Goal: Task Accomplishment & Management: Use online tool/utility

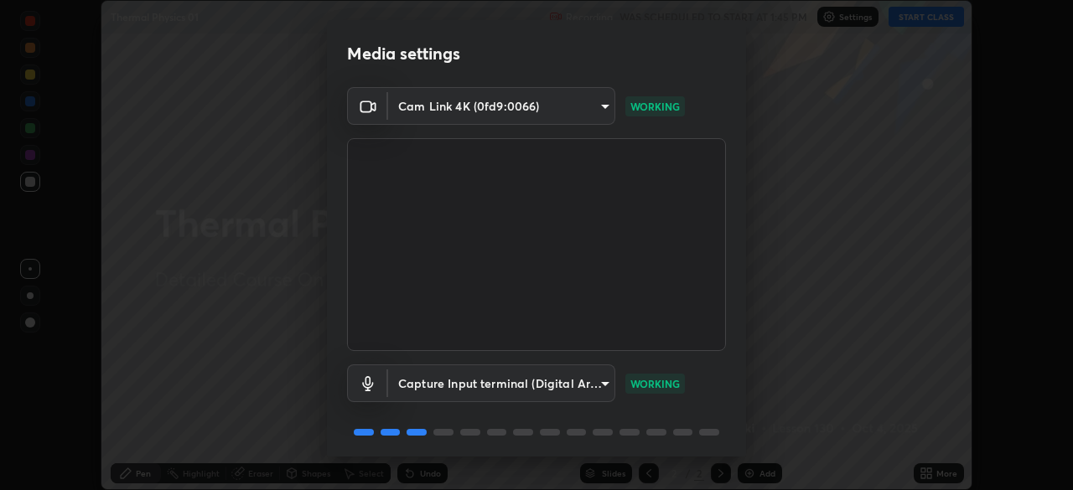
scroll to position [59, 0]
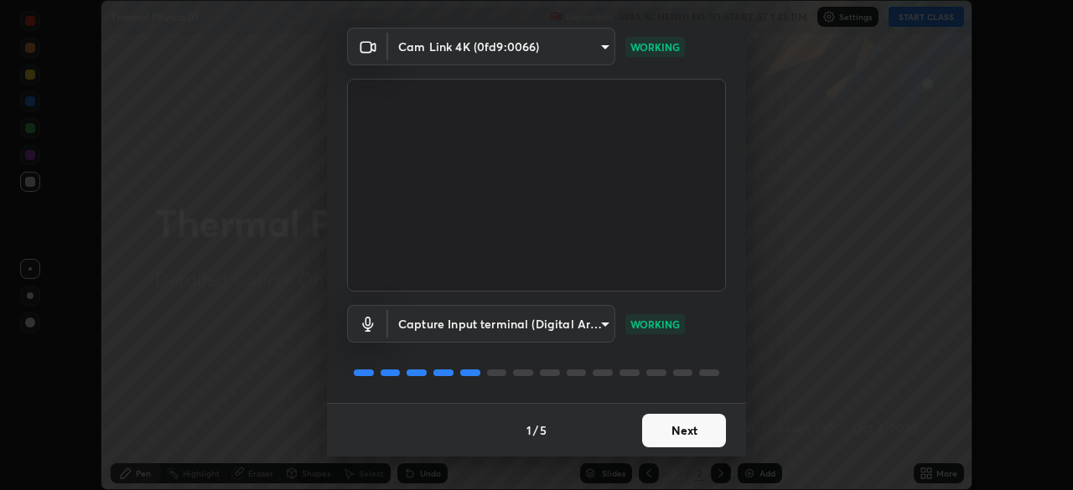
click at [667, 431] on button "Next" at bounding box center [684, 431] width 84 height 34
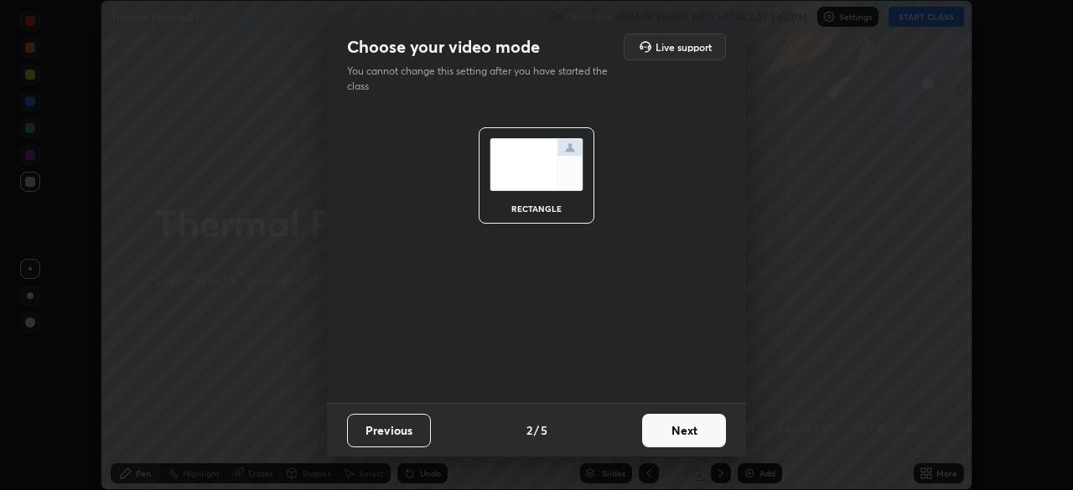
scroll to position [0, 0]
click at [665, 432] on button "Next" at bounding box center [684, 431] width 84 height 34
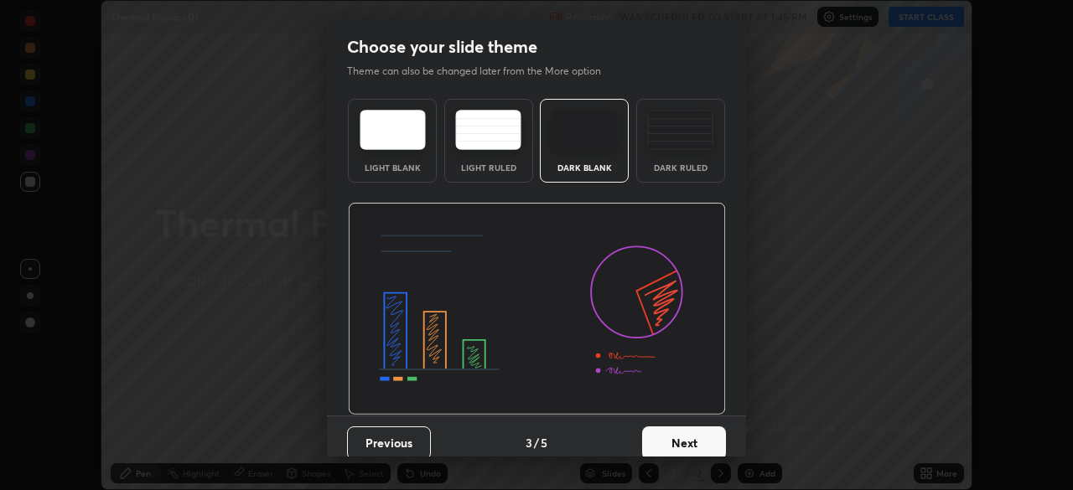
click at [668, 436] on button "Next" at bounding box center [684, 444] width 84 height 34
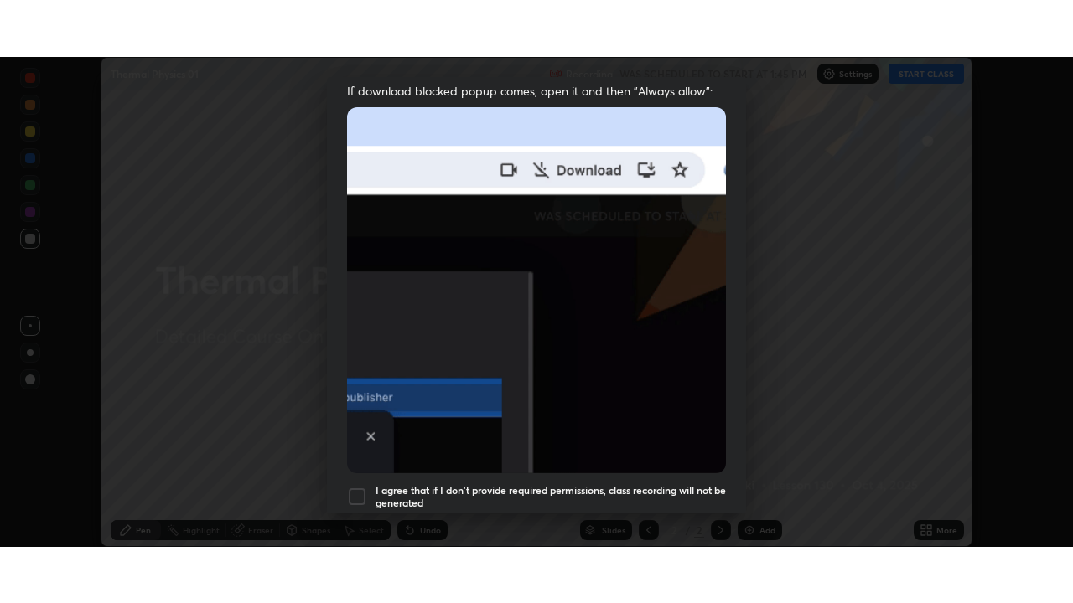
scroll to position [401, 0]
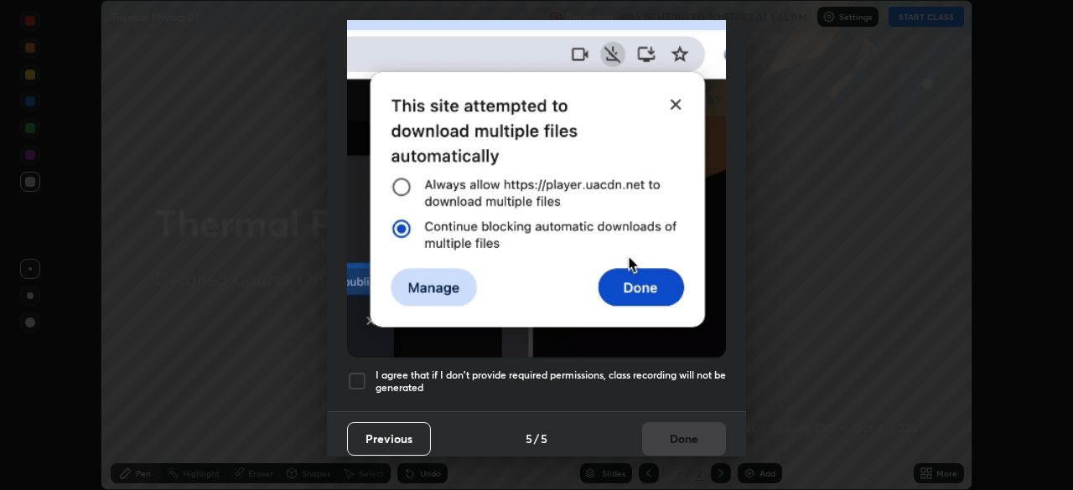
click at [358, 372] on div at bounding box center [357, 381] width 20 height 20
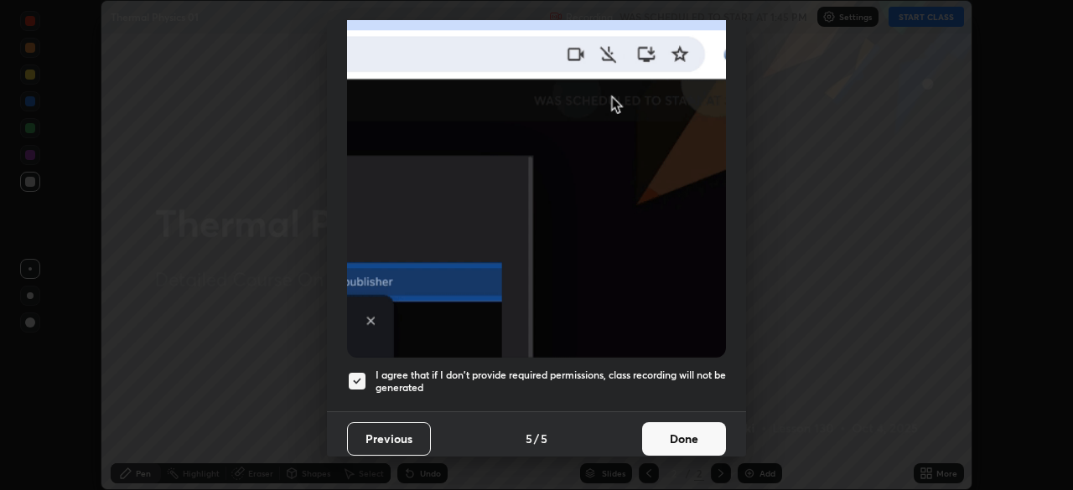
click at [673, 431] on button "Done" at bounding box center [684, 439] width 84 height 34
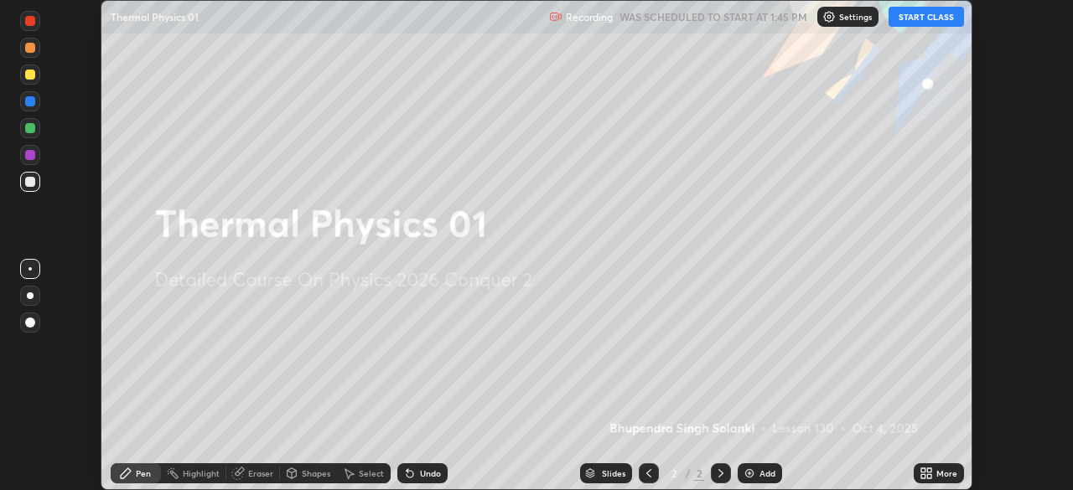
click at [918, 18] on button "START CLASS" at bounding box center [925, 17] width 75 height 20
click at [938, 464] on div "More" at bounding box center [938, 473] width 50 height 20
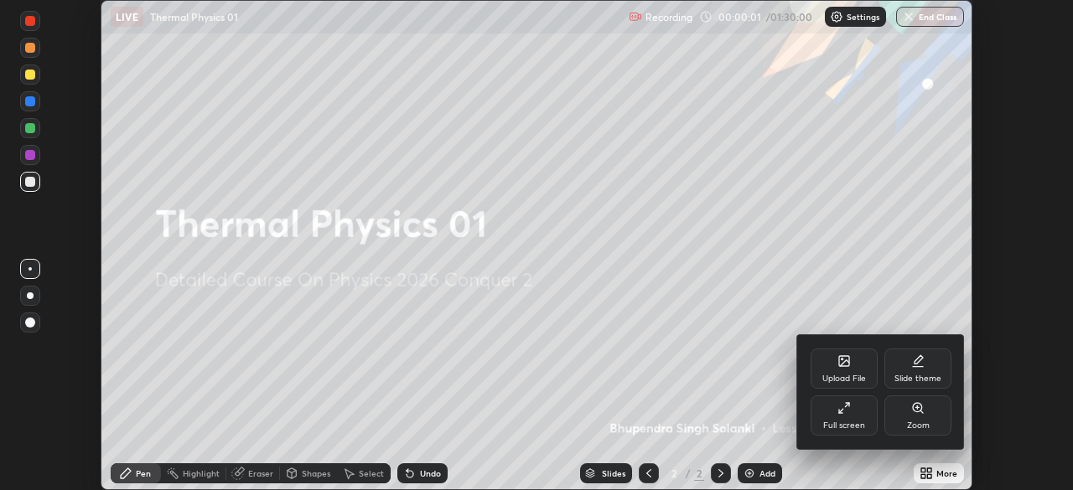
click at [867, 421] on div "Full screen" at bounding box center [843, 416] width 67 height 40
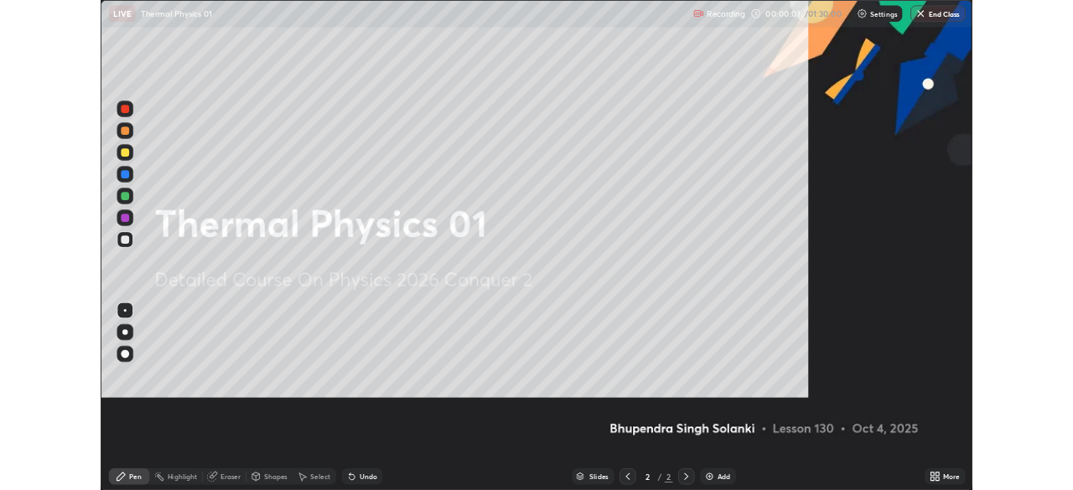
scroll to position [603, 1073]
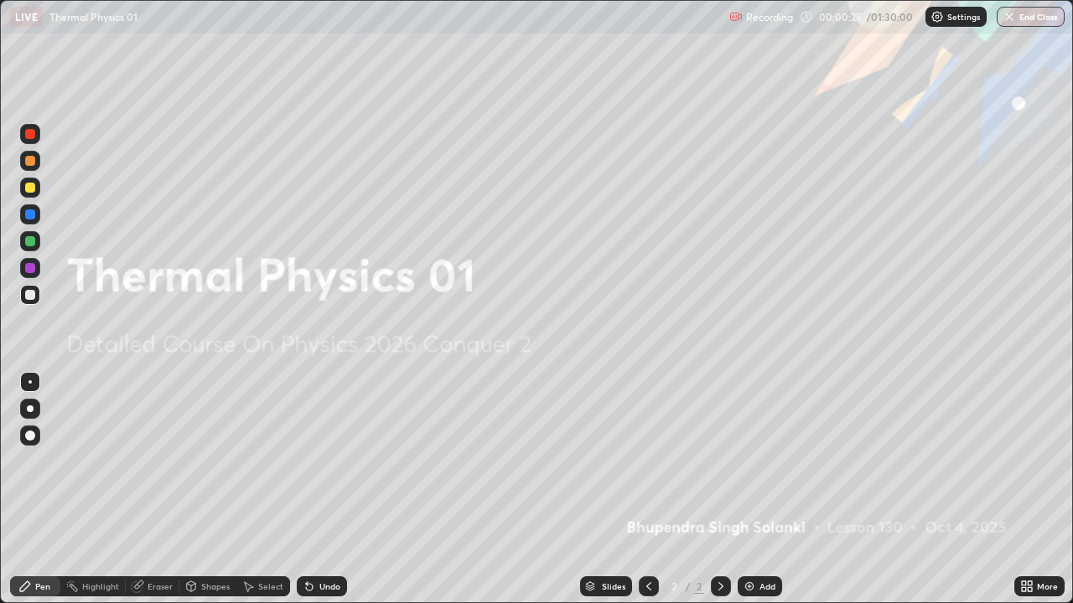
click at [755, 489] on div "Add" at bounding box center [759, 587] width 44 height 20
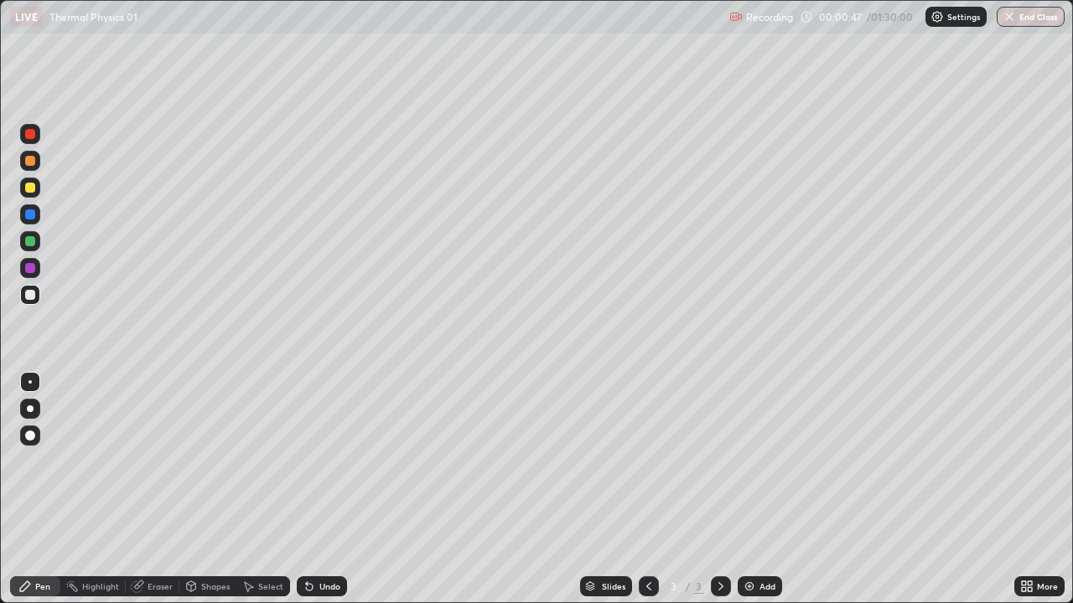
click at [31, 406] on div at bounding box center [30, 409] width 7 height 7
click at [35, 489] on div at bounding box center [30, 469] width 27 height 201
click at [759, 489] on div "Add" at bounding box center [767, 586] width 16 height 8
click at [320, 489] on div "Undo" at bounding box center [329, 586] width 21 height 8
click at [153, 489] on div "Eraser" at bounding box center [159, 586] width 25 height 8
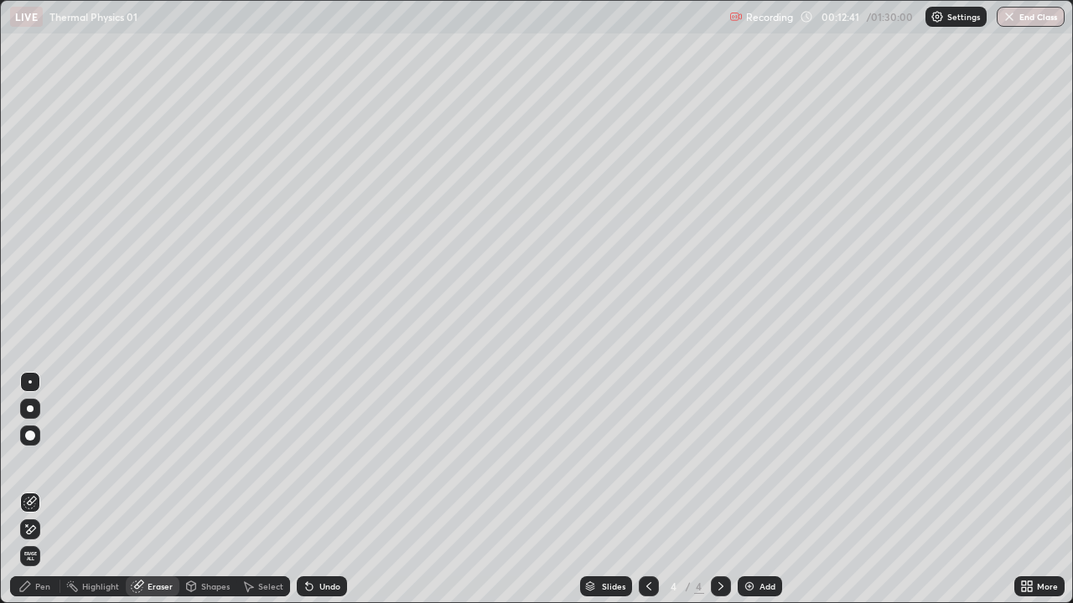
click at [264, 489] on div "Select" at bounding box center [270, 586] width 25 height 8
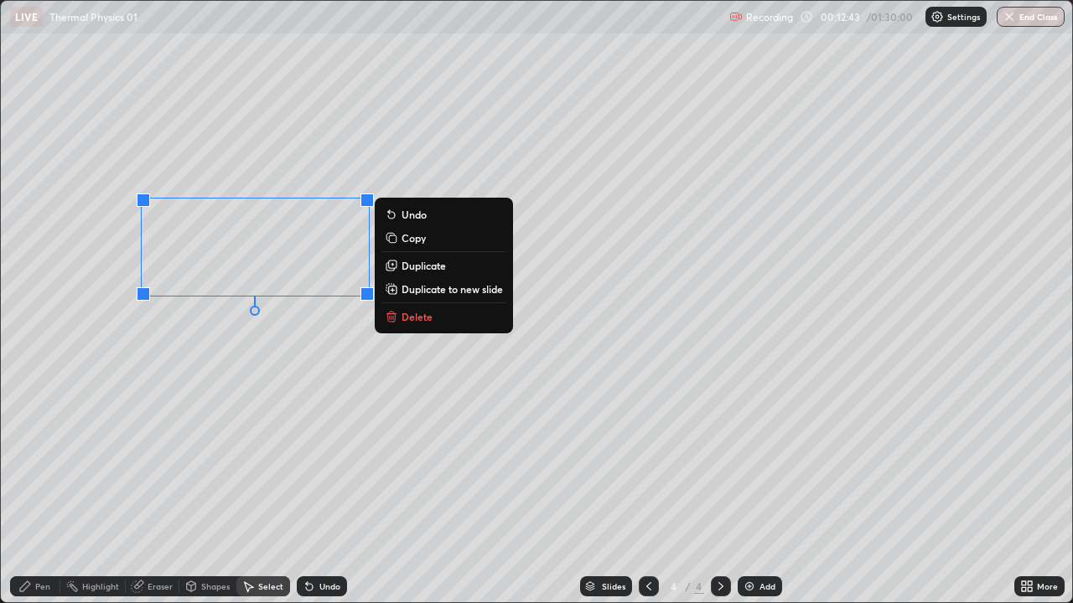
click at [401, 317] on button "Delete" at bounding box center [443, 317] width 125 height 20
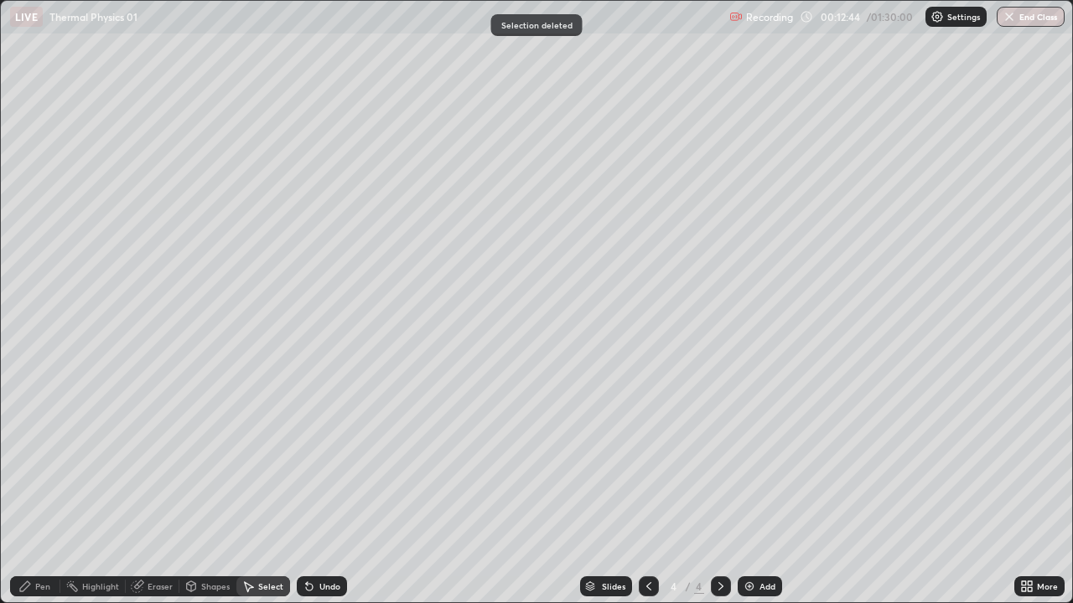
click at [39, 489] on div "Pen" at bounding box center [42, 586] width 15 height 8
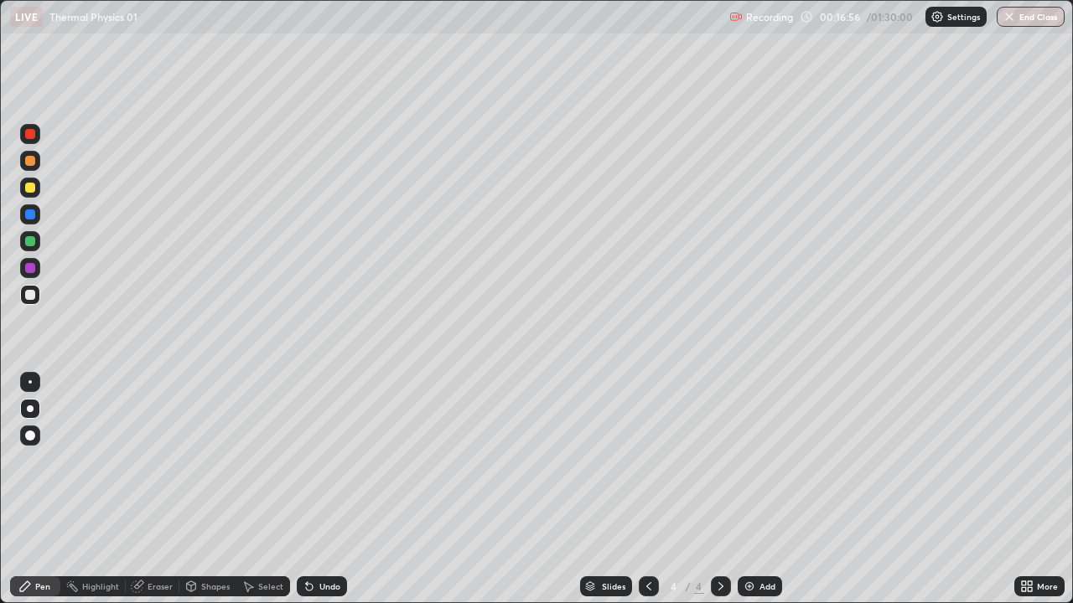
click at [755, 489] on div "Add" at bounding box center [759, 587] width 44 height 20
click at [207, 489] on div "Shapes" at bounding box center [215, 586] width 28 height 8
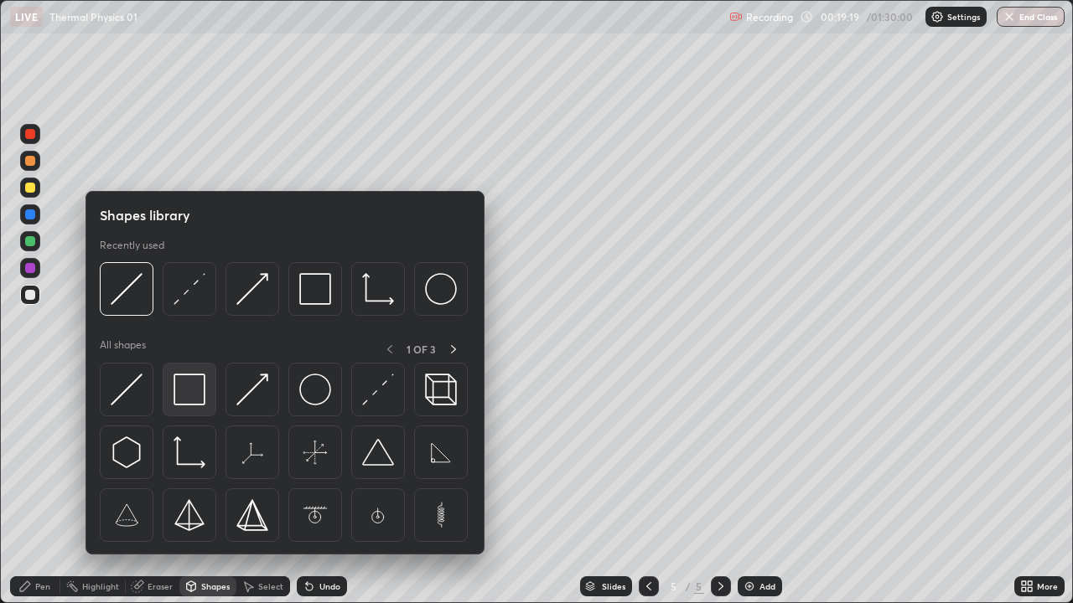
click at [191, 398] on img at bounding box center [189, 390] width 32 height 32
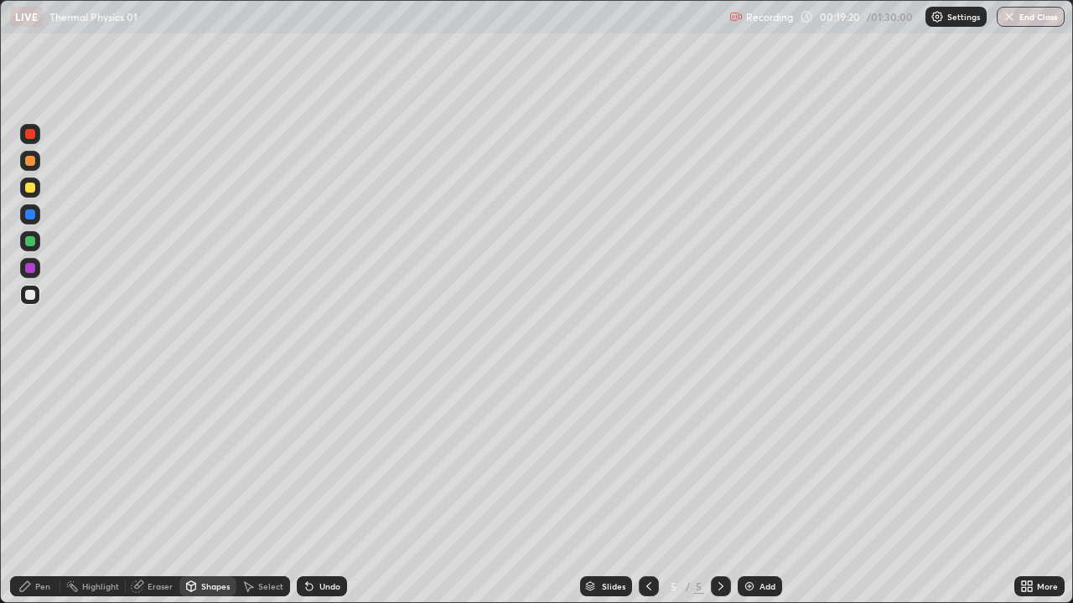
click at [26, 215] on div at bounding box center [30, 214] width 10 height 10
click at [191, 489] on icon at bounding box center [191, 589] width 0 height 6
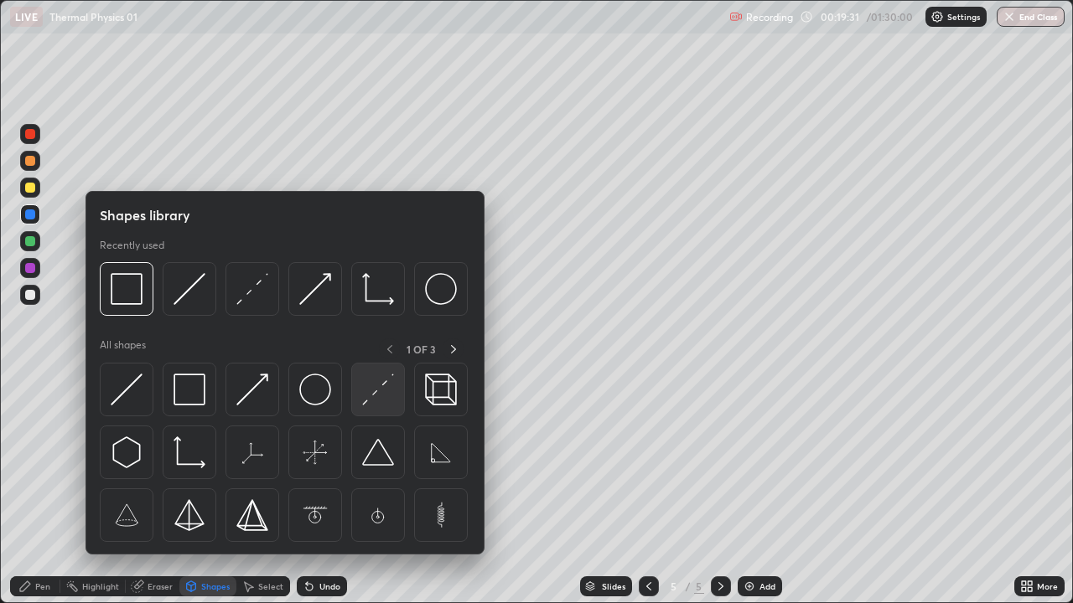
click at [375, 391] on img at bounding box center [378, 390] width 32 height 32
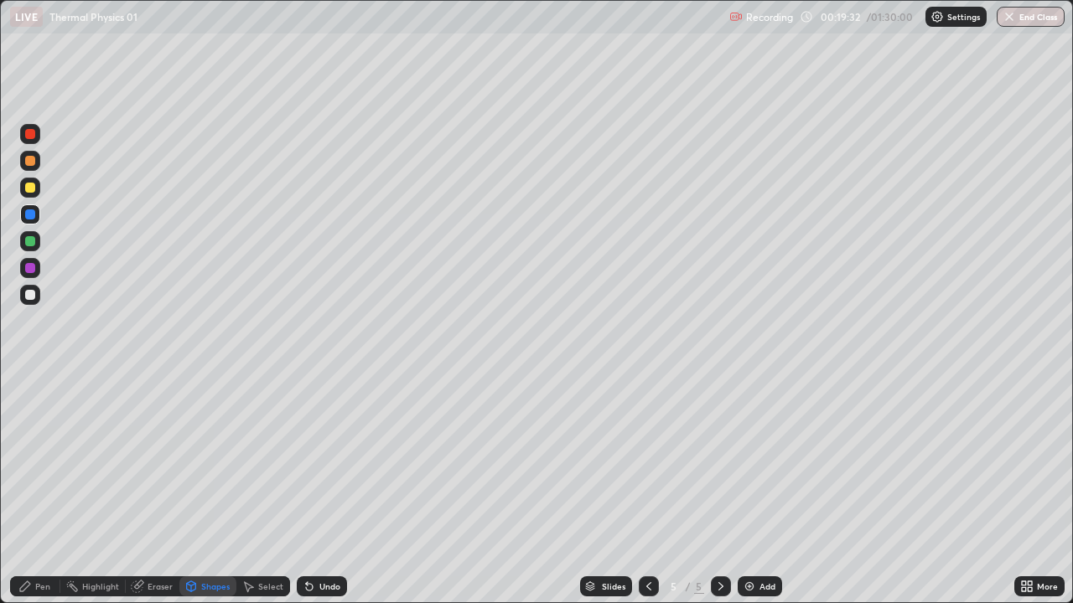
click at [34, 189] on div at bounding box center [30, 188] width 10 height 10
click at [34, 241] on div at bounding box center [30, 241] width 10 height 10
click at [324, 489] on div "Undo" at bounding box center [329, 586] width 21 height 8
click at [49, 489] on div "Pen" at bounding box center [42, 586] width 15 height 8
click at [28, 298] on div at bounding box center [30, 295] width 10 height 10
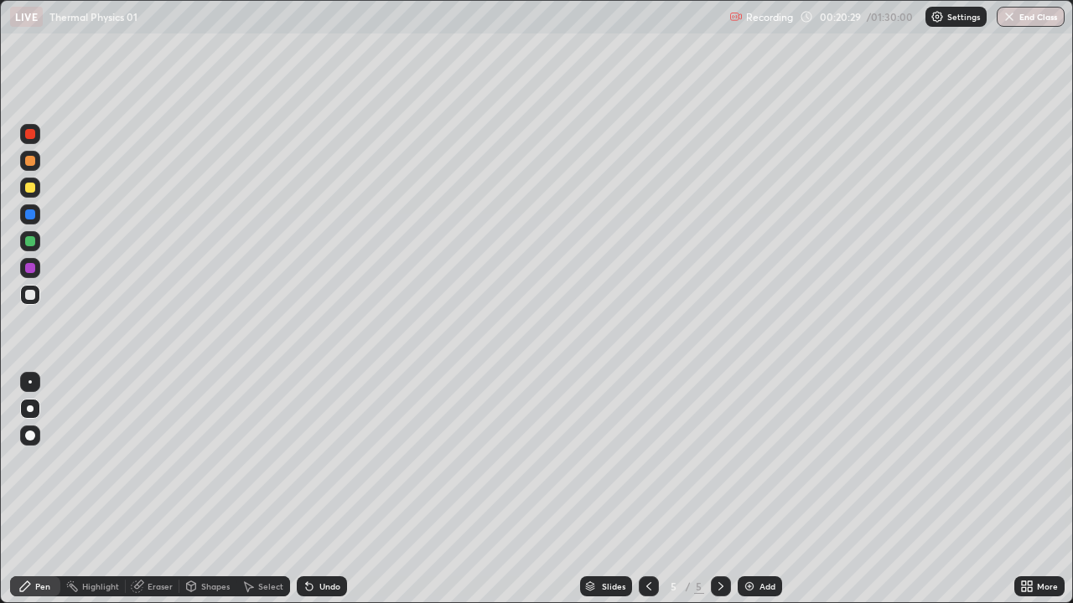
click at [201, 489] on div "Shapes" at bounding box center [215, 586] width 28 height 8
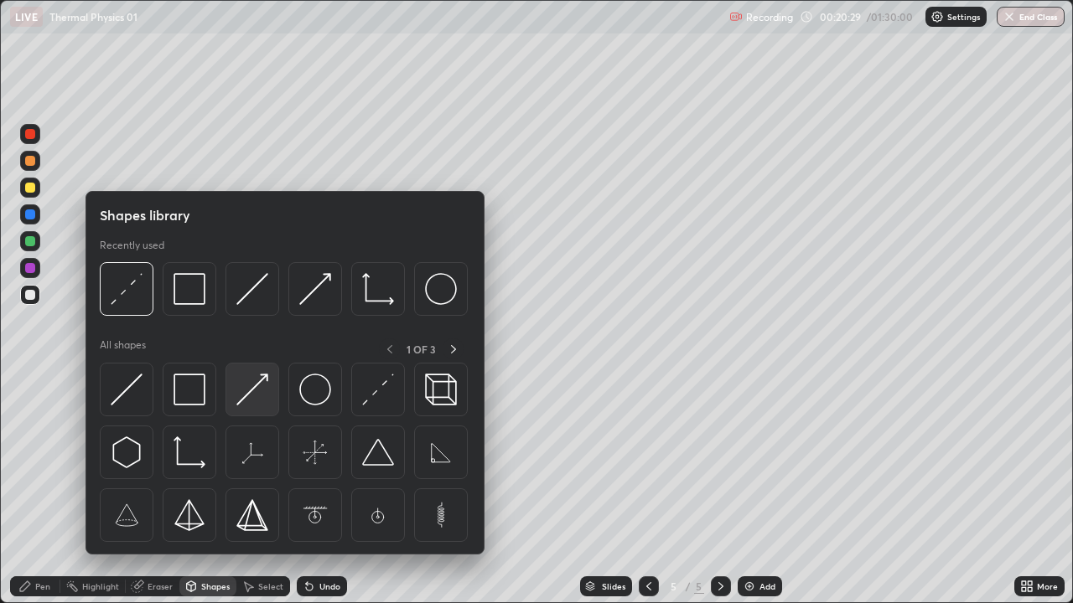
click at [245, 400] on img at bounding box center [252, 390] width 32 height 32
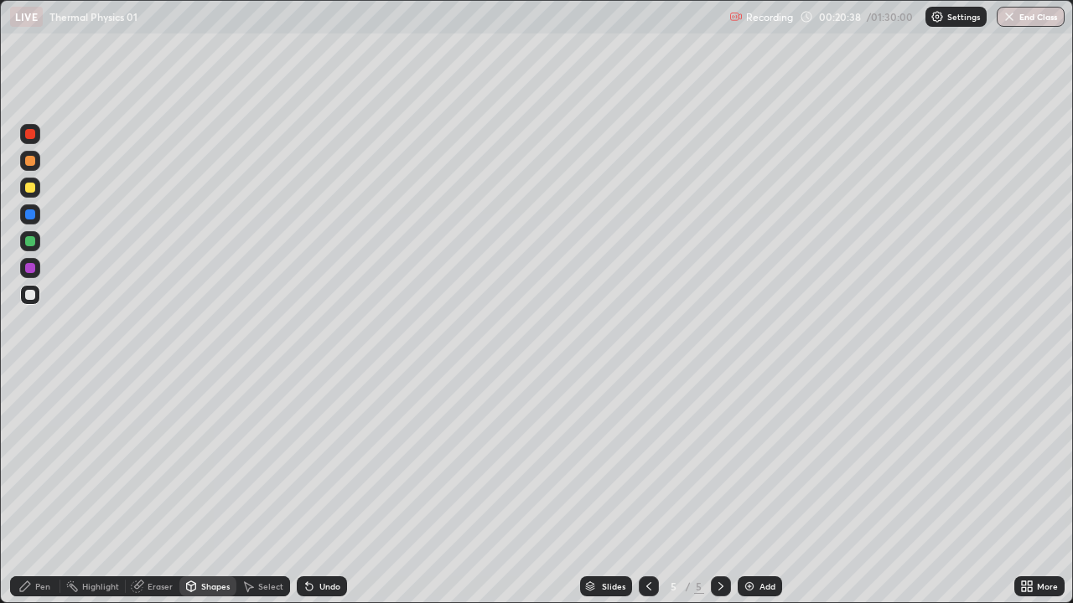
click at [52, 489] on div "Pen" at bounding box center [35, 587] width 50 height 20
click at [29, 261] on div at bounding box center [30, 268] width 20 height 20
click at [315, 489] on div "Undo" at bounding box center [322, 587] width 50 height 20
click at [33, 295] on div at bounding box center [30, 295] width 10 height 10
click at [157, 489] on div "Eraser" at bounding box center [159, 586] width 25 height 8
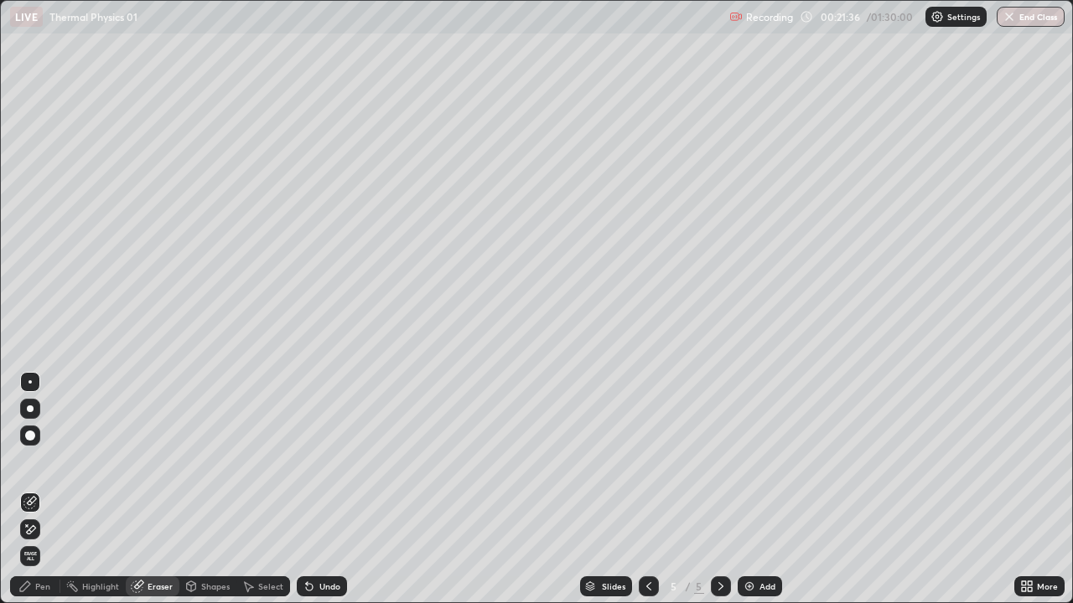
click at [48, 489] on div "Pen" at bounding box center [42, 586] width 15 height 8
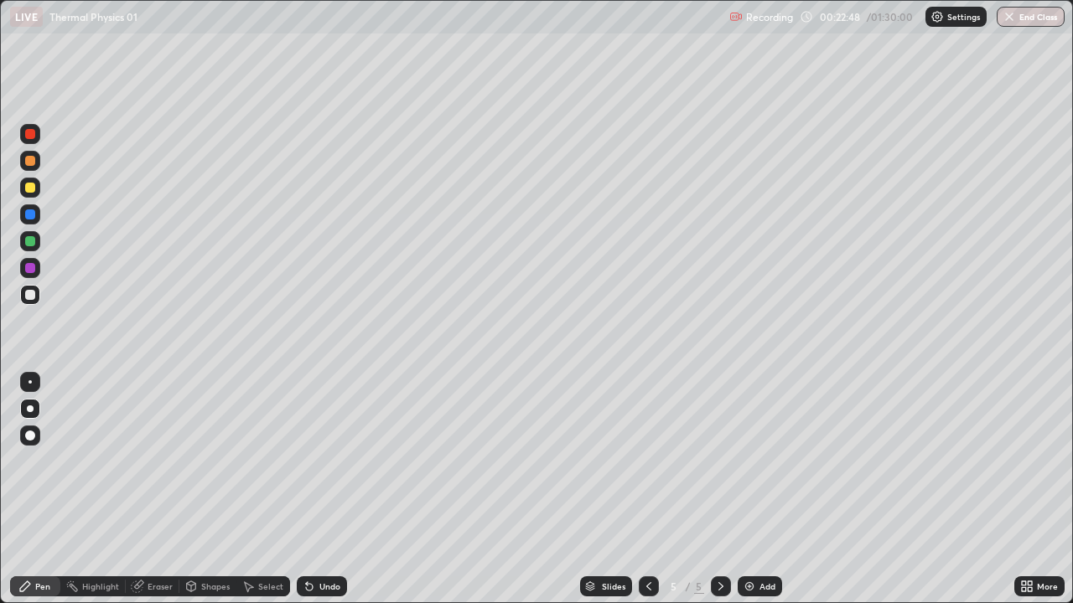
click at [749, 489] on img at bounding box center [748, 586] width 13 height 13
click at [34, 212] on div at bounding box center [30, 214] width 10 height 10
click at [211, 489] on div "Shapes" at bounding box center [215, 586] width 28 height 8
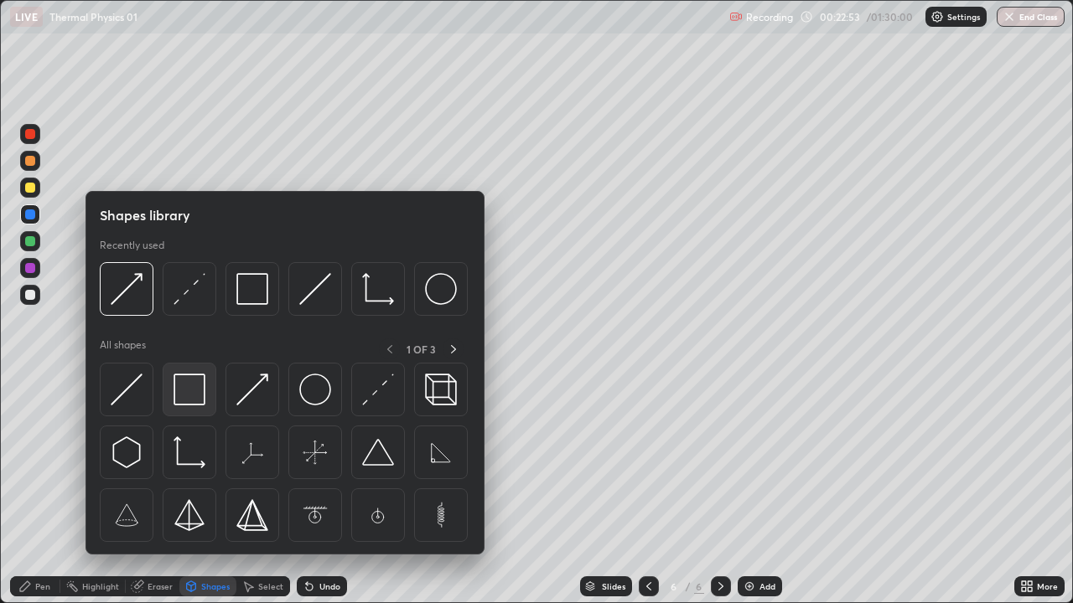
click at [191, 396] on img at bounding box center [189, 390] width 32 height 32
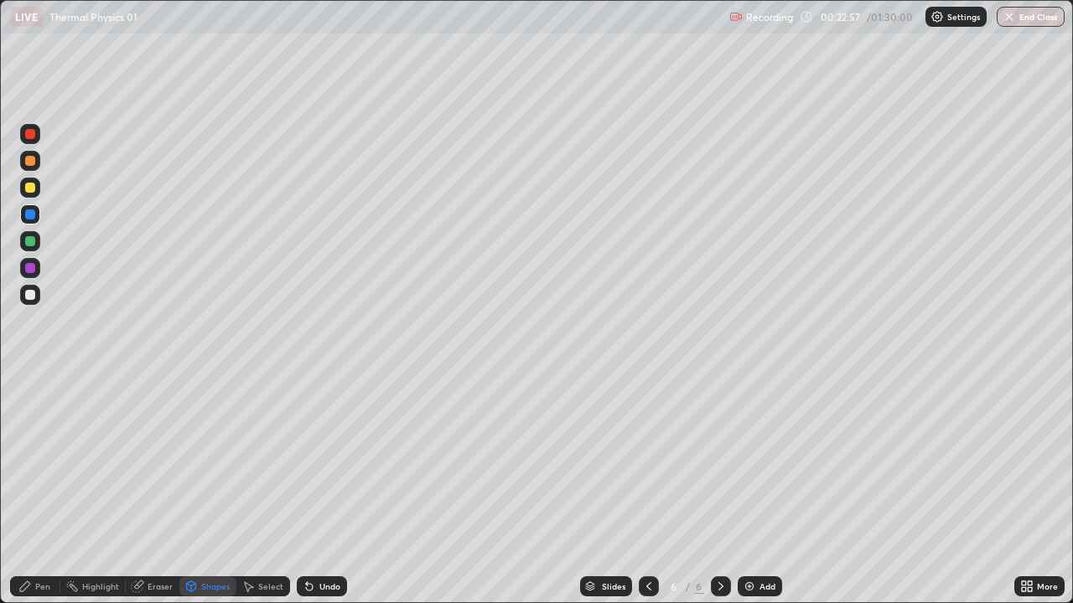
click at [197, 489] on div "Shapes" at bounding box center [207, 587] width 57 height 20
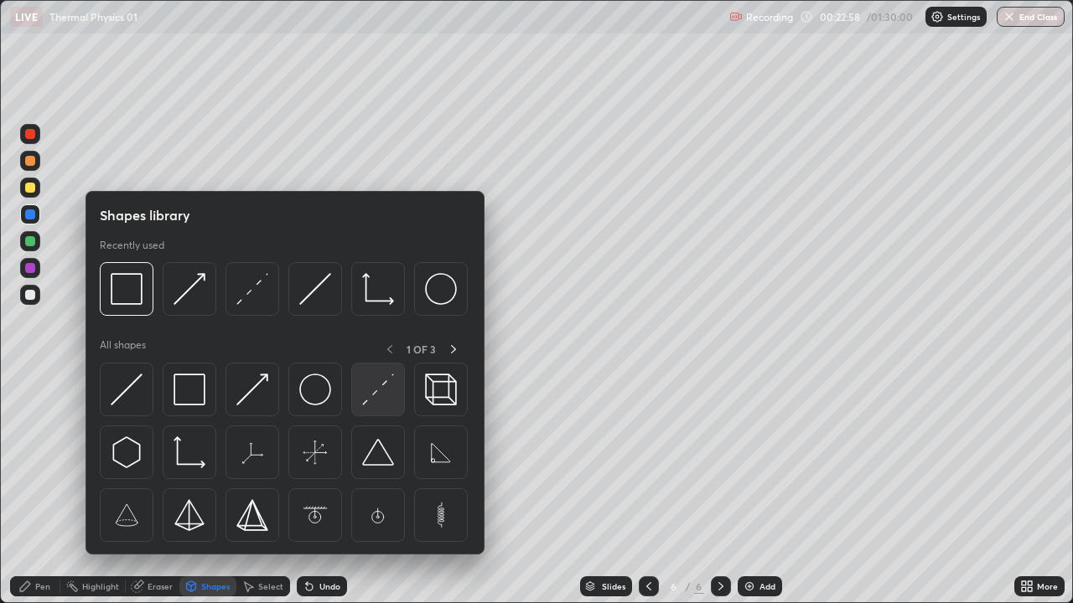
click at [375, 396] on img at bounding box center [378, 390] width 32 height 32
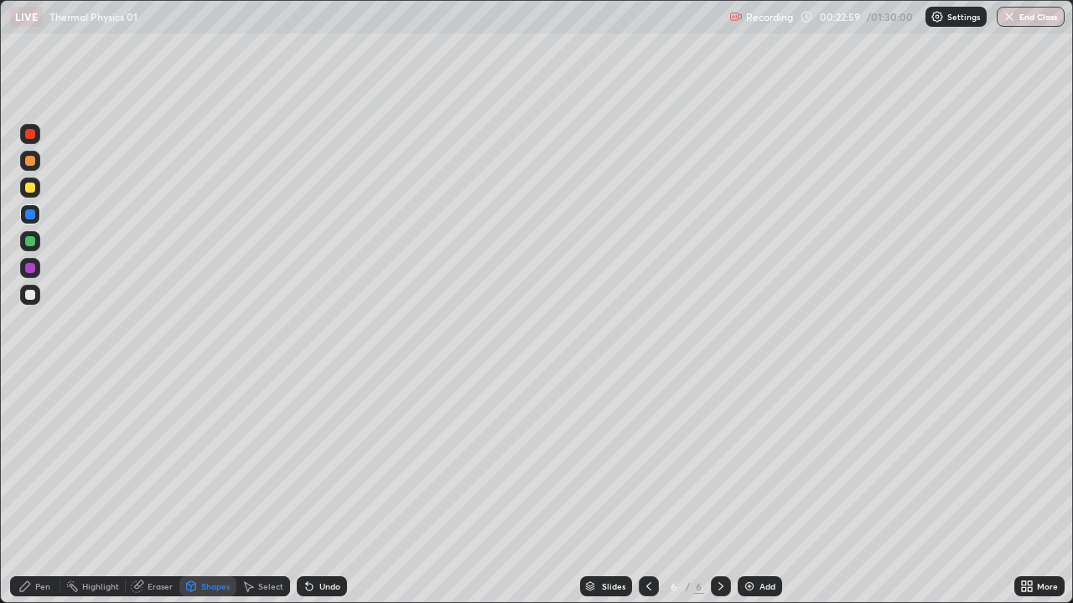
click at [26, 266] on div at bounding box center [30, 268] width 10 height 10
click at [44, 489] on div "Pen" at bounding box center [42, 586] width 15 height 8
click at [647, 489] on icon at bounding box center [648, 586] width 13 height 13
click at [718, 489] on icon at bounding box center [720, 586] width 13 height 13
click at [220, 489] on div "Shapes" at bounding box center [215, 586] width 28 height 8
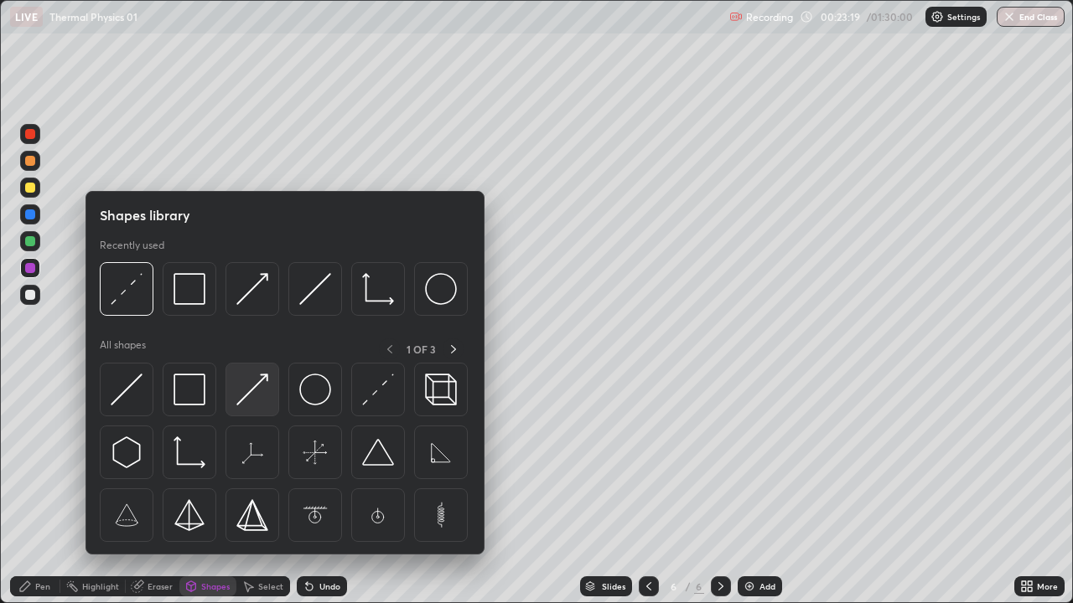
click at [263, 393] on img at bounding box center [252, 390] width 32 height 32
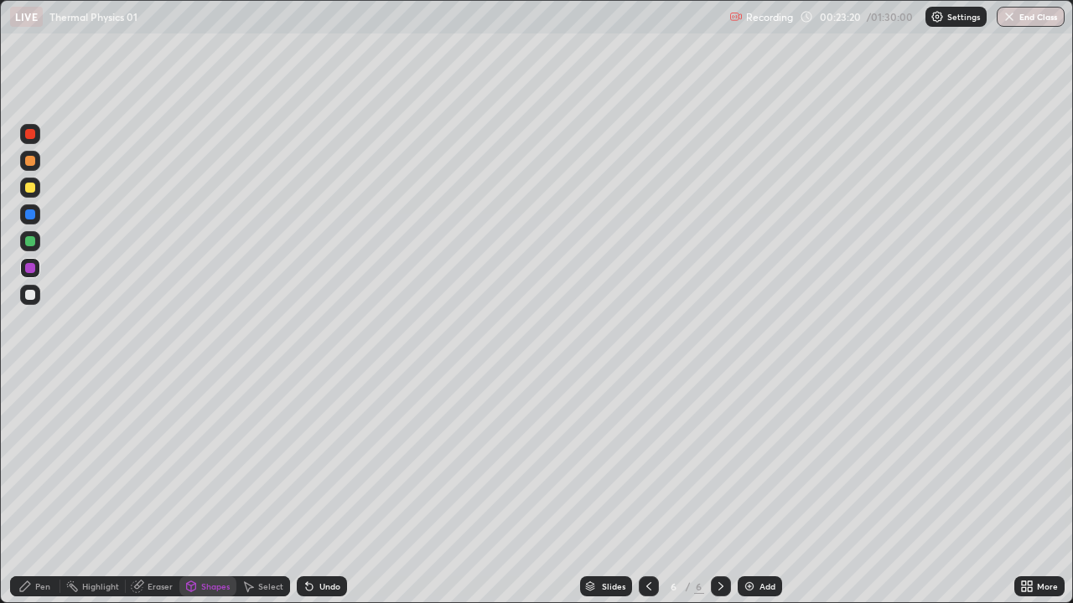
click at [34, 244] on div at bounding box center [30, 241] width 10 height 10
click at [39, 489] on div "Pen" at bounding box center [42, 586] width 15 height 8
click at [158, 489] on div "Eraser" at bounding box center [159, 586] width 25 height 8
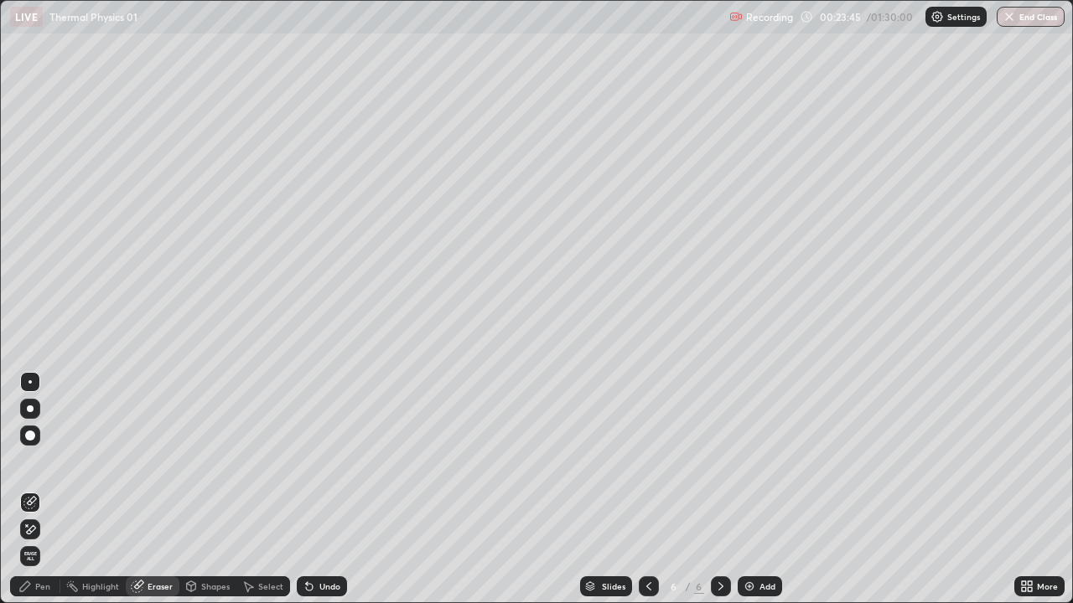
click at [28, 489] on icon at bounding box center [25, 587] width 10 height 10
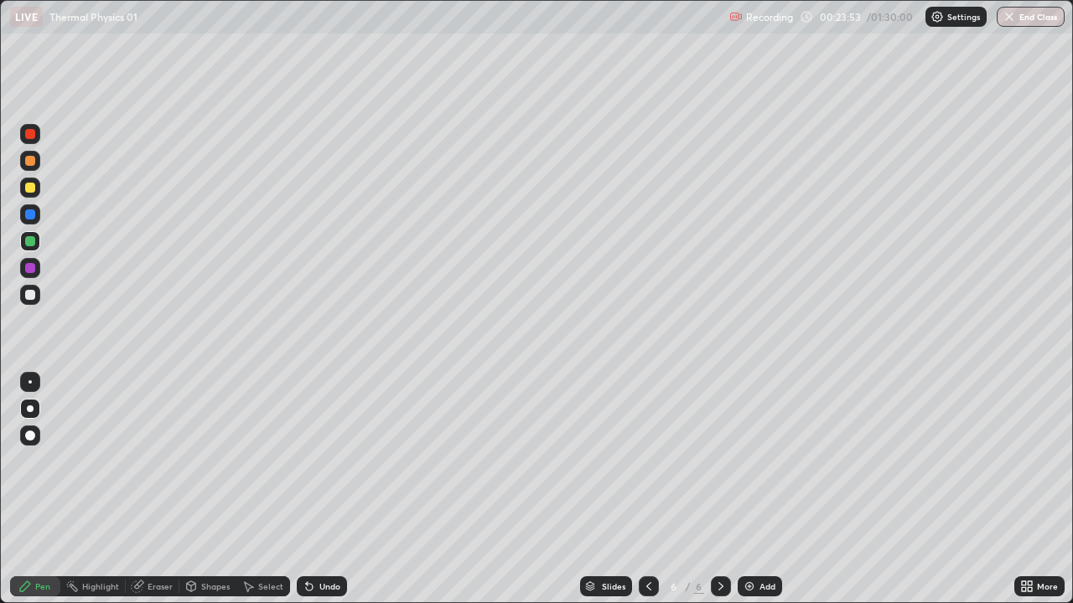
click at [325, 489] on div "Undo" at bounding box center [329, 586] width 21 height 8
click at [328, 489] on div "Undo" at bounding box center [329, 586] width 21 height 8
click at [31, 188] on div at bounding box center [30, 188] width 10 height 10
click at [196, 489] on icon at bounding box center [190, 586] width 13 height 13
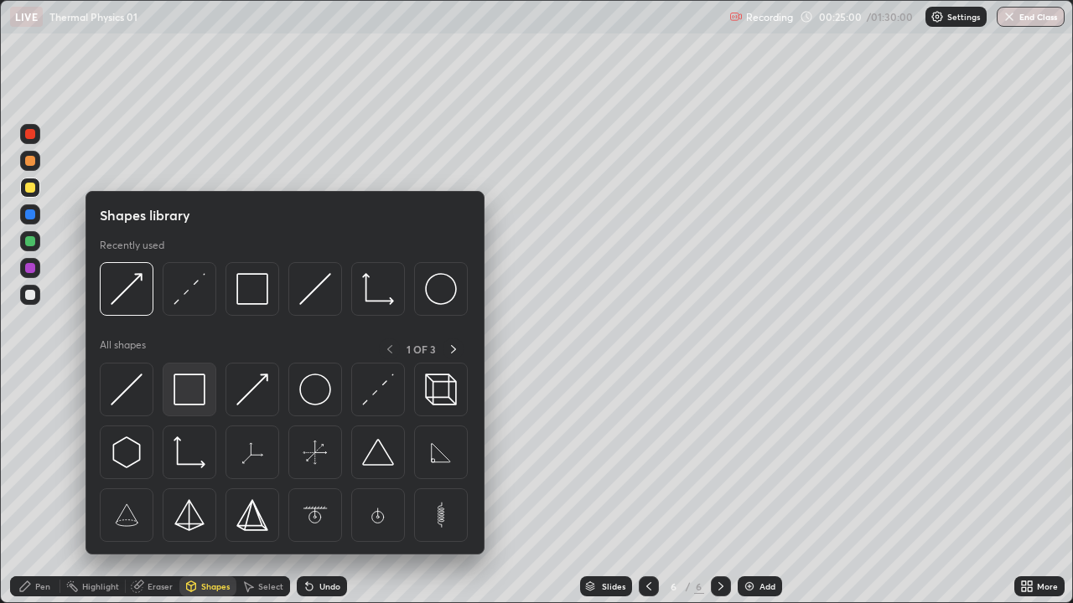
click at [193, 400] on img at bounding box center [189, 390] width 32 height 32
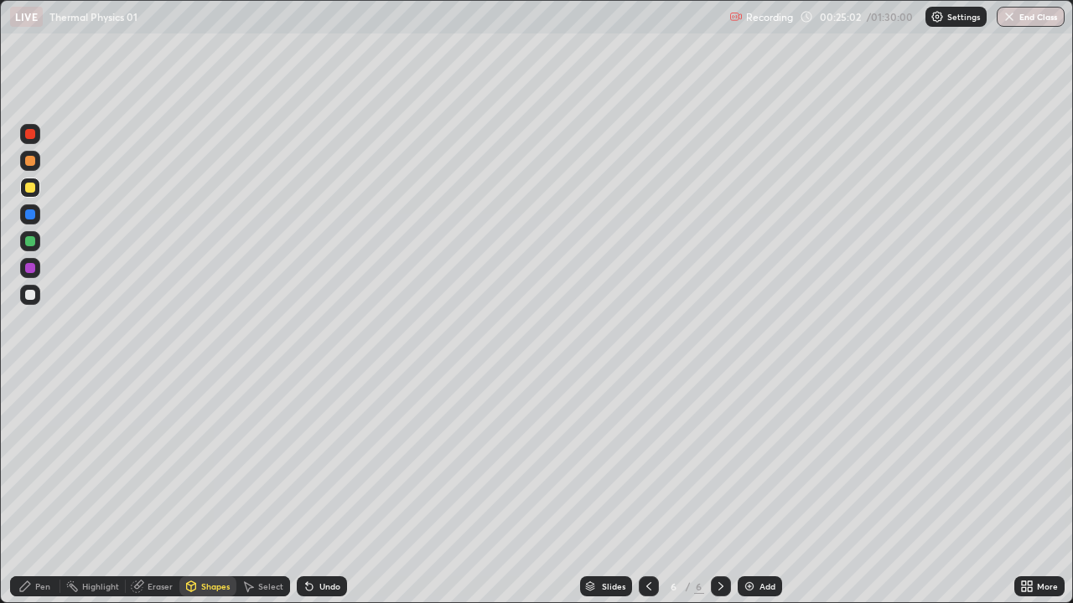
click at [28, 216] on div at bounding box center [30, 214] width 10 height 10
click at [196, 489] on div "Shapes" at bounding box center [207, 587] width 57 height 20
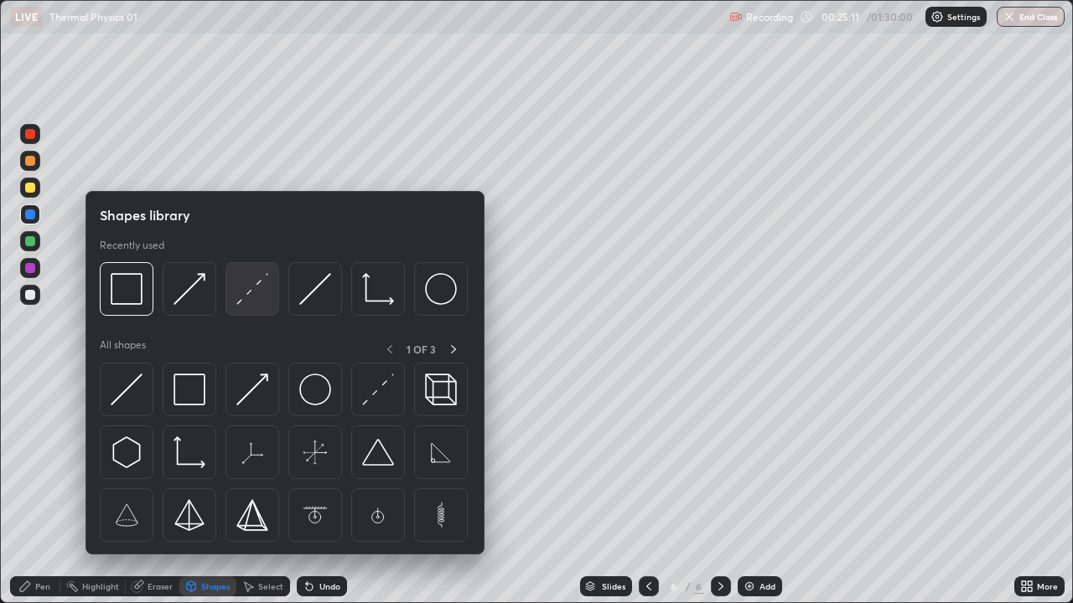
click at [256, 297] on img at bounding box center [252, 289] width 32 height 32
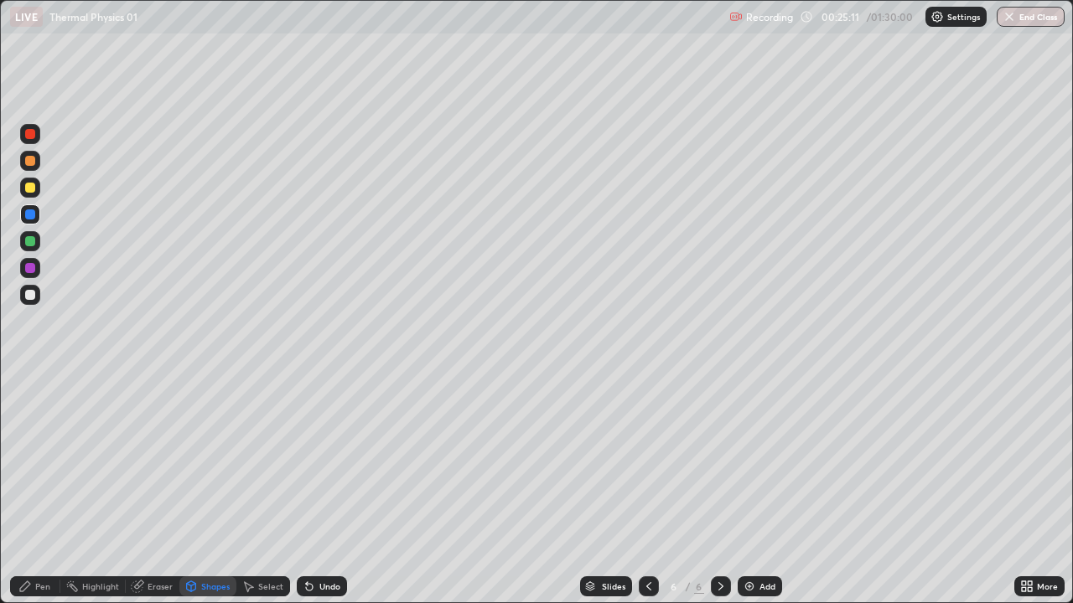
click at [28, 163] on div at bounding box center [30, 161] width 10 height 10
click at [336, 489] on div "Undo" at bounding box center [329, 586] width 21 height 8
click at [39, 489] on div "Pen" at bounding box center [35, 587] width 50 height 20
click at [201, 489] on div "Shapes" at bounding box center [207, 587] width 57 height 20
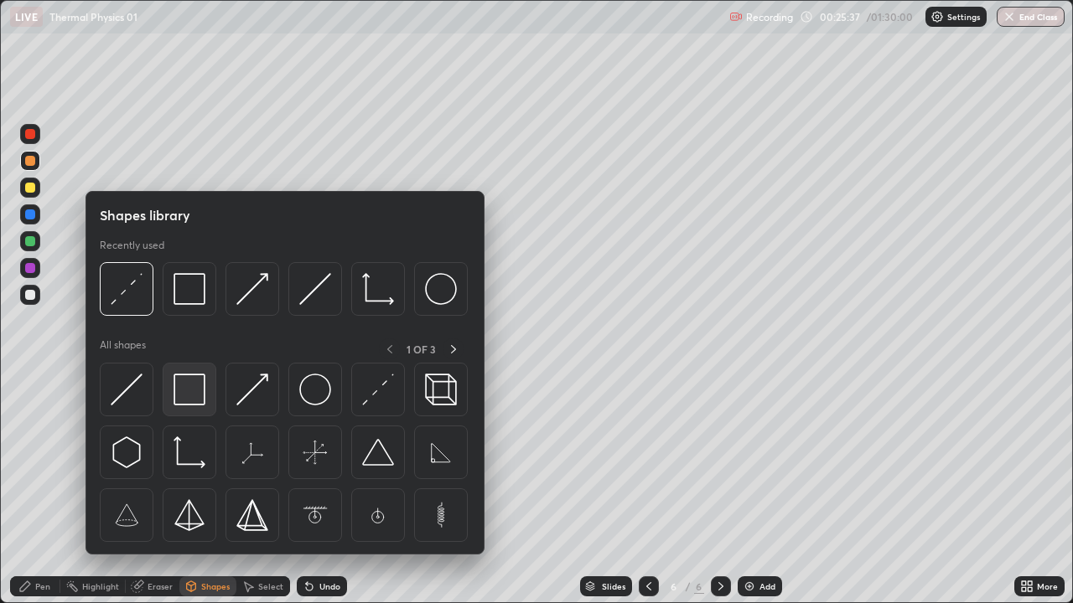
click at [195, 404] on img at bounding box center [189, 390] width 32 height 32
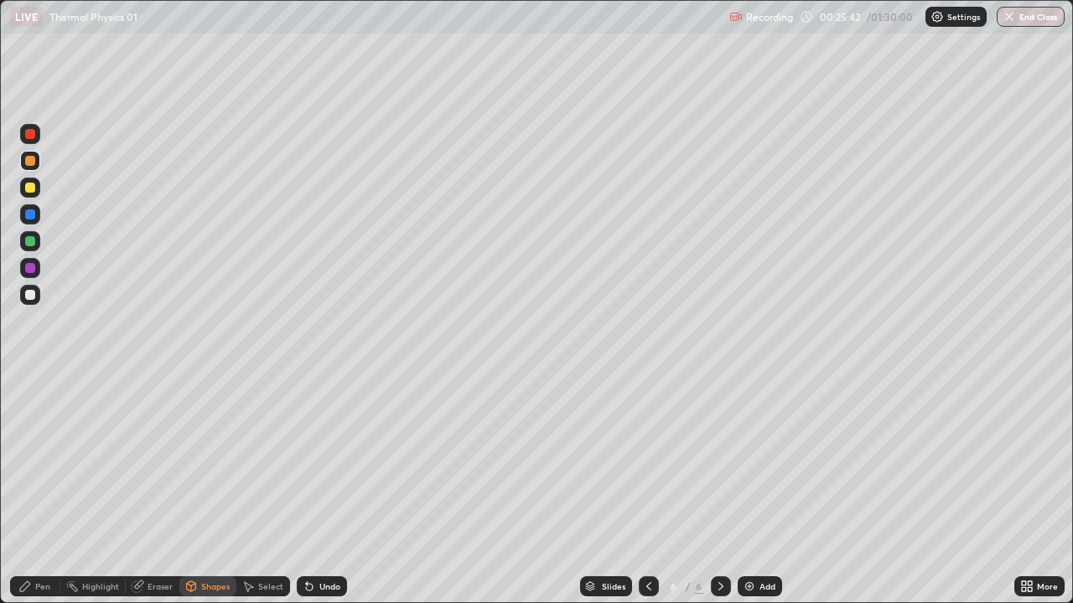
click at [334, 489] on div "Undo" at bounding box center [322, 587] width 50 height 20
click at [30, 216] on div at bounding box center [30, 214] width 10 height 10
click at [215, 489] on div "Shapes" at bounding box center [215, 586] width 28 height 8
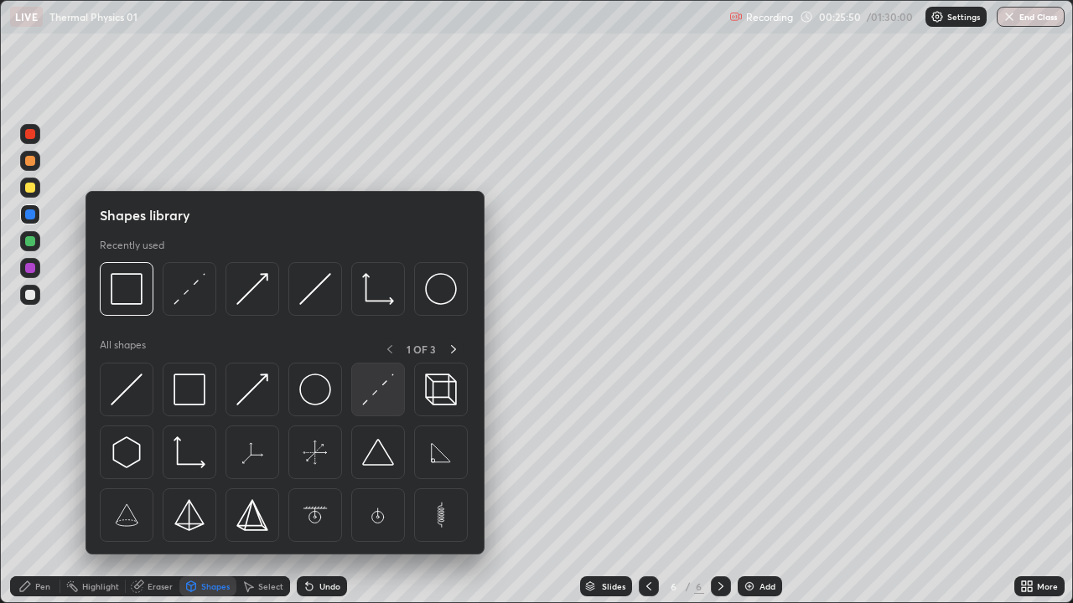
click at [379, 402] on img at bounding box center [378, 390] width 32 height 32
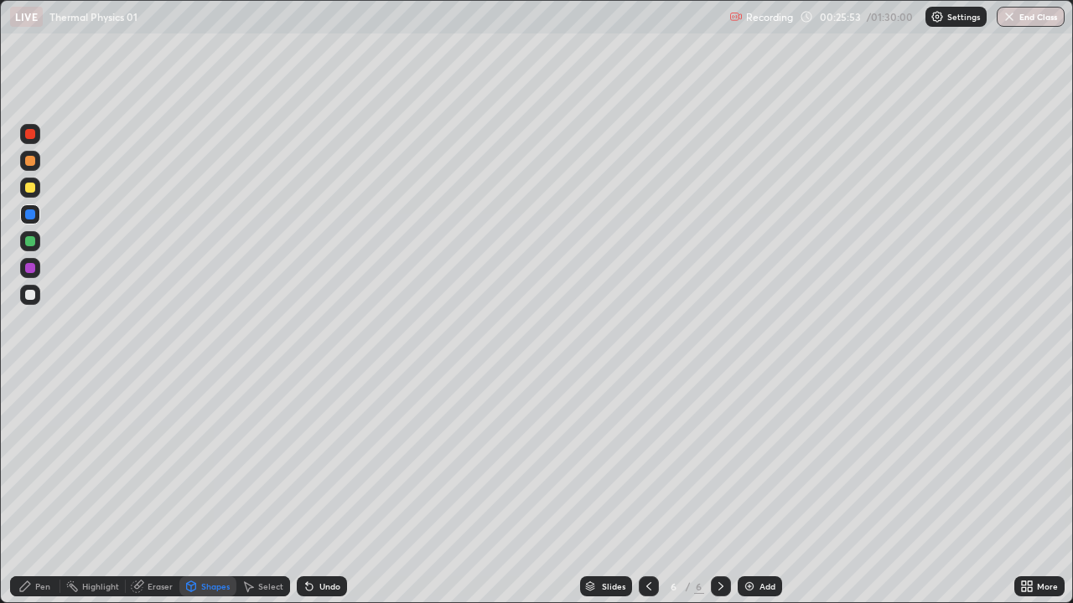
click at [34, 271] on div at bounding box center [30, 268] width 10 height 10
click at [212, 489] on div "Shapes" at bounding box center [215, 586] width 28 height 8
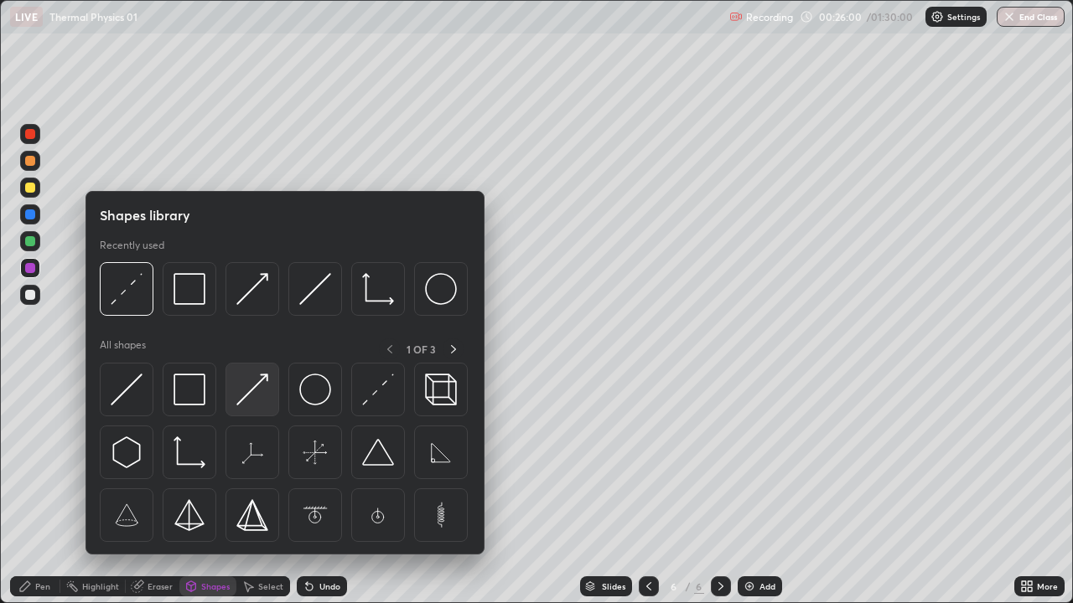
click at [261, 395] on img at bounding box center [252, 390] width 32 height 32
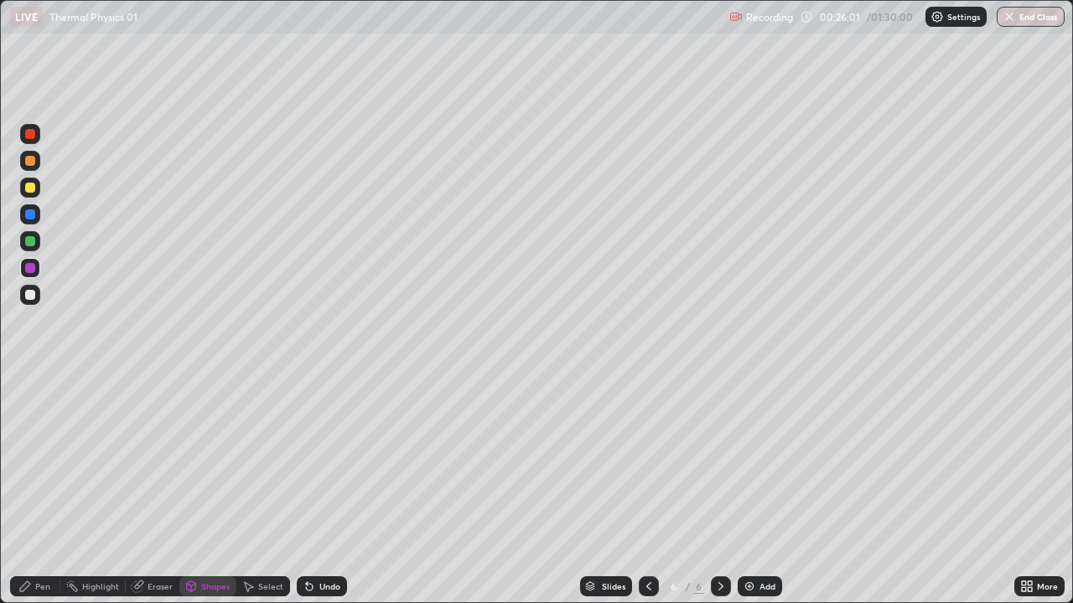
click at [37, 162] on div at bounding box center [30, 161] width 20 height 20
click at [45, 489] on div "Pen" at bounding box center [42, 586] width 15 height 8
click at [28, 189] on div at bounding box center [30, 188] width 10 height 10
click at [761, 489] on div "Add" at bounding box center [767, 586] width 16 height 8
click at [206, 489] on div "Shapes" at bounding box center [215, 586] width 28 height 8
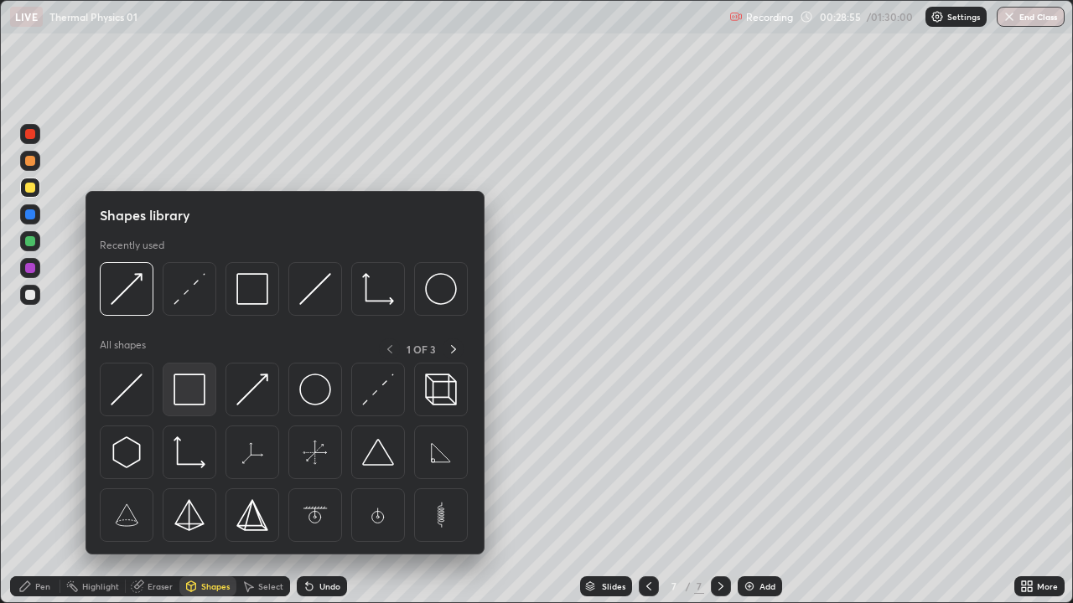
click at [187, 387] on img at bounding box center [189, 390] width 32 height 32
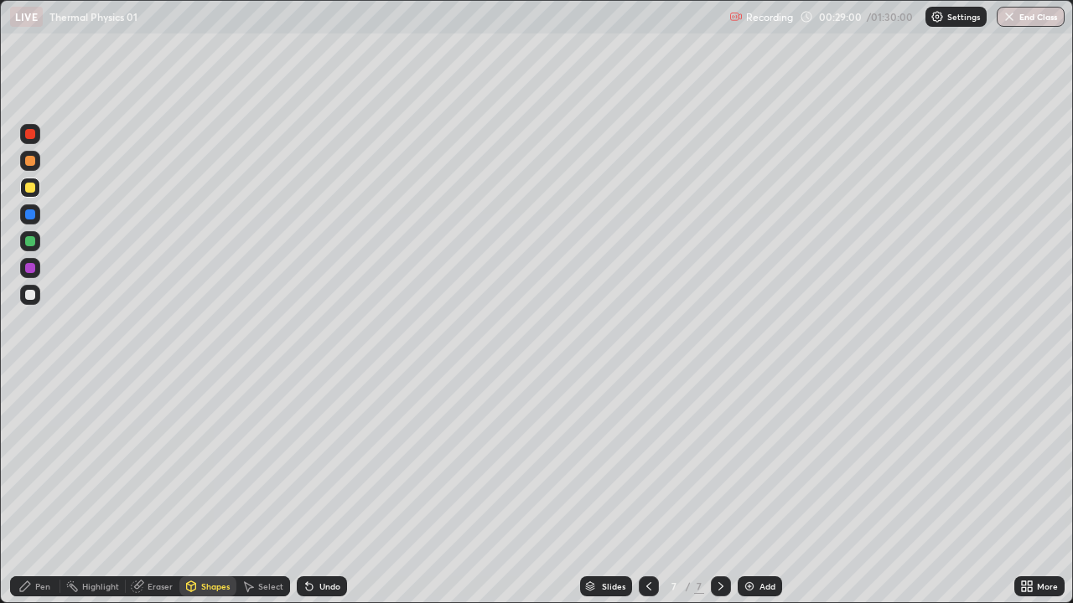
click at [34, 266] on div at bounding box center [30, 268] width 10 height 10
click at [323, 489] on div "Undo" at bounding box center [329, 586] width 21 height 8
click at [47, 489] on div "Pen" at bounding box center [35, 587] width 50 height 20
click at [205, 489] on div "Shapes" at bounding box center [207, 587] width 57 height 20
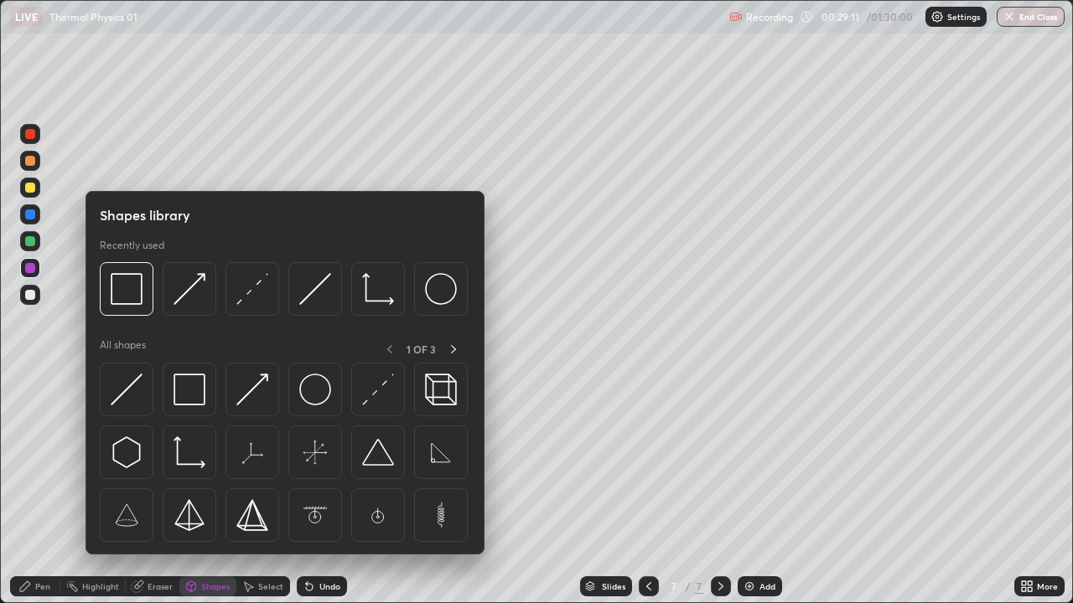
click at [48, 370] on div "Erase all" at bounding box center [30, 302] width 40 height 536
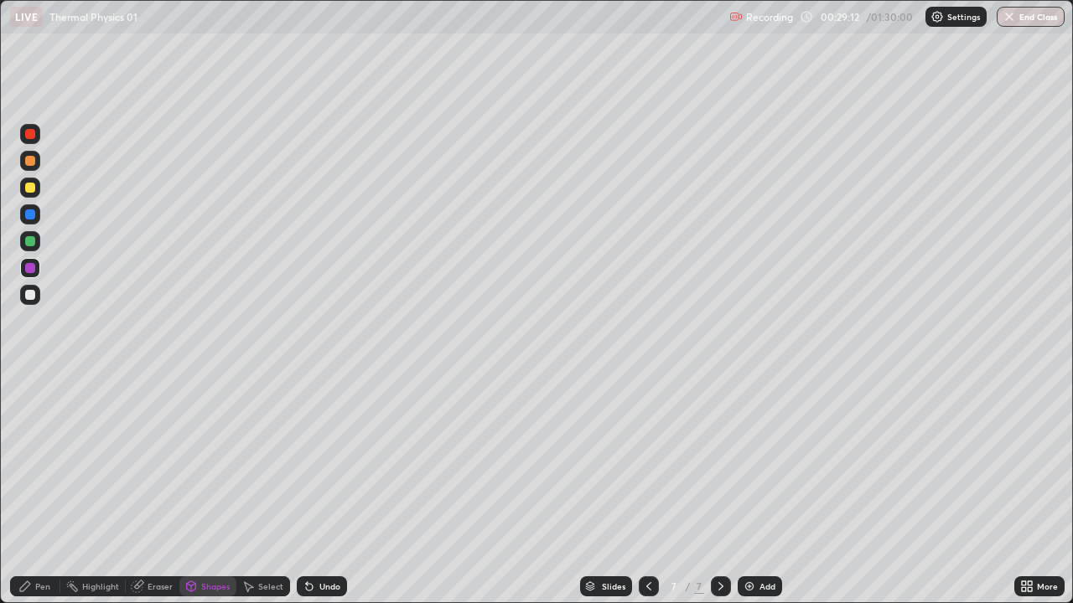
click at [209, 489] on div "Shapes" at bounding box center [215, 586] width 28 height 8
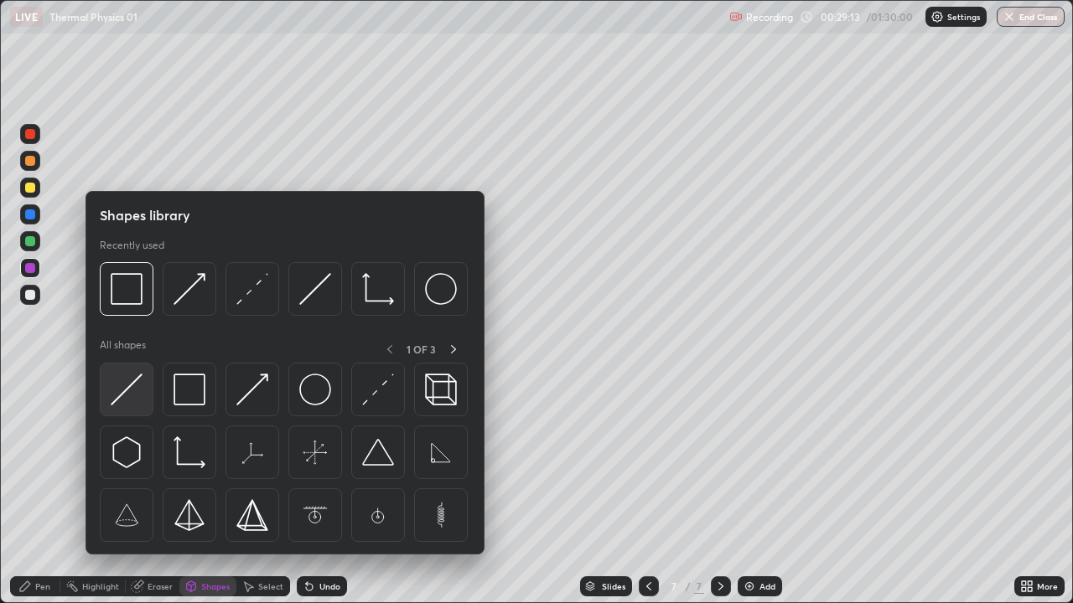
click at [133, 396] on img at bounding box center [127, 390] width 32 height 32
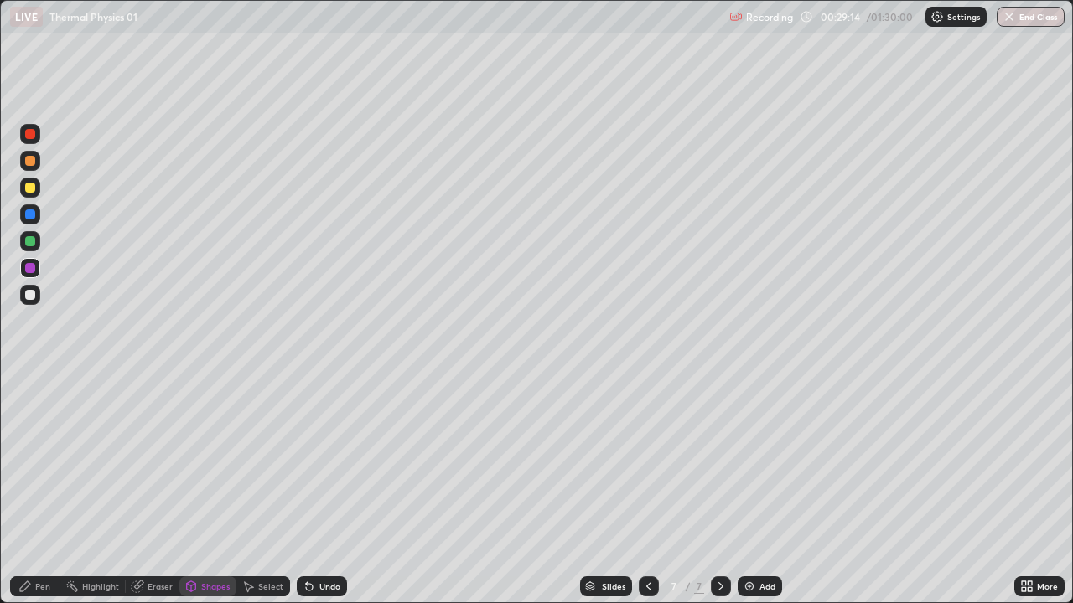
click at [30, 191] on div at bounding box center [30, 188] width 10 height 10
click at [213, 489] on div "Shapes" at bounding box center [207, 587] width 57 height 20
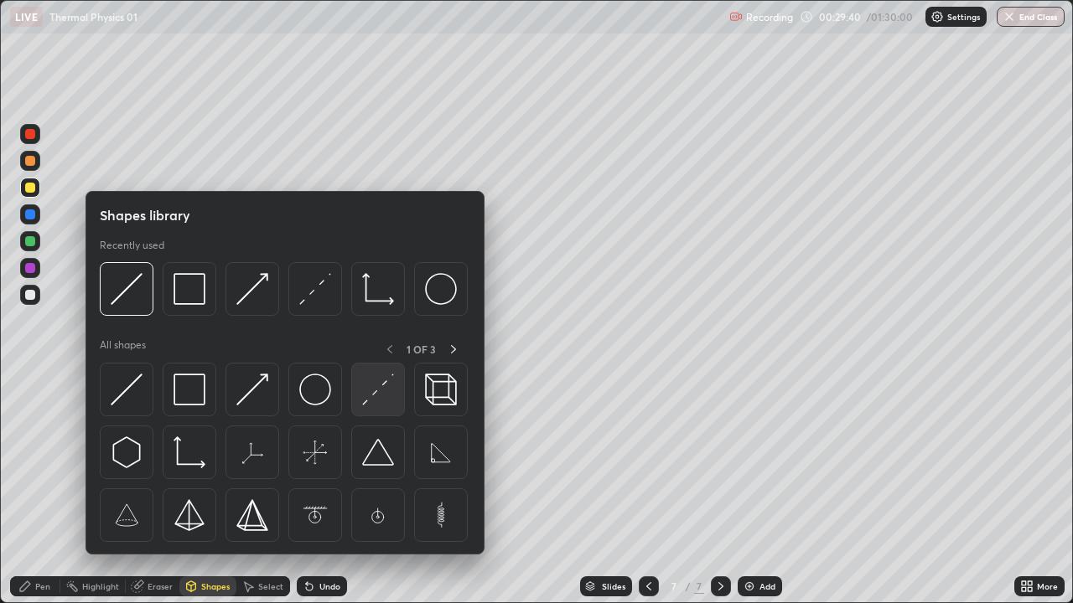
click at [361, 401] on div at bounding box center [378, 390] width 54 height 54
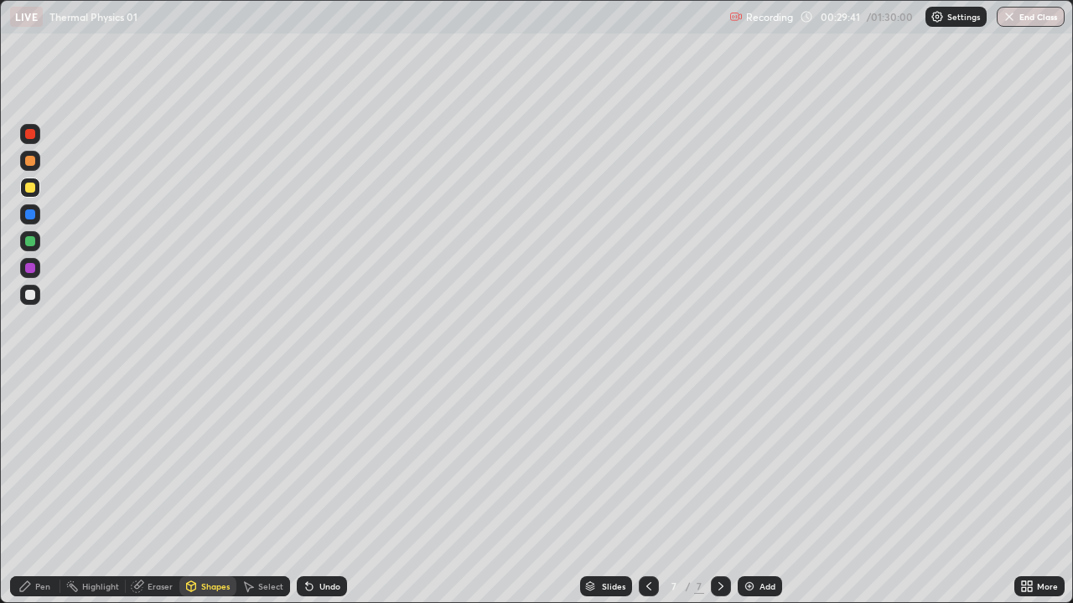
click at [33, 136] on div at bounding box center [30, 134] width 10 height 10
click at [39, 489] on div "Pen" at bounding box center [35, 587] width 50 height 20
click at [208, 489] on div "Shapes" at bounding box center [215, 586] width 28 height 8
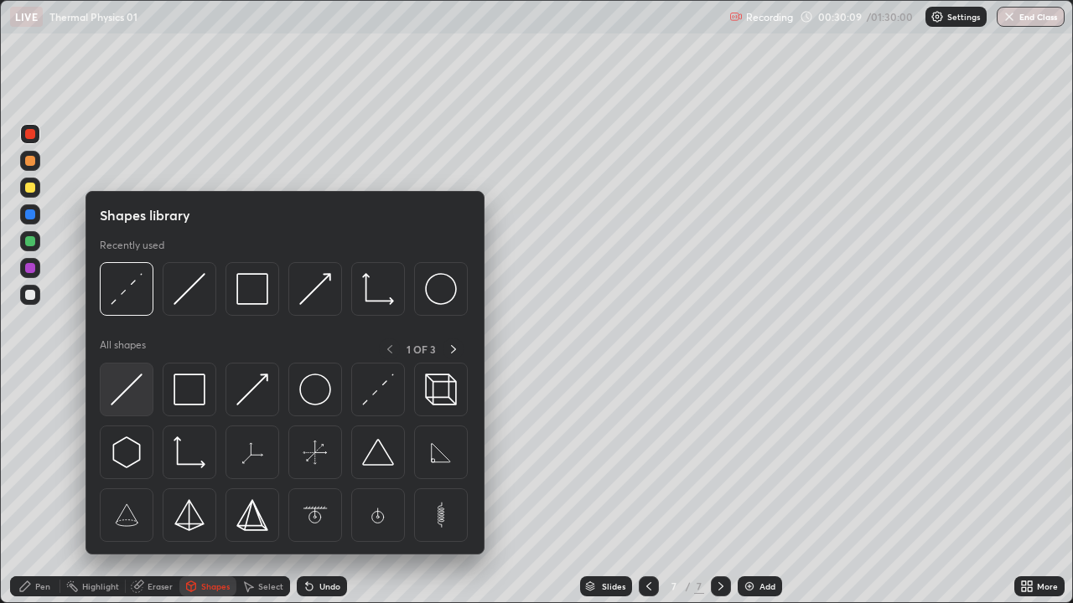
click at [132, 393] on img at bounding box center [127, 390] width 32 height 32
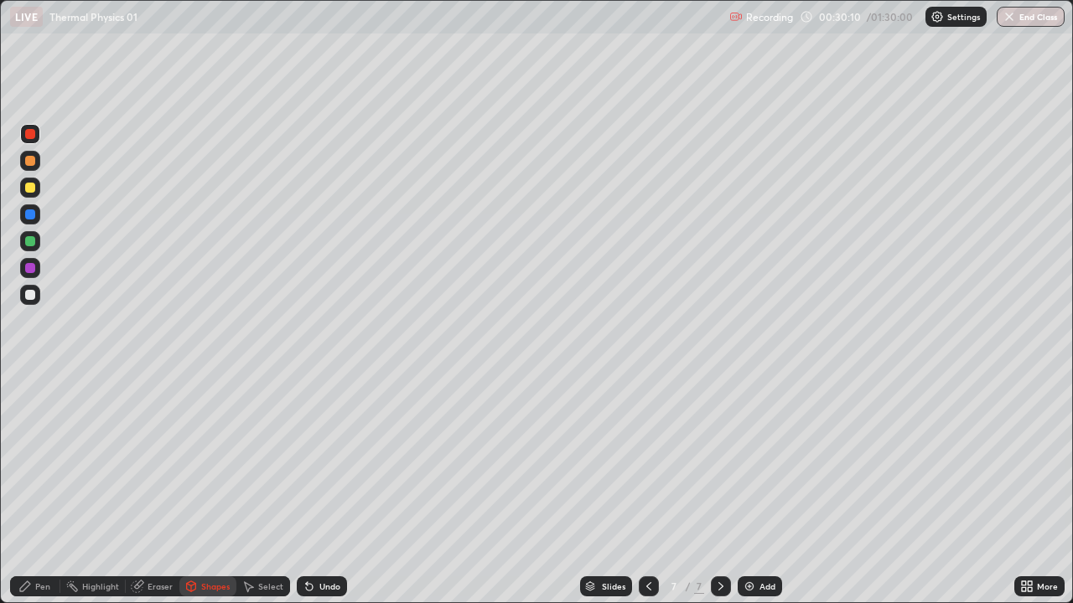
click at [34, 215] on div at bounding box center [30, 214] width 10 height 10
click at [38, 489] on div "Pen" at bounding box center [42, 586] width 15 height 8
click at [154, 489] on div "Eraser" at bounding box center [159, 586] width 25 height 8
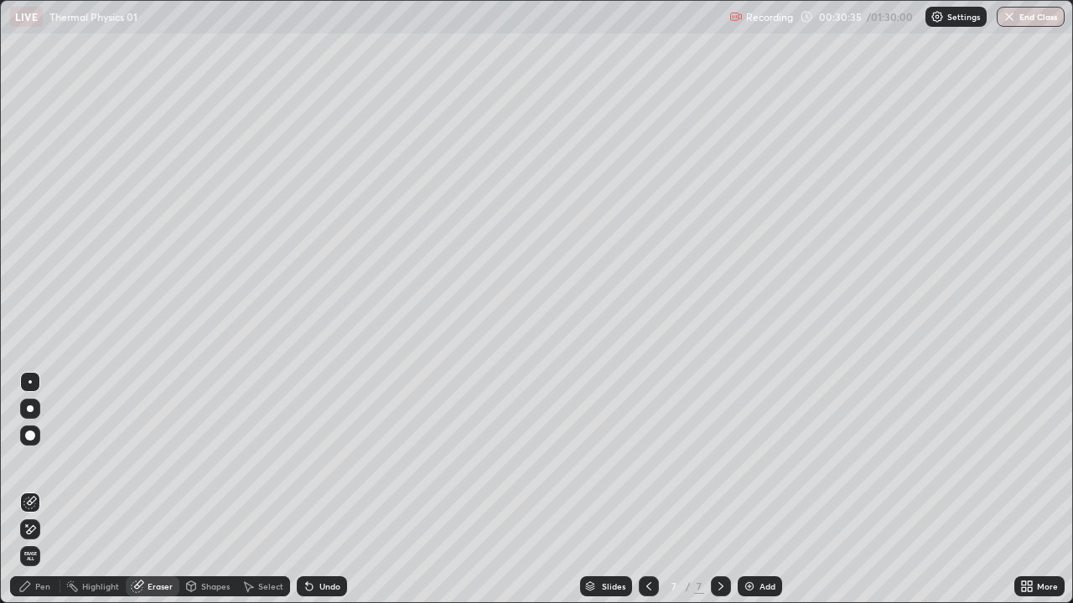
click at [38, 489] on div "Pen" at bounding box center [42, 586] width 15 height 8
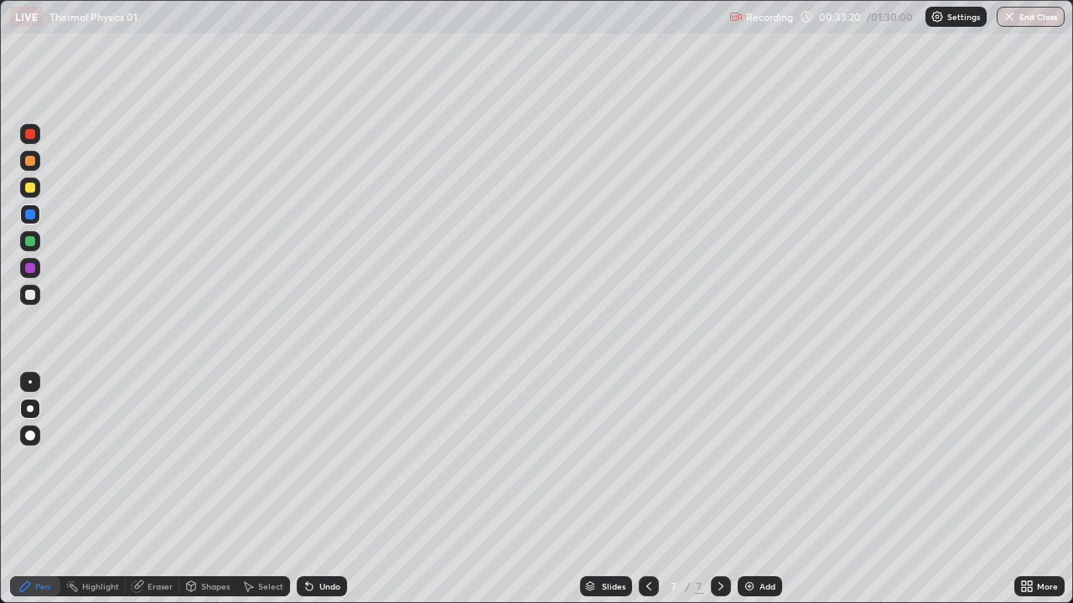
click at [159, 489] on div "Eraser" at bounding box center [159, 586] width 25 height 8
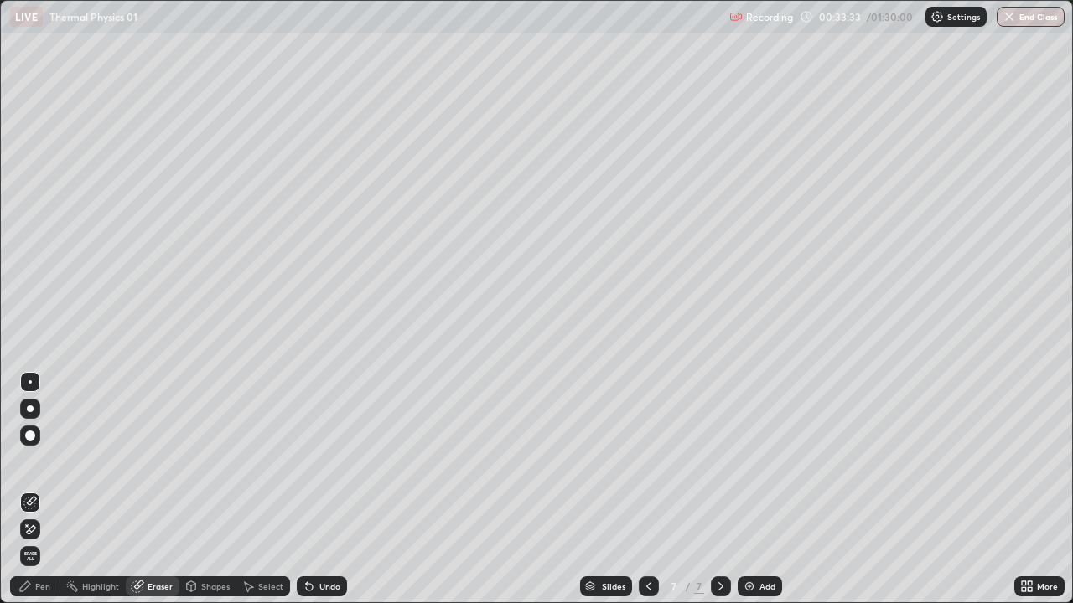
click at [36, 489] on div "Pen" at bounding box center [35, 587] width 50 height 20
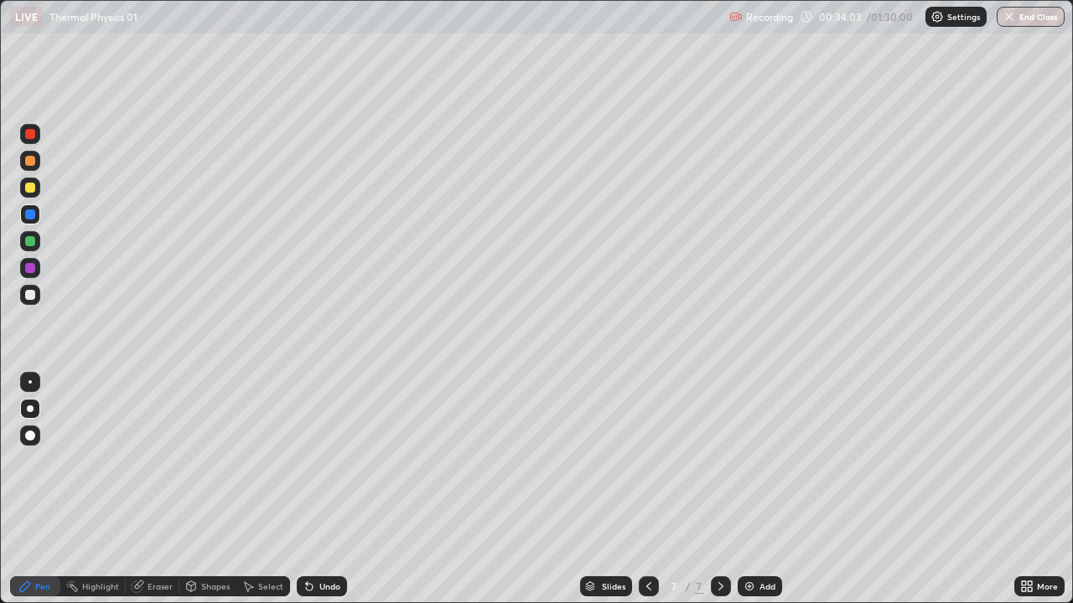
click at [34, 137] on div at bounding box center [30, 134] width 10 height 10
click at [155, 489] on div "Eraser" at bounding box center [159, 586] width 25 height 8
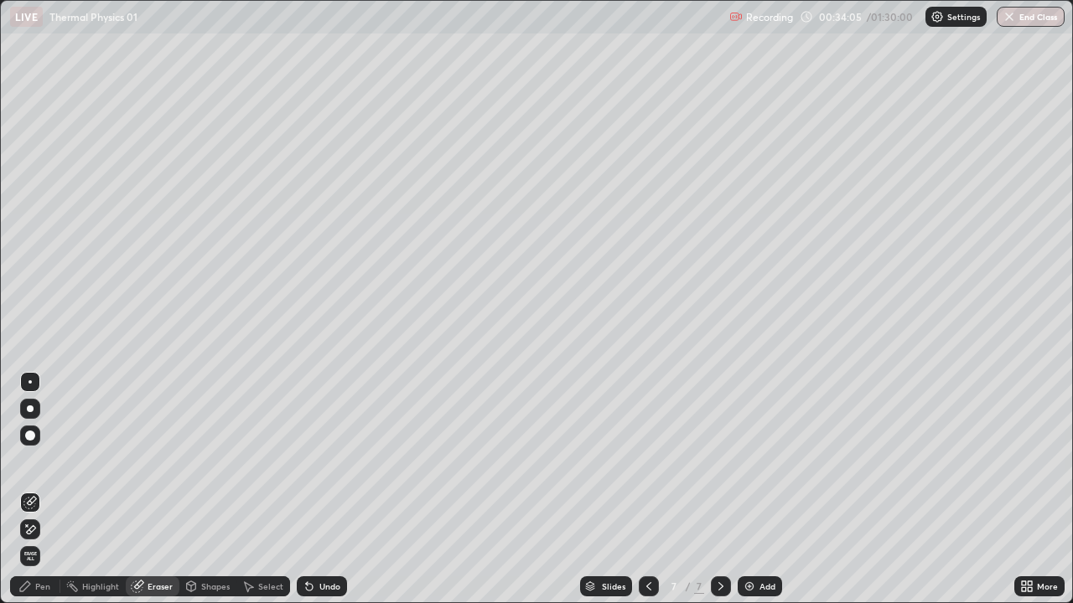
click at [195, 489] on icon at bounding box center [190, 586] width 13 height 13
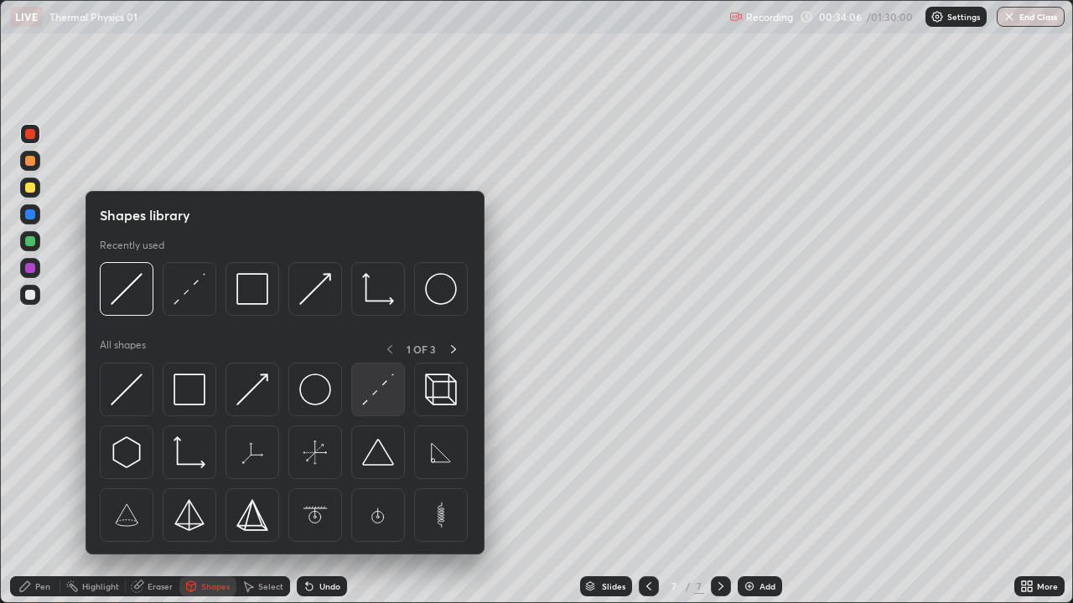
click at [377, 391] on img at bounding box center [378, 390] width 32 height 32
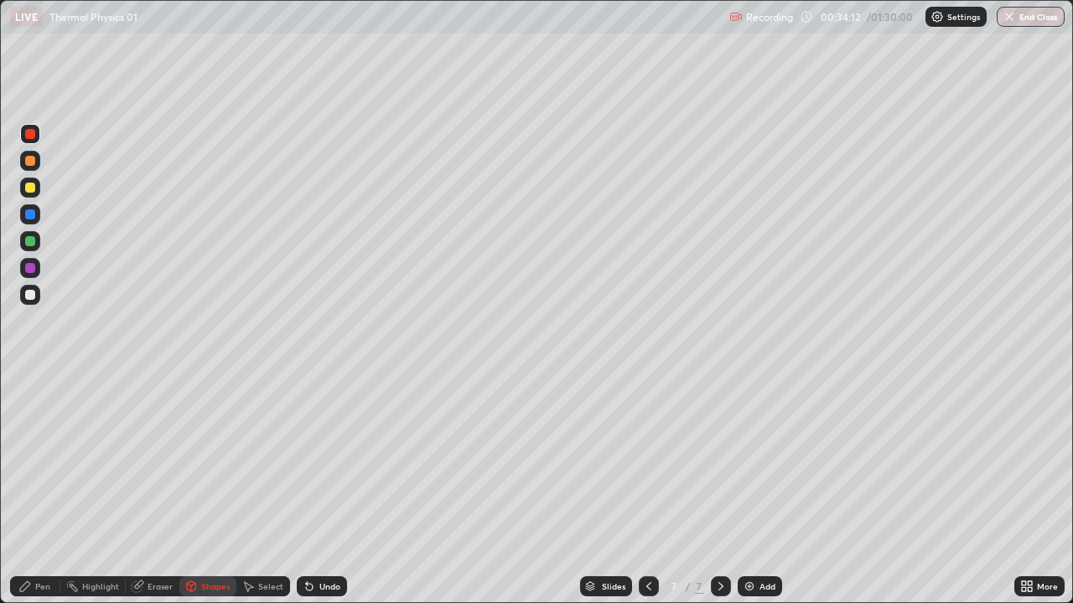
click at [35, 489] on div "Pen" at bounding box center [42, 586] width 15 height 8
click at [31, 240] on div at bounding box center [30, 241] width 10 height 10
click at [202, 489] on div "Shapes" at bounding box center [215, 586] width 28 height 8
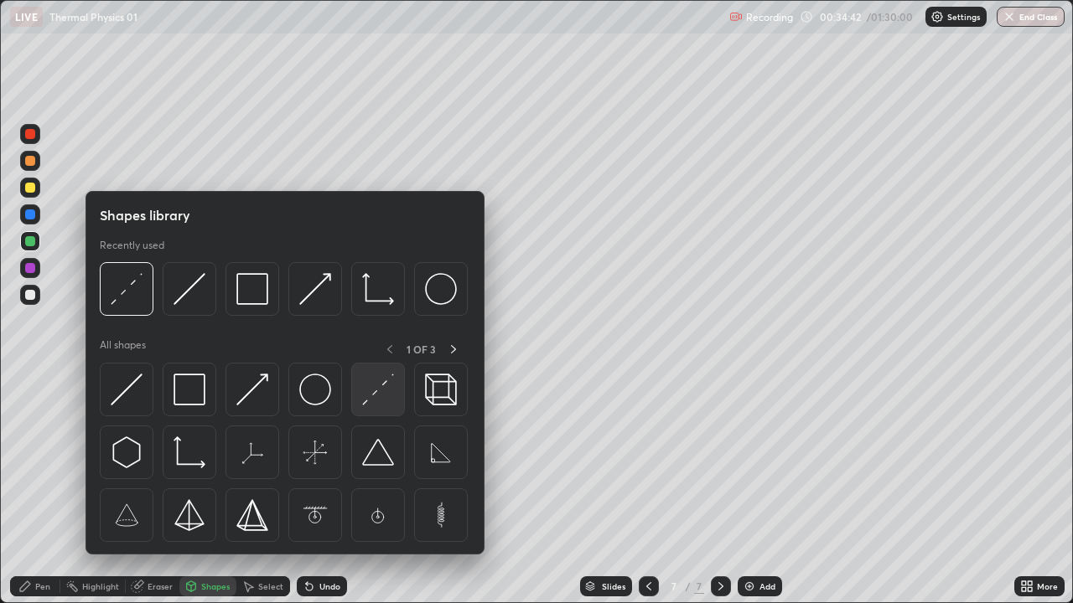
click at [369, 394] on img at bounding box center [378, 390] width 32 height 32
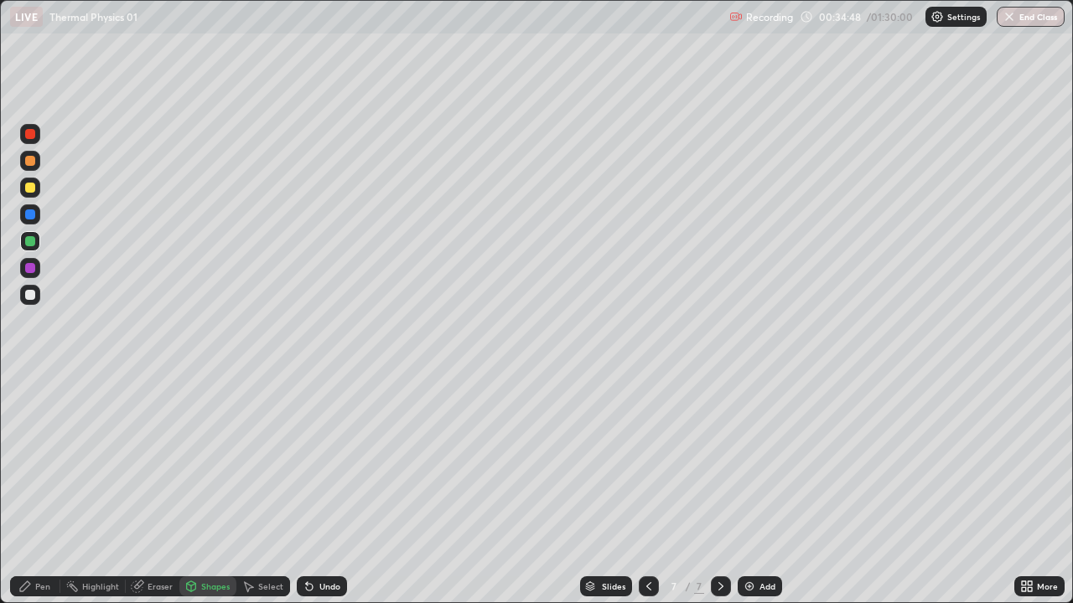
click at [29, 291] on div at bounding box center [30, 295] width 10 height 10
click at [38, 489] on div "Pen" at bounding box center [42, 586] width 15 height 8
click at [34, 242] on div at bounding box center [30, 241] width 10 height 10
click at [209, 489] on div "Shapes" at bounding box center [215, 586] width 28 height 8
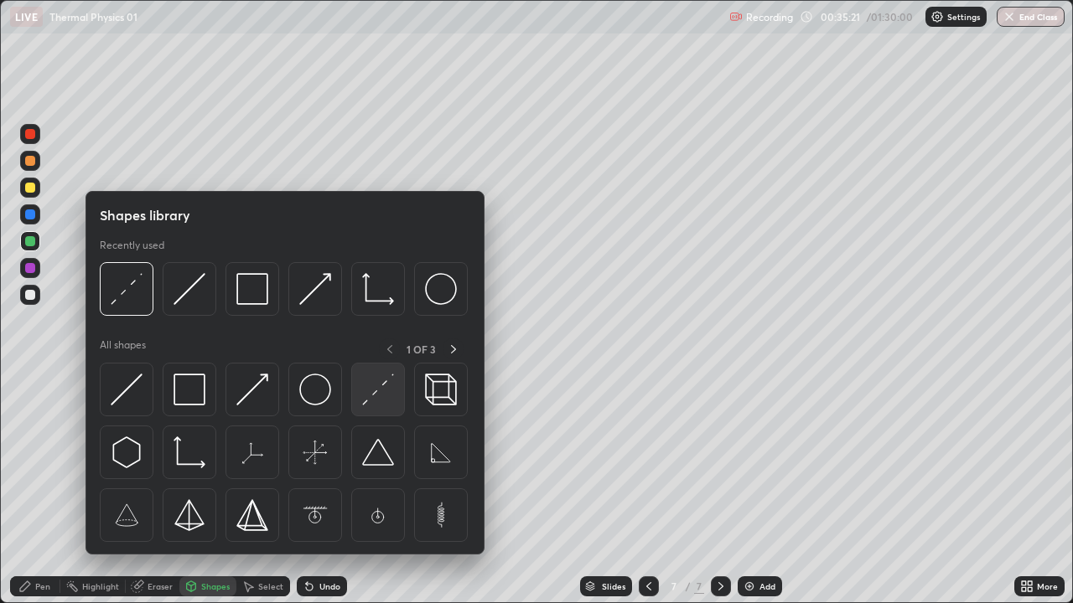
click at [374, 394] on img at bounding box center [378, 390] width 32 height 32
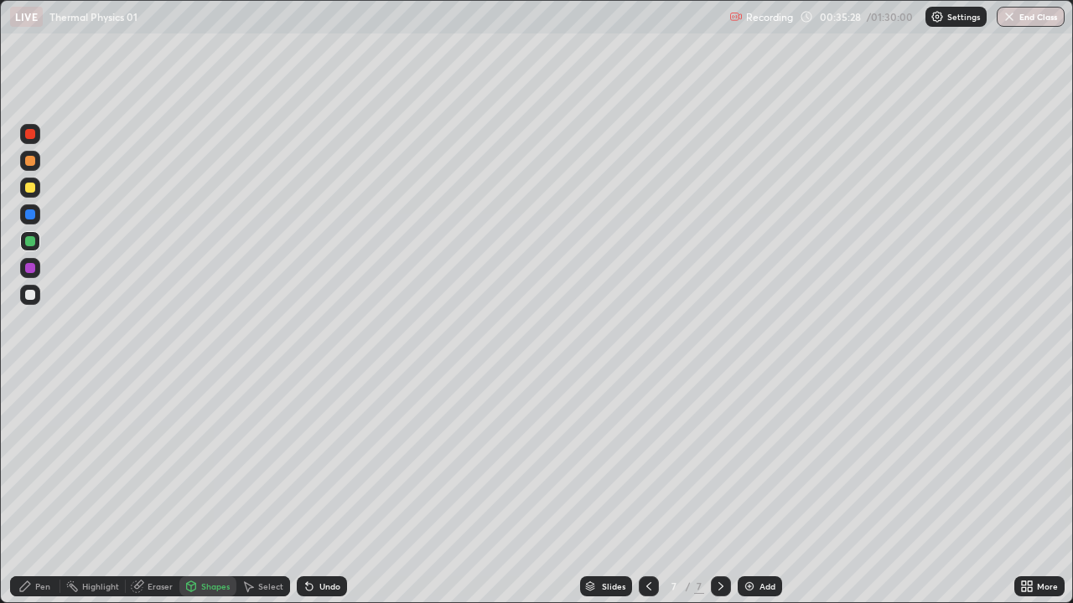
click at [44, 489] on div "Pen" at bounding box center [42, 586] width 15 height 8
click at [27, 298] on div at bounding box center [30, 295] width 10 height 10
click at [343, 489] on div "Undo" at bounding box center [322, 587] width 50 height 20
click at [747, 489] on img at bounding box center [748, 586] width 13 height 13
click at [27, 266] on div at bounding box center [30, 268] width 10 height 10
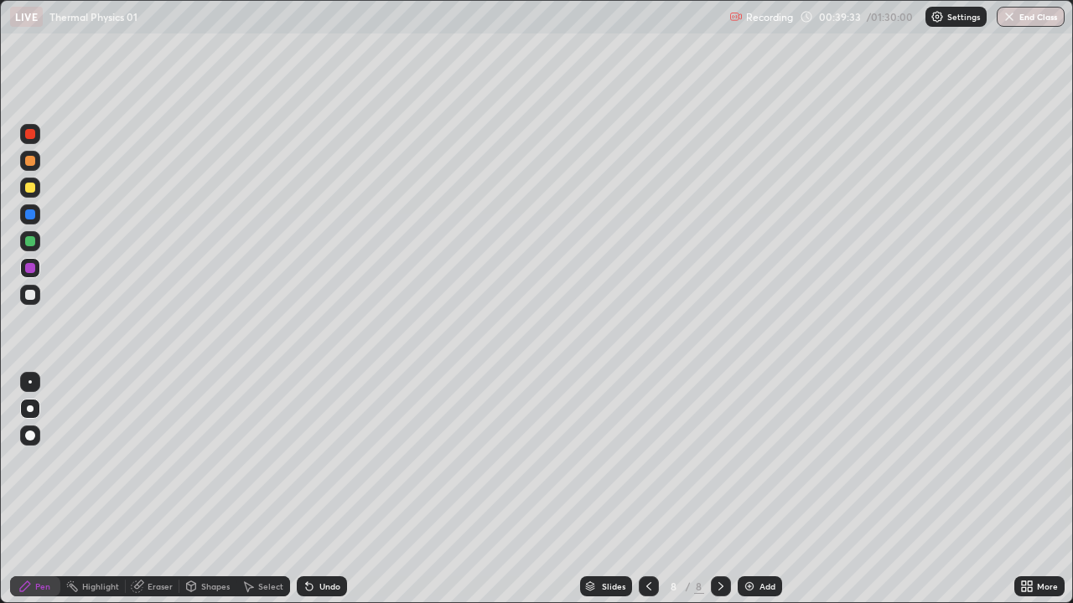
click at [23, 243] on div at bounding box center [30, 241] width 20 height 20
click at [34, 268] on div at bounding box center [30, 268] width 10 height 10
click at [763, 489] on div "Add" at bounding box center [767, 586] width 16 height 8
click at [204, 489] on div "Shapes" at bounding box center [207, 587] width 57 height 20
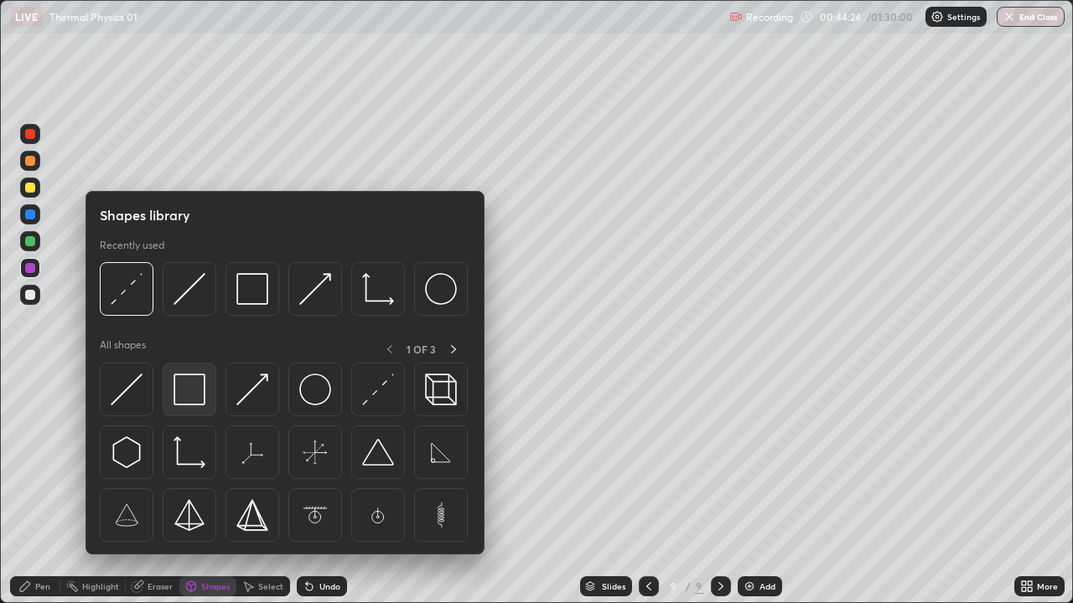
click at [187, 396] on img at bounding box center [189, 390] width 32 height 32
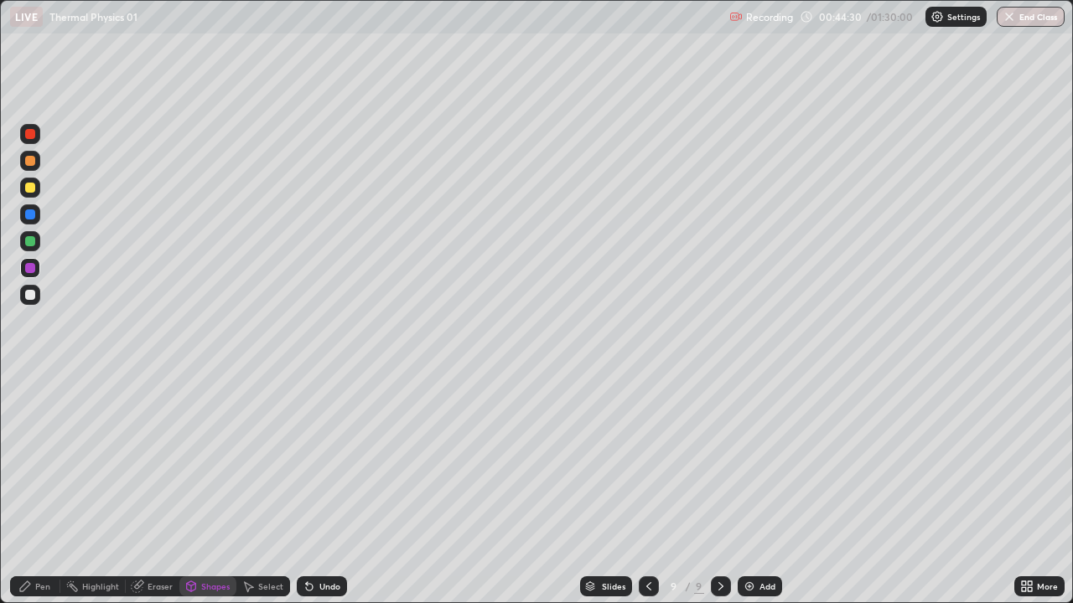
click at [319, 489] on div "Undo" at bounding box center [329, 586] width 21 height 8
click at [212, 489] on div "Shapes" at bounding box center [215, 586] width 28 height 8
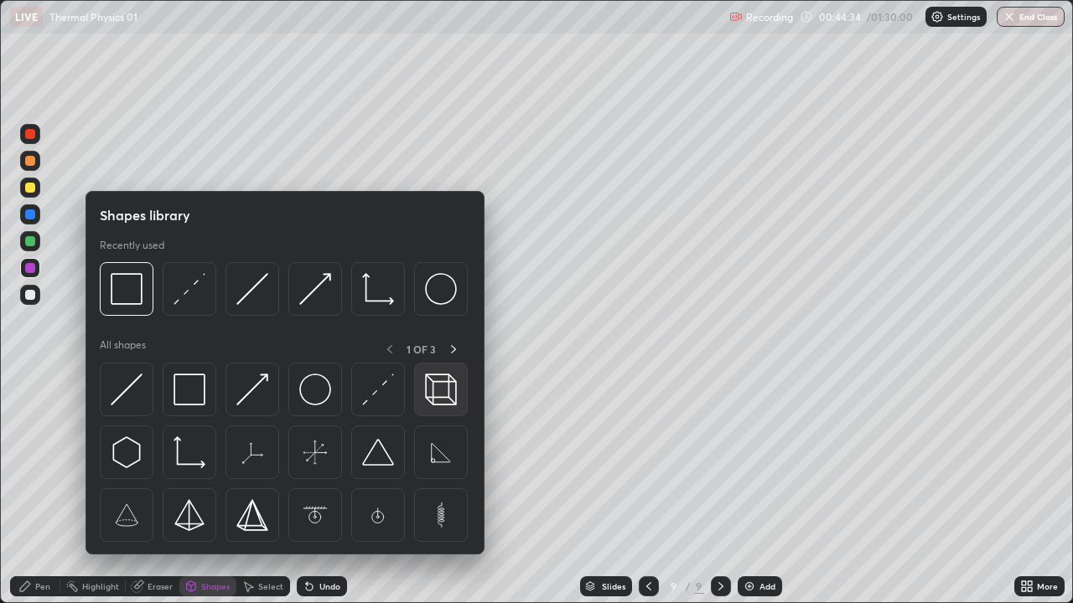
click at [435, 389] on img at bounding box center [441, 390] width 32 height 32
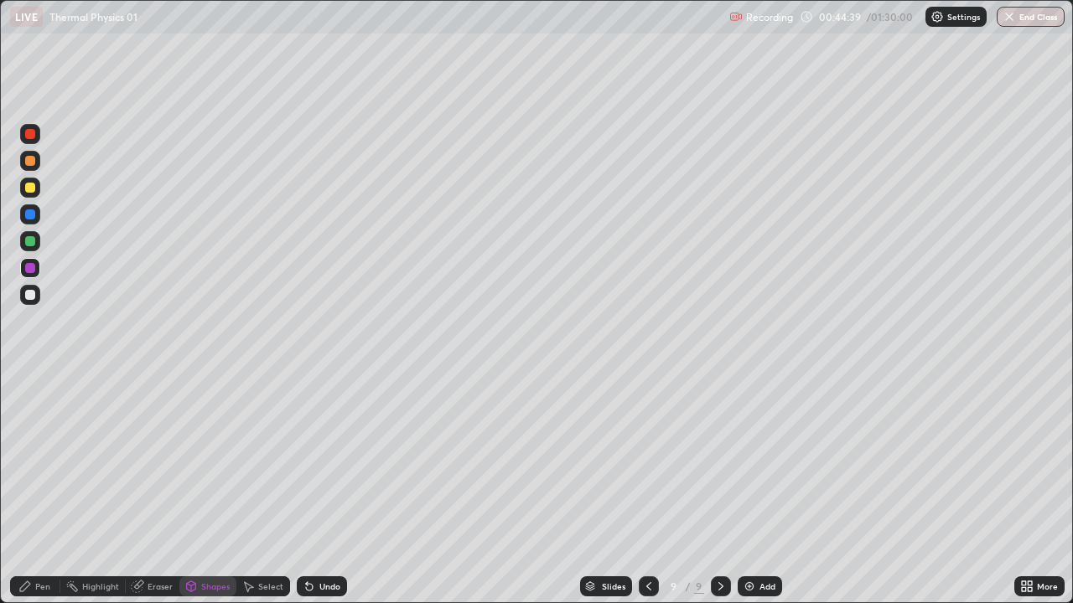
click at [46, 489] on div "Pen" at bounding box center [42, 586] width 15 height 8
click at [28, 242] on div at bounding box center [30, 241] width 10 height 10
click at [210, 489] on div "Shapes" at bounding box center [215, 586] width 28 height 8
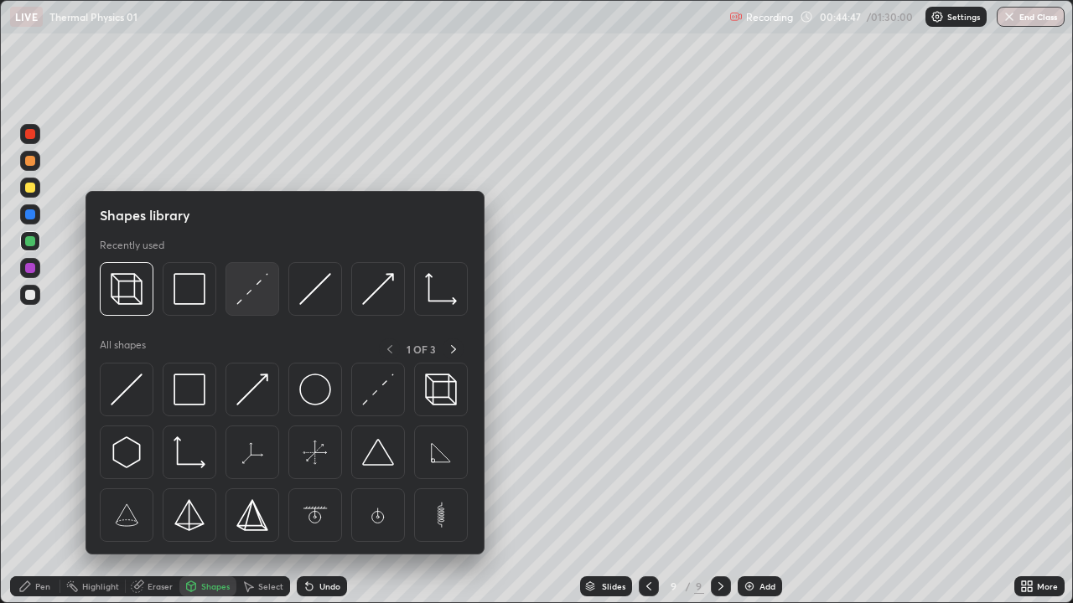
click at [256, 294] on img at bounding box center [252, 289] width 32 height 32
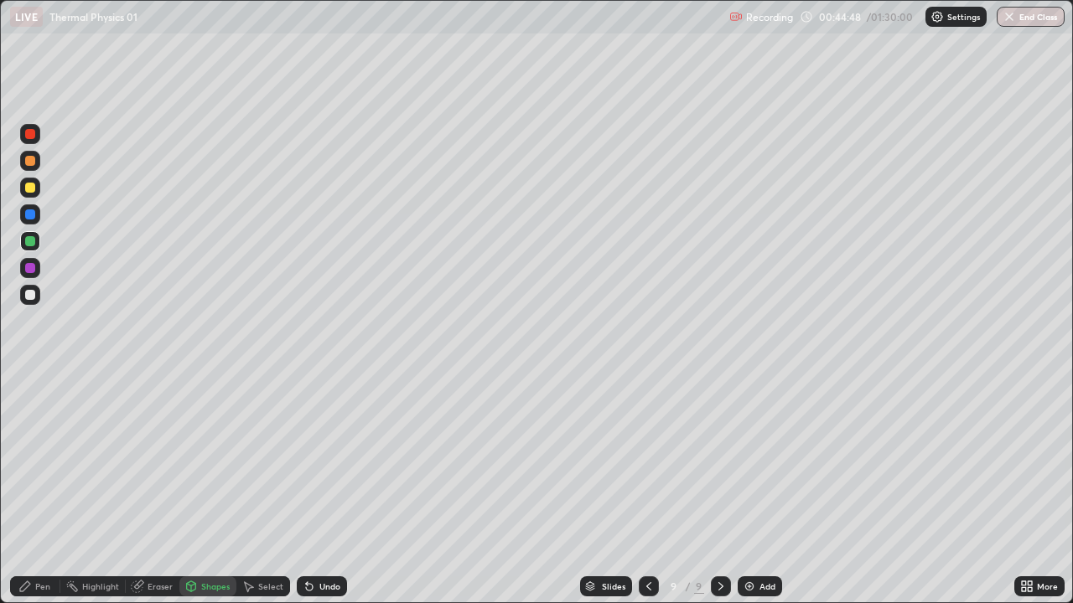
click at [29, 188] on div at bounding box center [30, 188] width 10 height 10
click at [39, 489] on div "Pen" at bounding box center [42, 586] width 15 height 8
click at [201, 489] on div "Shapes" at bounding box center [215, 586] width 28 height 8
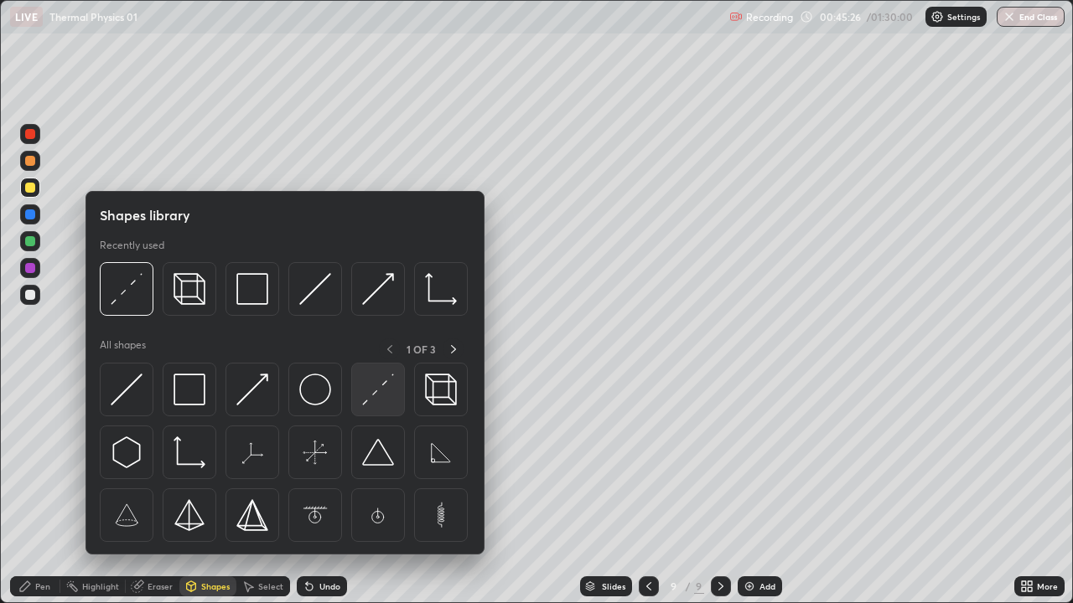
click at [380, 380] on img at bounding box center [378, 390] width 32 height 32
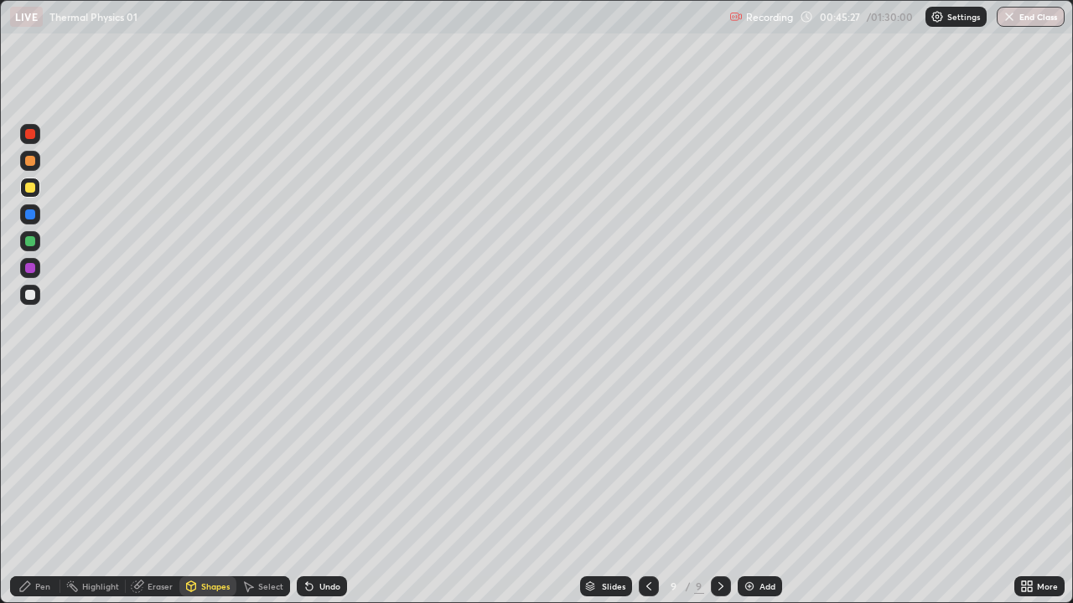
click at [28, 132] on div at bounding box center [30, 134] width 10 height 10
click at [37, 489] on div "Pen" at bounding box center [35, 587] width 50 height 20
click at [208, 489] on div "Shapes" at bounding box center [215, 586] width 28 height 8
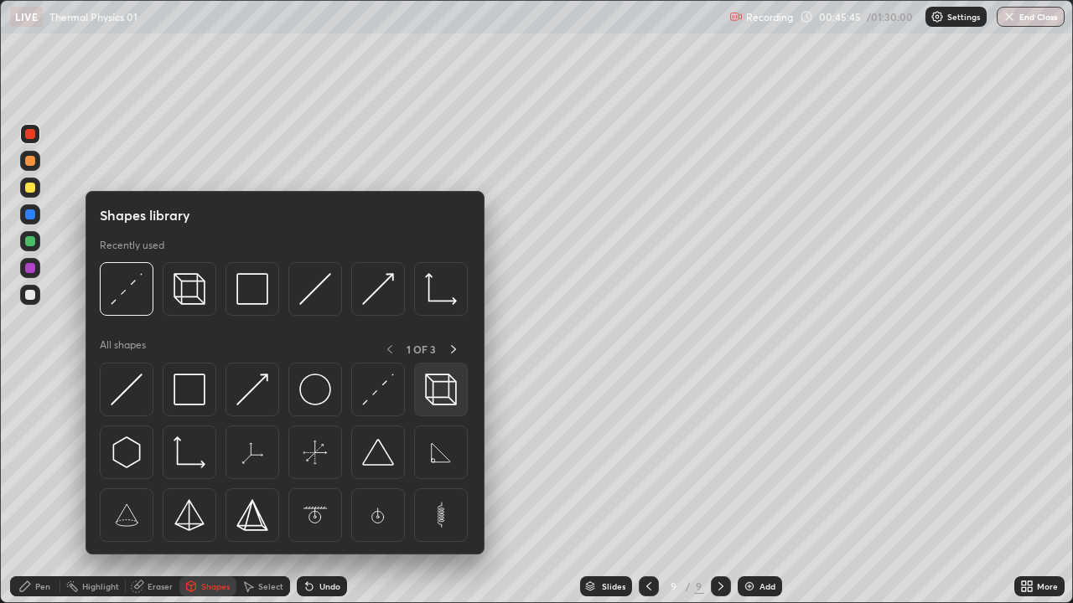
click at [429, 405] on img at bounding box center [441, 390] width 32 height 32
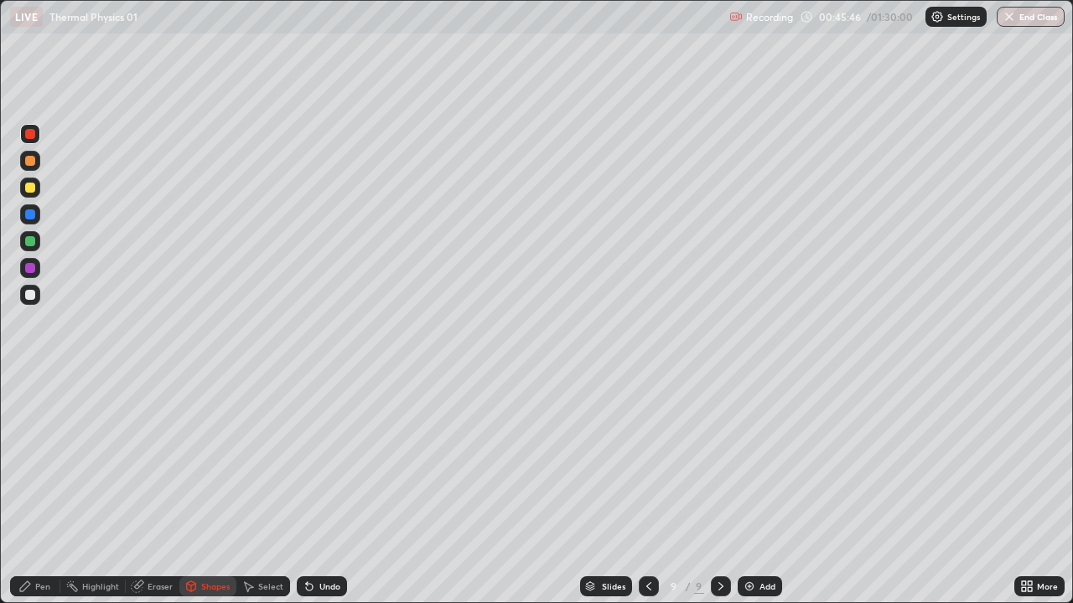
click at [33, 298] on div at bounding box center [30, 295] width 10 height 10
click at [153, 489] on div "Eraser" at bounding box center [159, 586] width 25 height 8
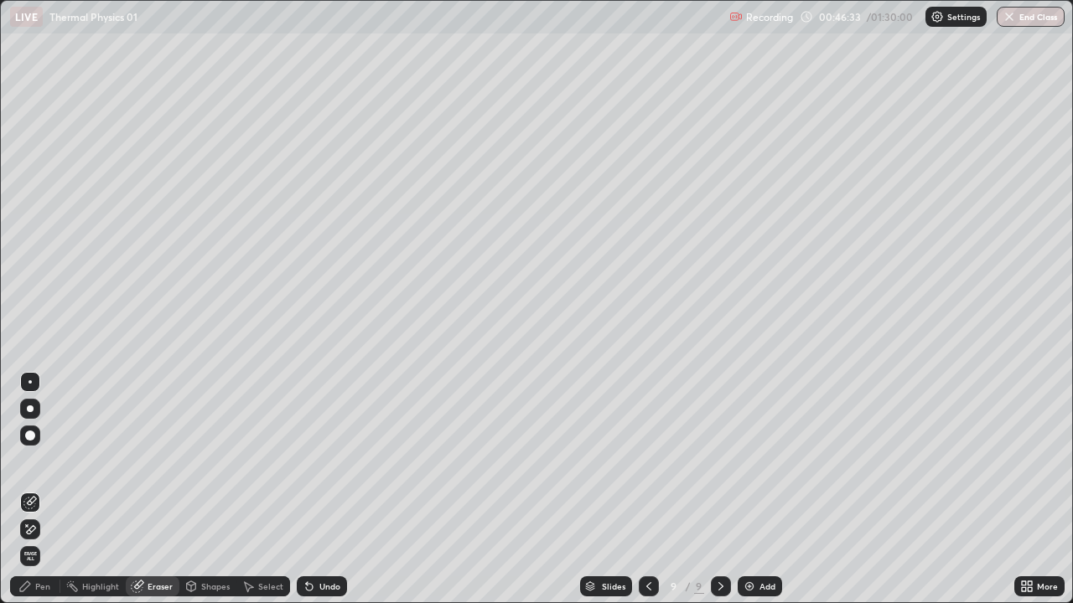
click at [216, 489] on div "Shapes" at bounding box center [215, 586] width 28 height 8
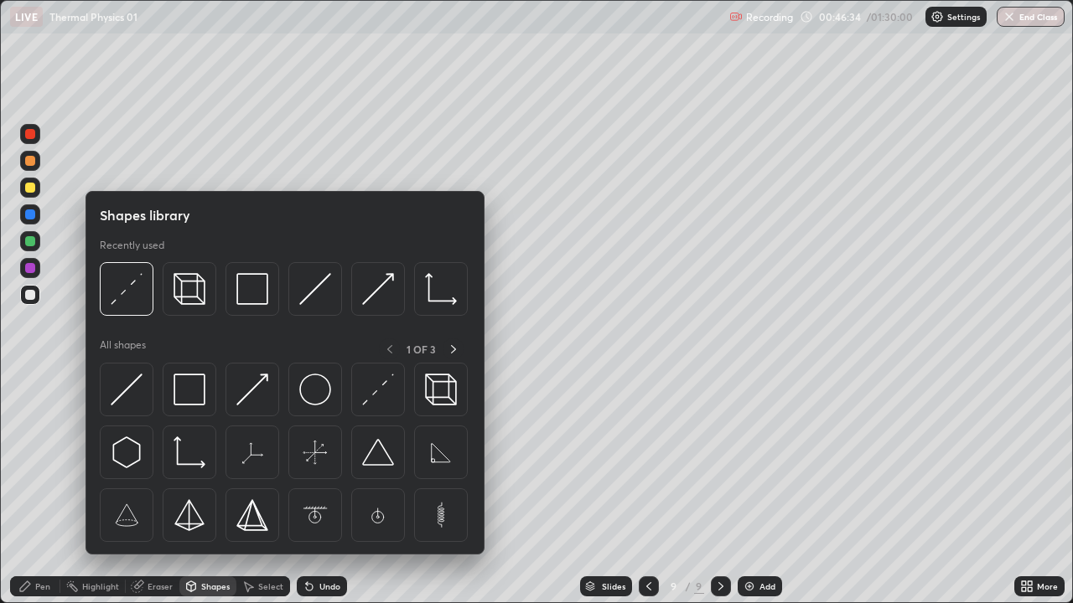
click at [46, 489] on div "Pen" at bounding box center [42, 586] width 15 height 8
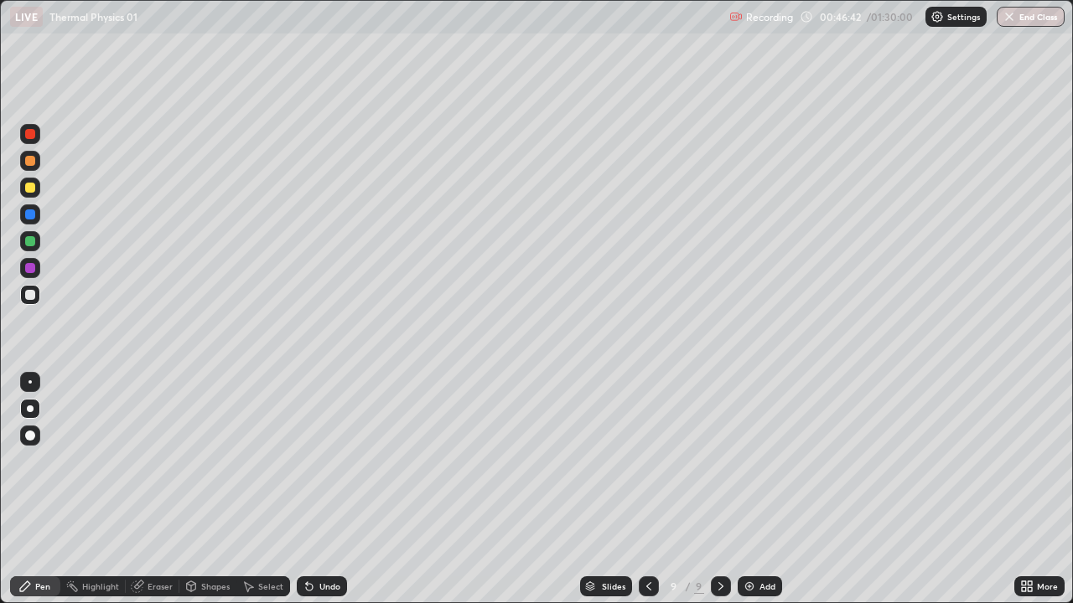
click at [36, 269] on div at bounding box center [30, 268] width 20 height 20
click at [214, 489] on div "Shapes" at bounding box center [215, 586] width 28 height 8
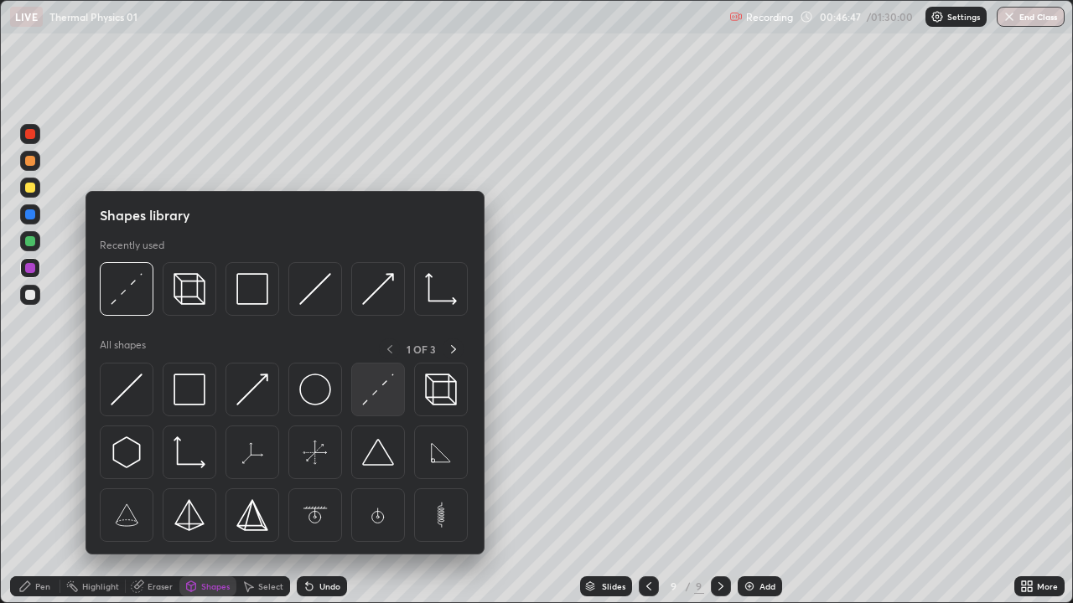
click at [379, 399] on img at bounding box center [378, 390] width 32 height 32
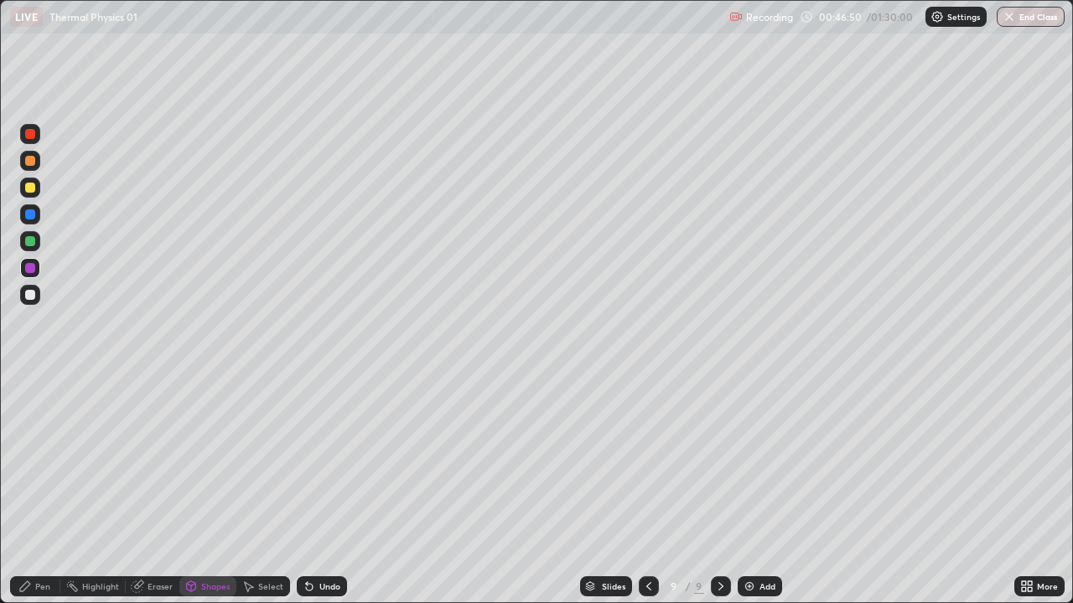
click at [33, 246] on div at bounding box center [30, 241] width 10 height 10
click at [50, 489] on div "Pen" at bounding box center [35, 587] width 50 height 20
click at [202, 489] on div "Shapes" at bounding box center [215, 586] width 28 height 8
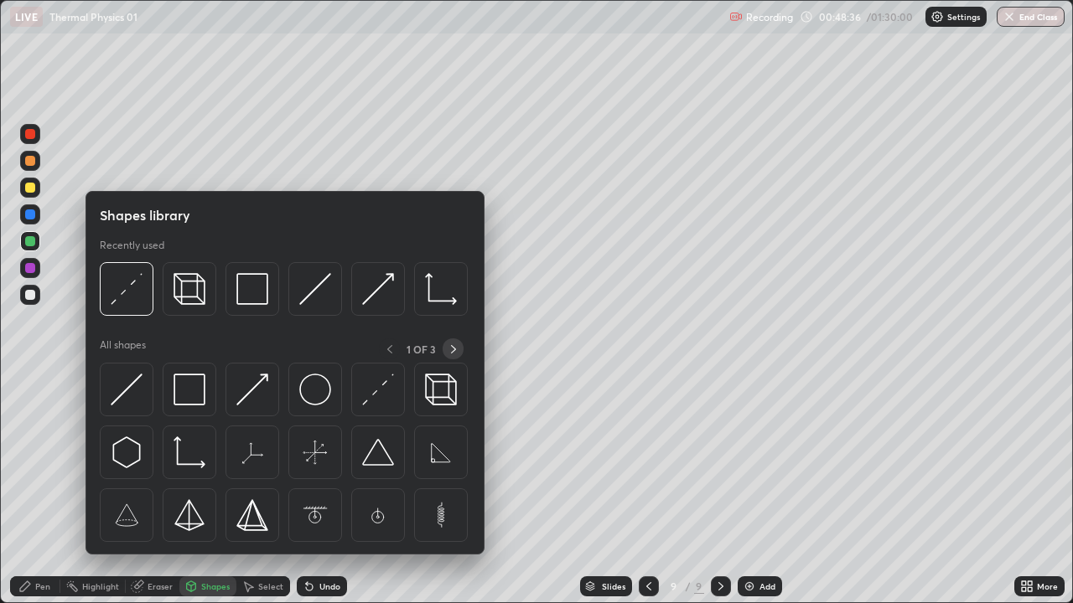
click at [453, 347] on icon at bounding box center [453, 349] width 13 height 13
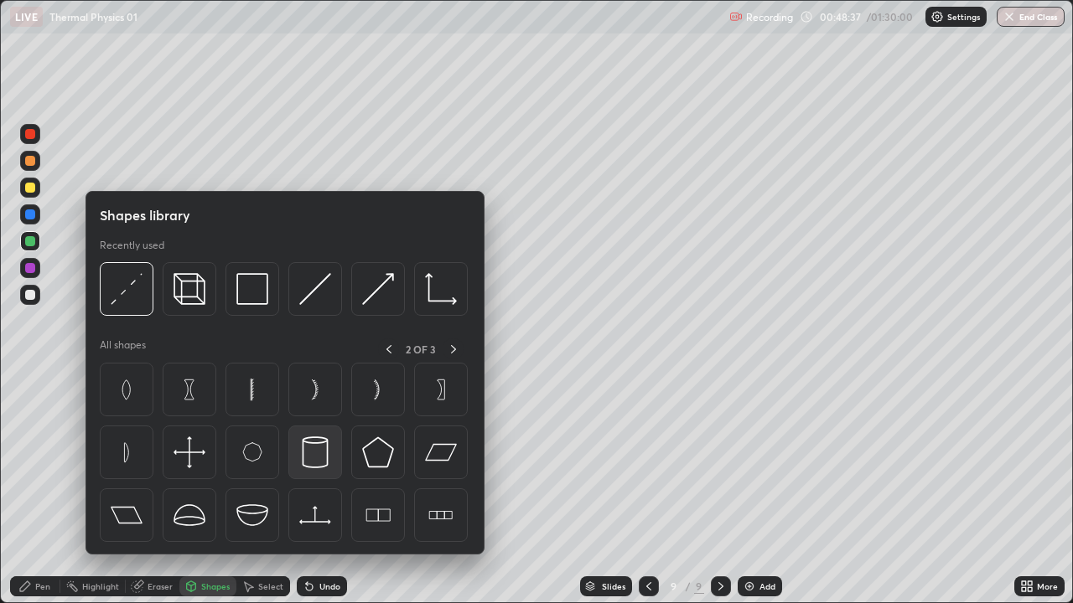
click at [316, 458] on img at bounding box center [315, 453] width 32 height 32
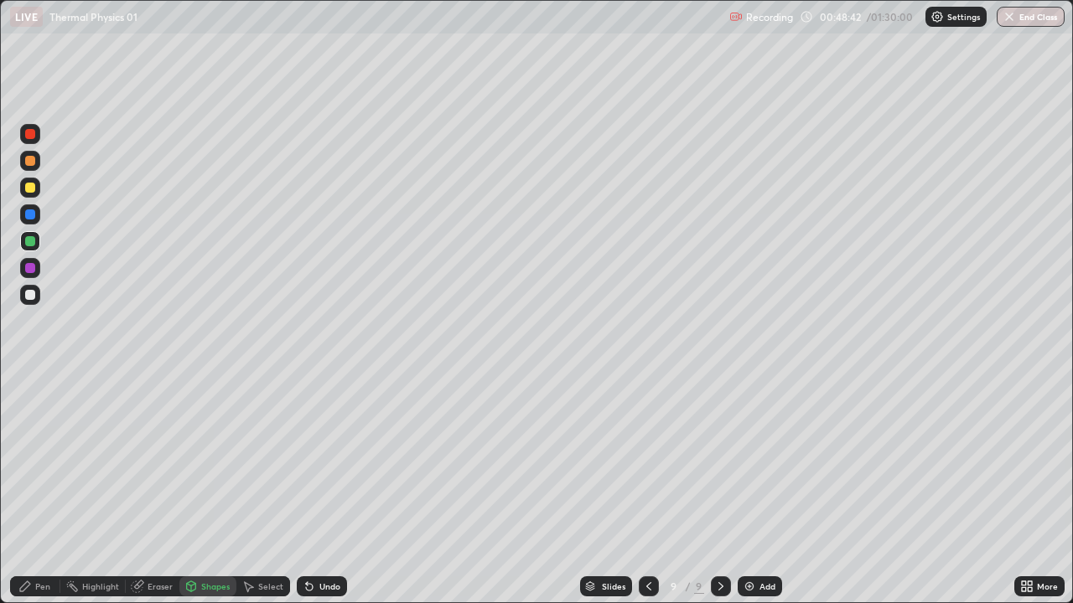
click at [210, 489] on div "Shapes" at bounding box center [215, 586] width 28 height 8
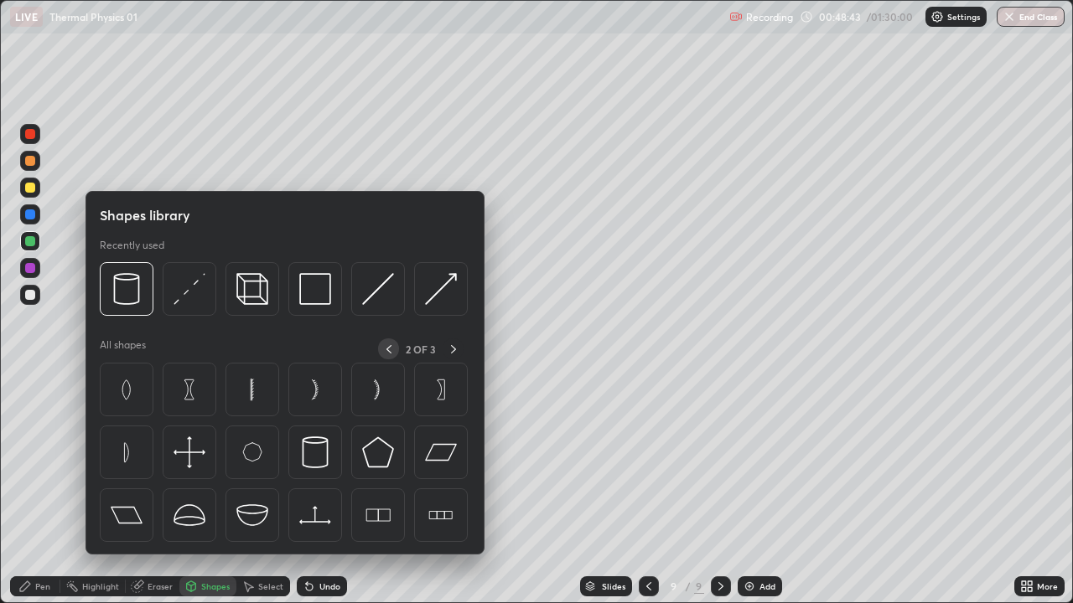
click at [382, 349] on icon at bounding box center [388, 349] width 13 height 13
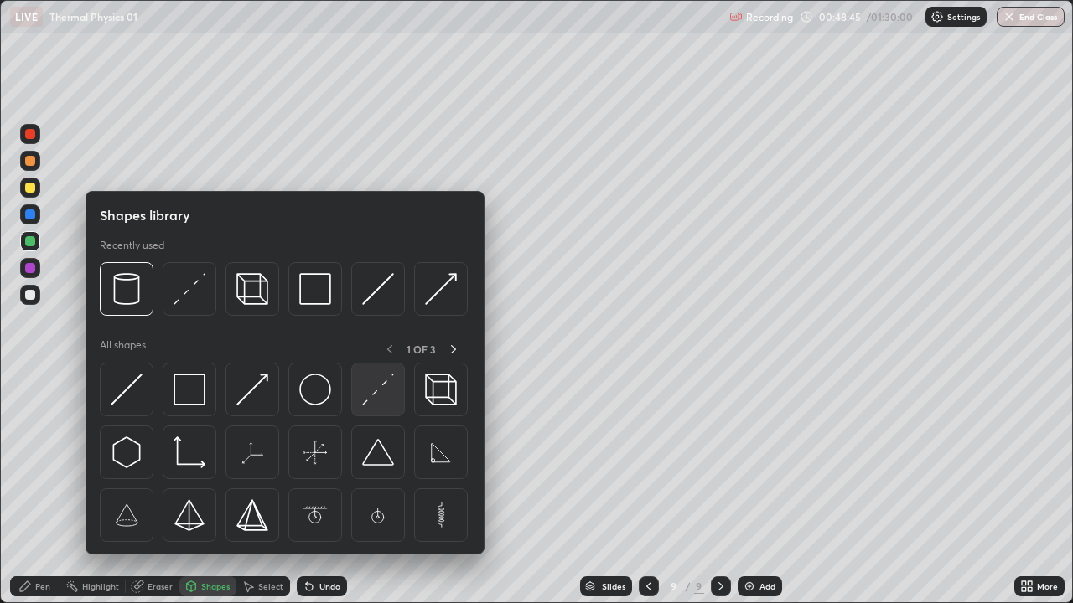
click at [371, 388] on img at bounding box center [378, 390] width 32 height 32
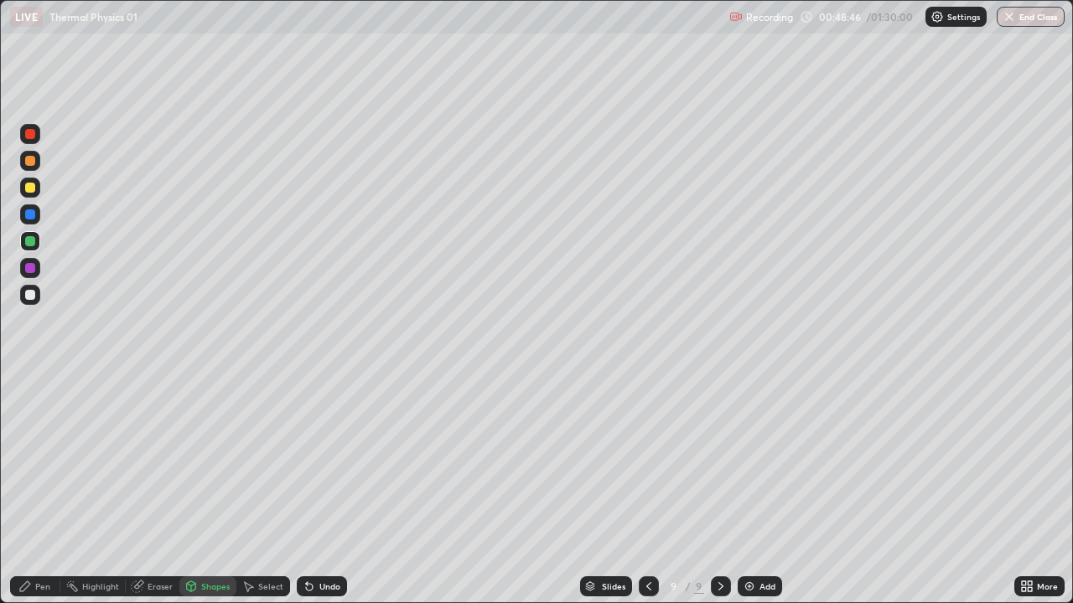
click at [31, 189] on div at bounding box center [30, 188] width 10 height 10
click at [37, 489] on div "Pen" at bounding box center [35, 587] width 50 height 20
click at [758, 489] on div "Add" at bounding box center [759, 587] width 44 height 20
click at [26, 244] on div at bounding box center [30, 241] width 10 height 10
click at [208, 489] on div "Shapes" at bounding box center [215, 586] width 28 height 8
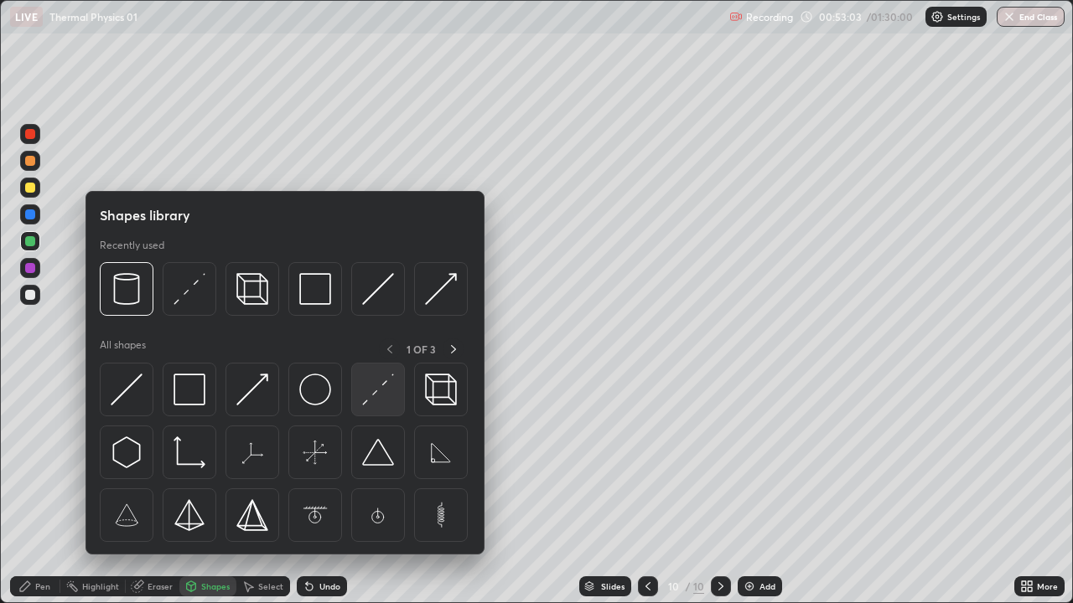
click at [366, 402] on img at bounding box center [378, 390] width 32 height 32
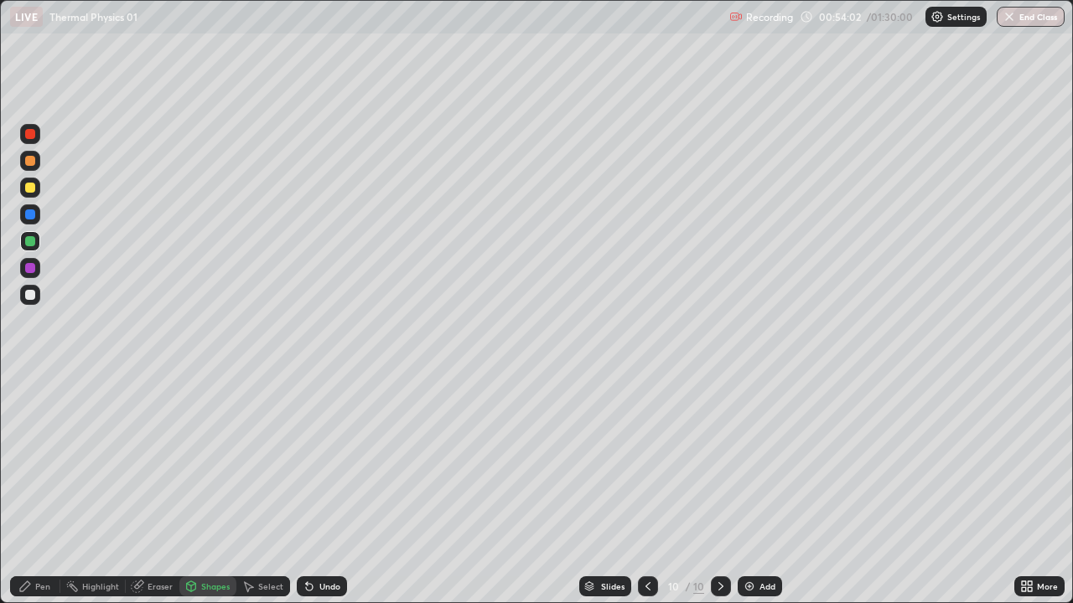
click at [319, 489] on div "Undo" at bounding box center [329, 586] width 21 height 8
click at [47, 489] on div "Pen" at bounding box center [42, 586] width 15 height 8
click at [213, 489] on div "Shapes" at bounding box center [215, 586] width 28 height 8
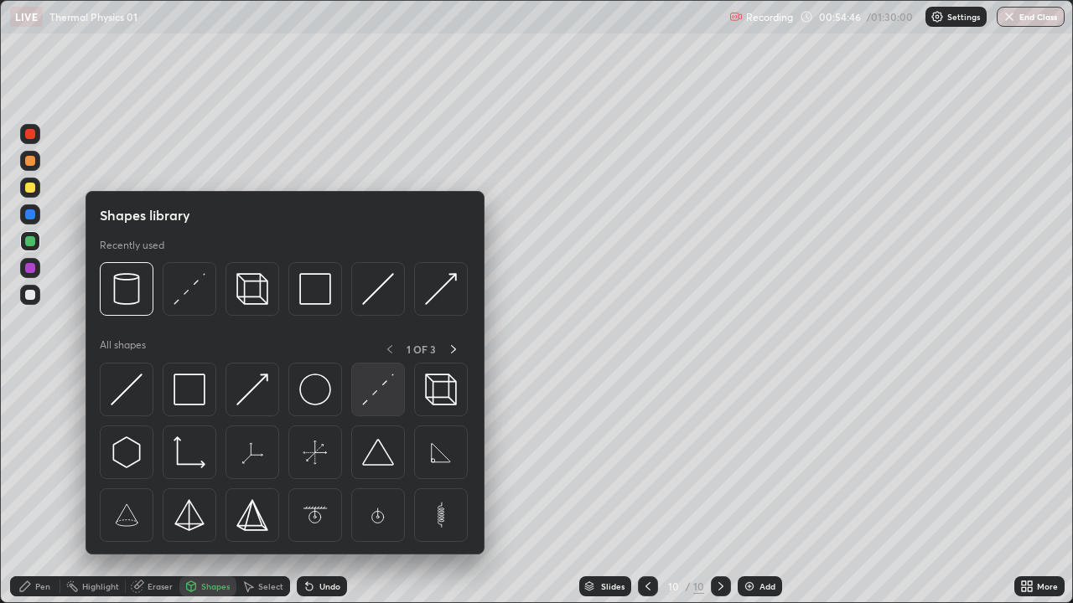
click at [375, 402] on img at bounding box center [378, 390] width 32 height 32
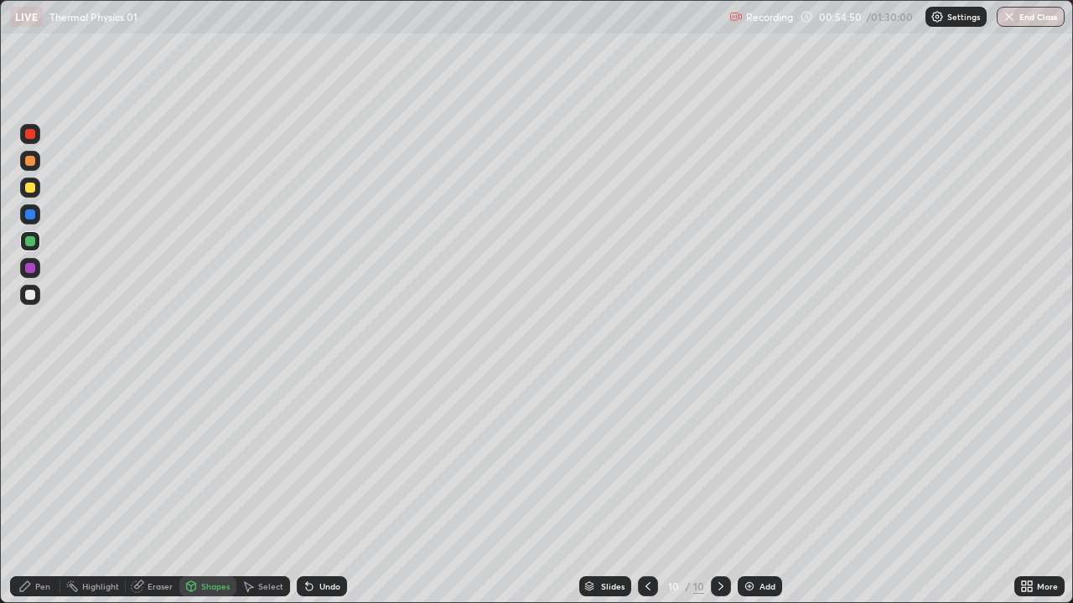
click at [36, 489] on div "Pen" at bounding box center [42, 586] width 15 height 8
click at [30, 194] on div at bounding box center [30, 188] width 20 height 20
click at [30, 215] on div at bounding box center [30, 214] width 10 height 10
click at [212, 489] on div "Shapes" at bounding box center [207, 587] width 57 height 20
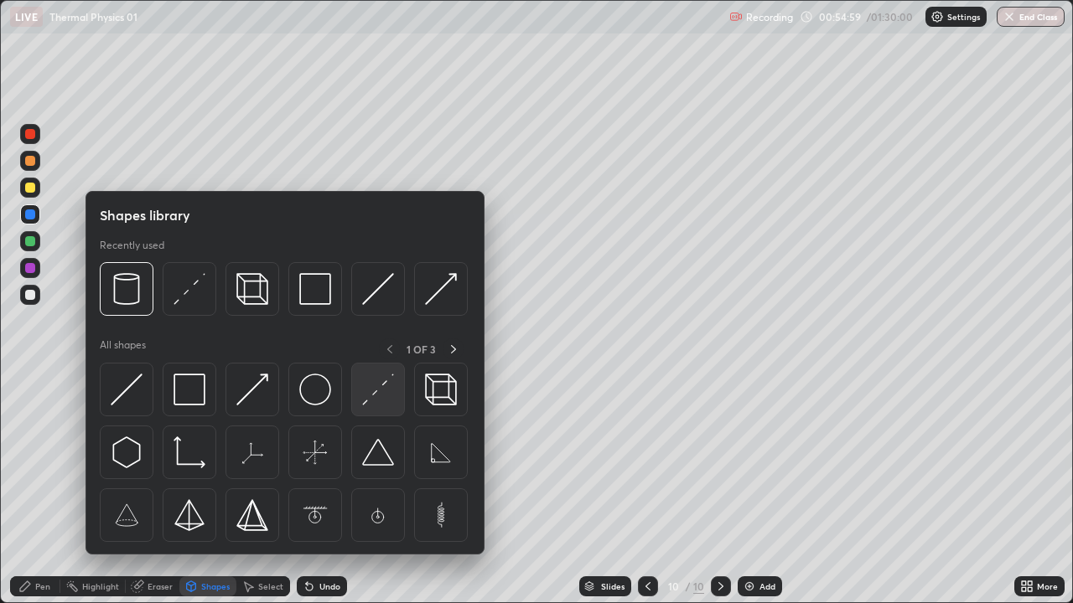
click at [370, 397] on img at bounding box center [378, 390] width 32 height 32
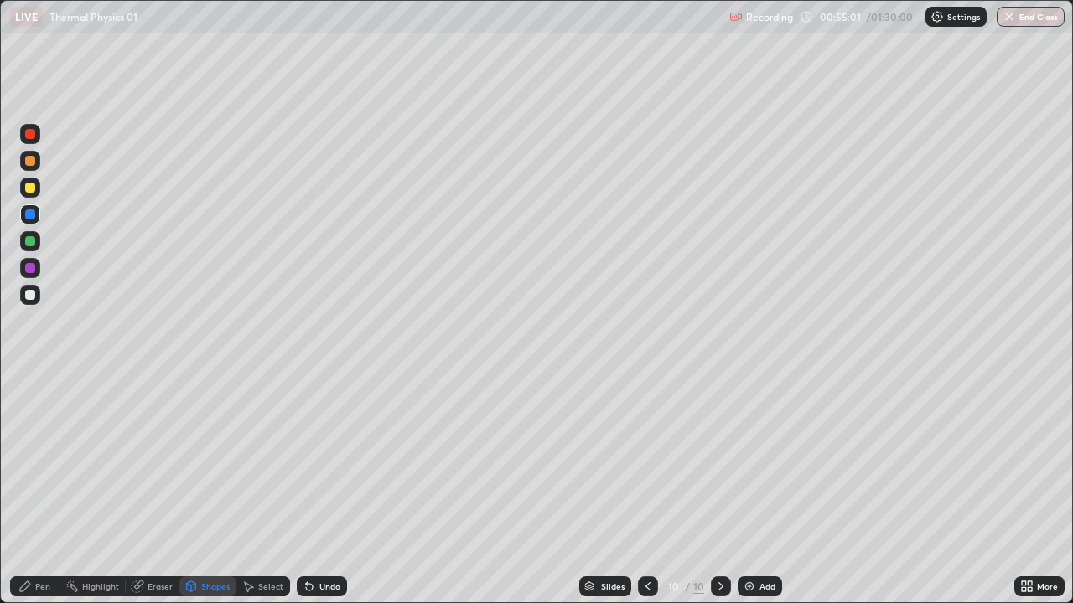
click at [227, 489] on div "Shapes" at bounding box center [215, 586] width 28 height 8
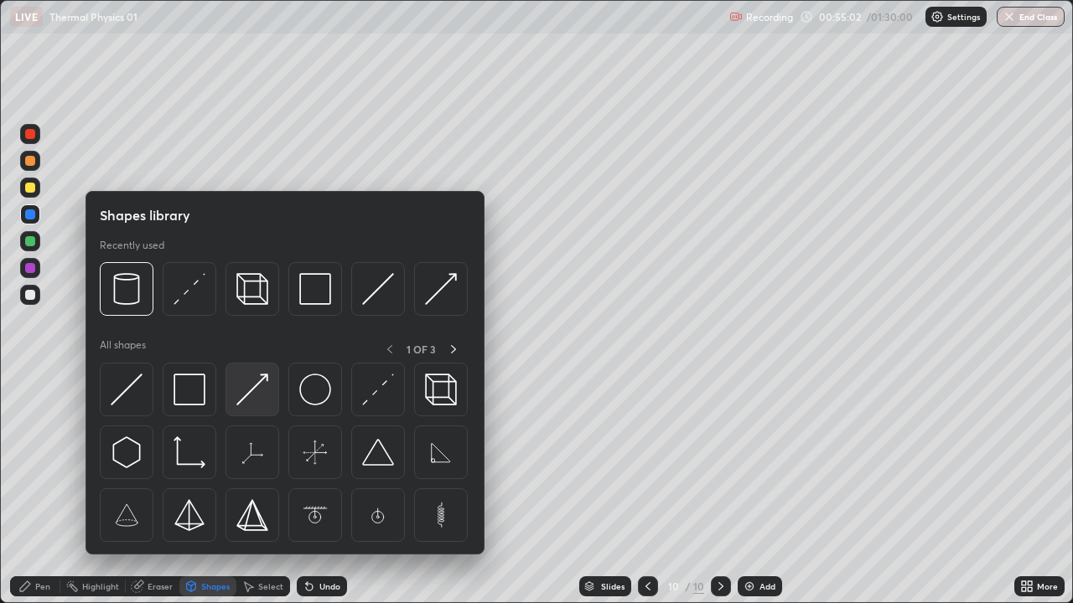
click at [254, 399] on img at bounding box center [252, 390] width 32 height 32
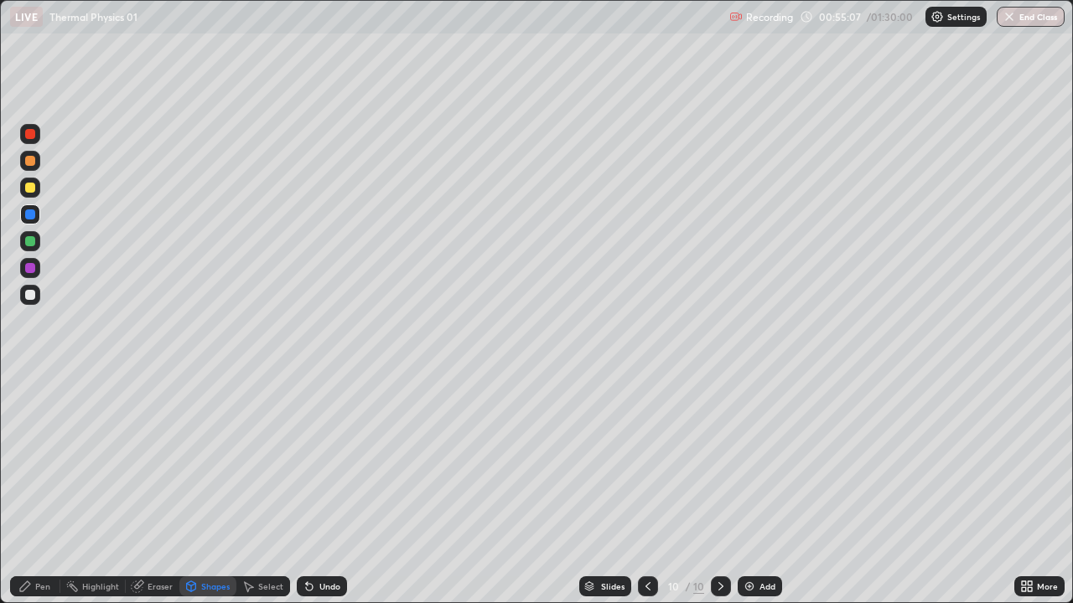
click at [324, 489] on div "Undo" at bounding box center [322, 587] width 50 height 20
click at [39, 489] on div "Pen" at bounding box center [42, 586] width 15 height 8
click at [331, 489] on div "Undo" at bounding box center [322, 587] width 50 height 20
click at [30, 189] on div at bounding box center [30, 188] width 10 height 10
click at [749, 489] on img at bounding box center [748, 586] width 13 height 13
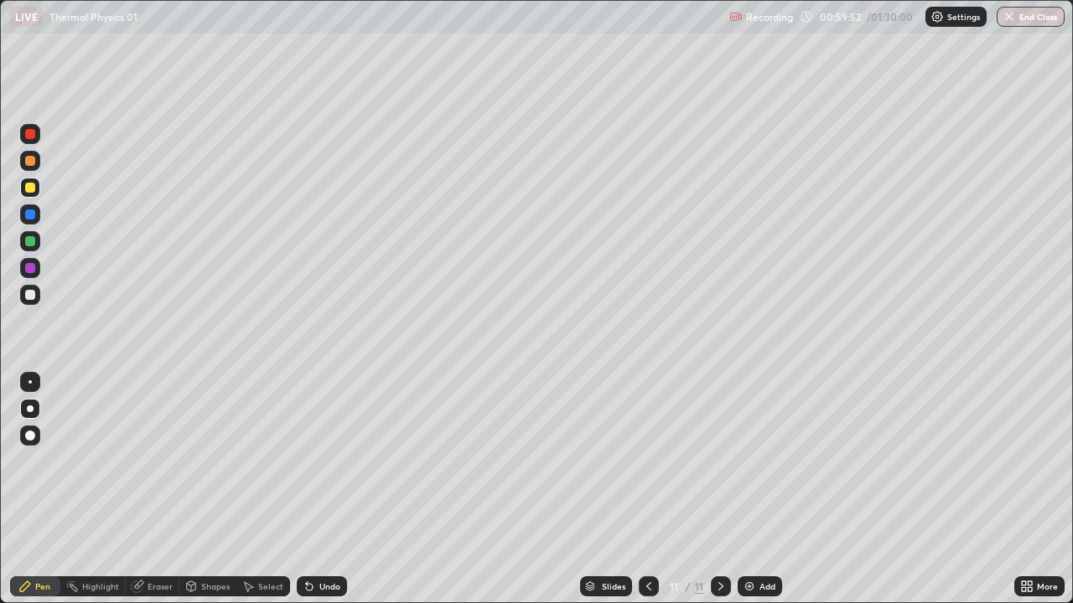
click at [204, 489] on div "Shapes" at bounding box center [215, 586] width 28 height 8
click at [332, 489] on div "Undo" at bounding box center [329, 586] width 21 height 8
click at [41, 489] on div "Pen" at bounding box center [42, 586] width 15 height 8
click at [29, 272] on div at bounding box center [30, 268] width 10 height 10
click at [209, 489] on div "Shapes" at bounding box center [215, 586] width 28 height 8
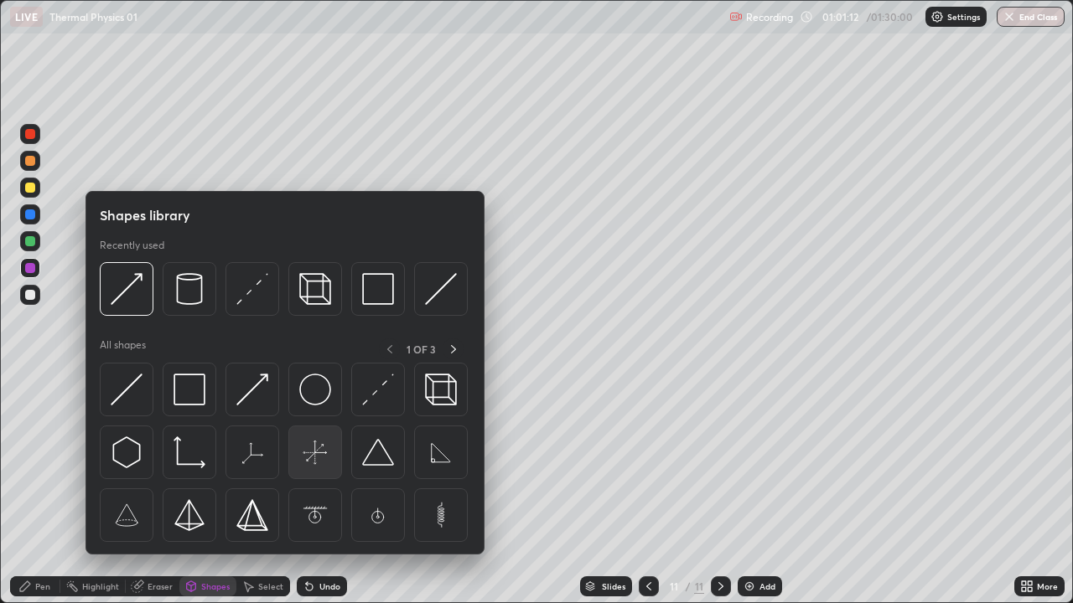
click at [315, 457] on img at bounding box center [315, 453] width 32 height 32
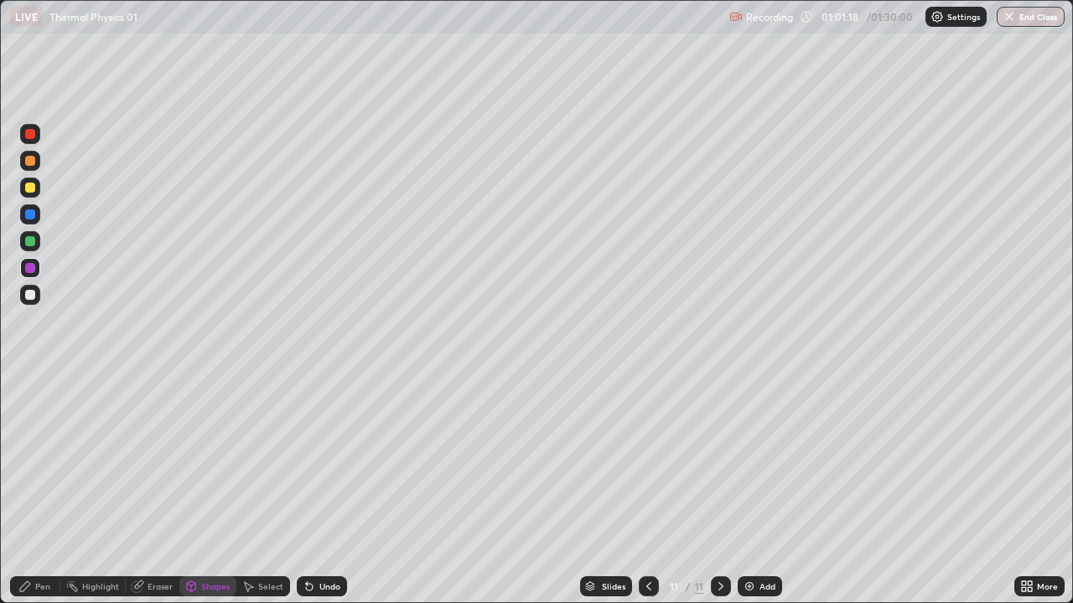
click at [328, 489] on div "Undo" at bounding box center [329, 586] width 21 height 8
click at [26, 304] on div at bounding box center [30, 295] width 20 height 20
click at [325, 489] on div "Undo" at bounding box center [329, 586] width 21 height 8
click at [36, 489] on div "Pen" at bounding box center [35, 587] width 50 height 20
click at [746, 489] on img at bounding box center [748, 586] width 13 height 13
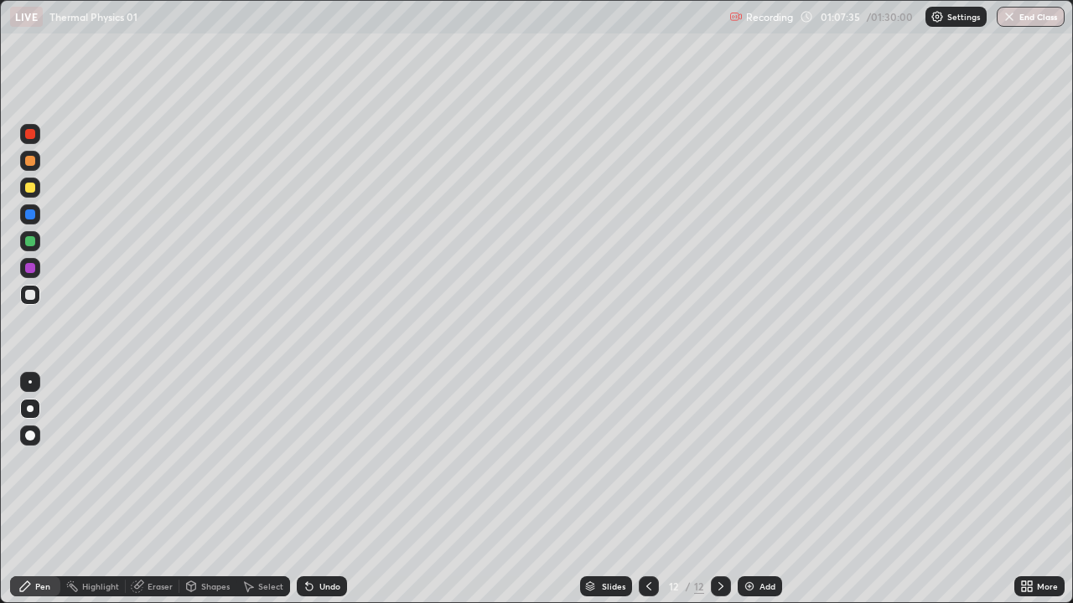
click at [215, 489] on div "Shapes" at bounding box center [215, 586] width 28 height 8
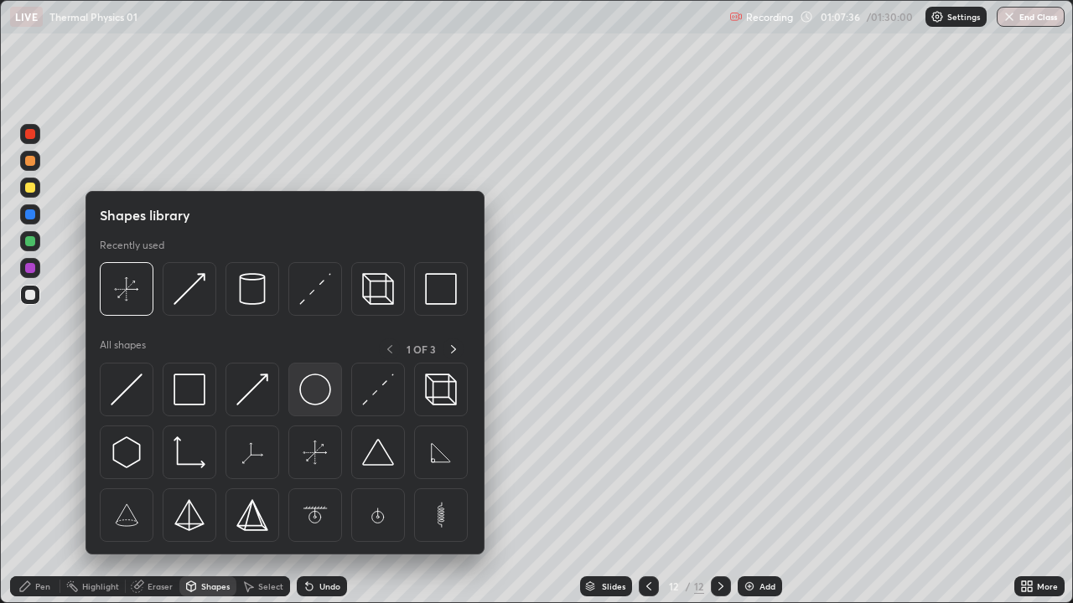
click at [301, 380] on img at bounding box center [315, 390] width 32 height 32
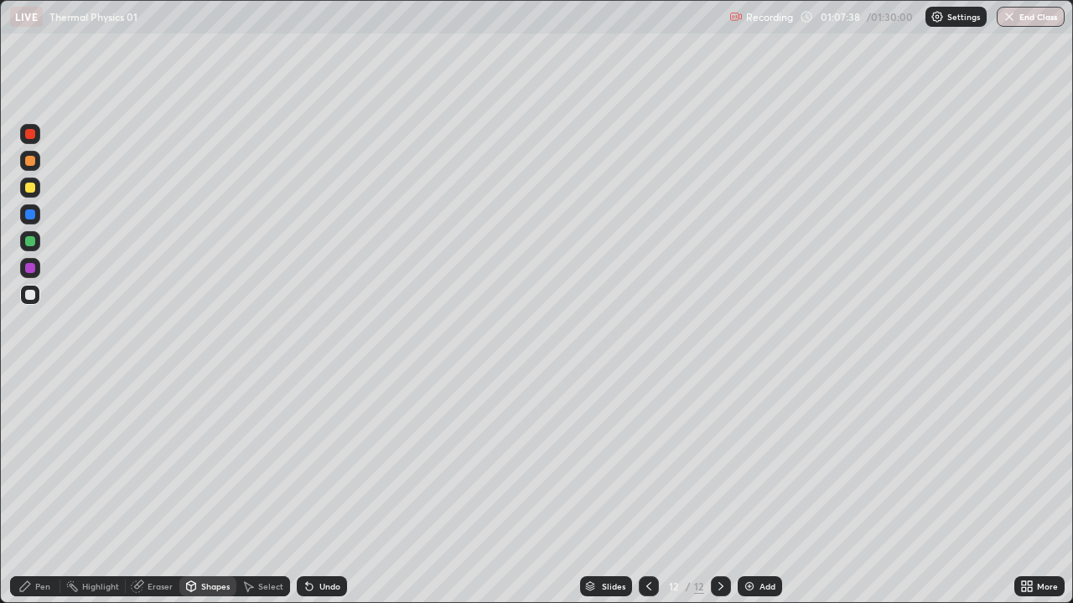
click at [216, 489] on div "Shapes" at bounding box center [215, 586] width 28 height 8
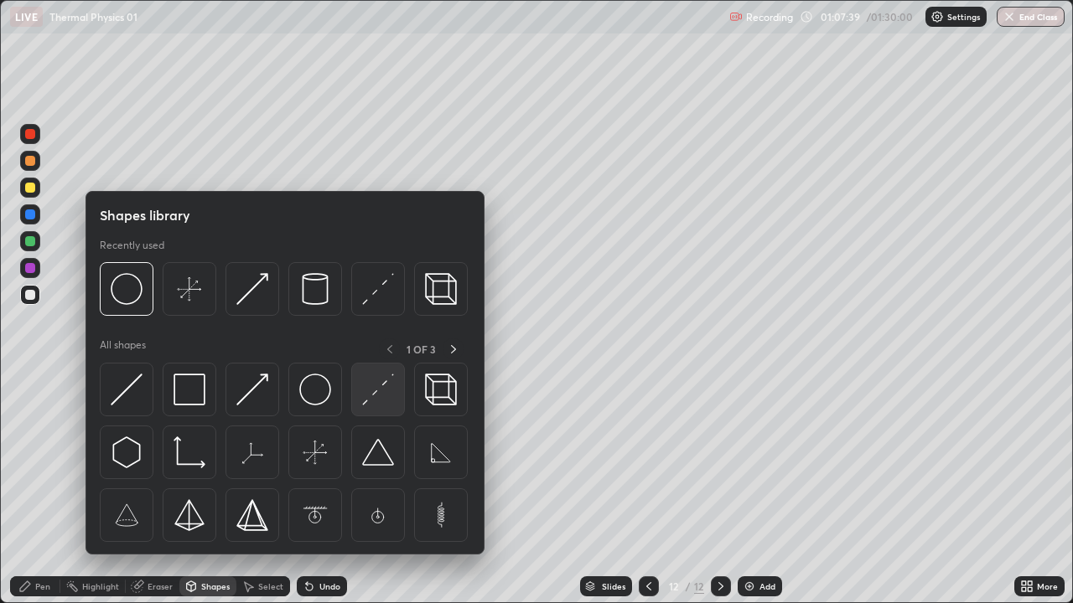
click at [380, 401] on img at bounding box center [378, 390] width 32 height 32
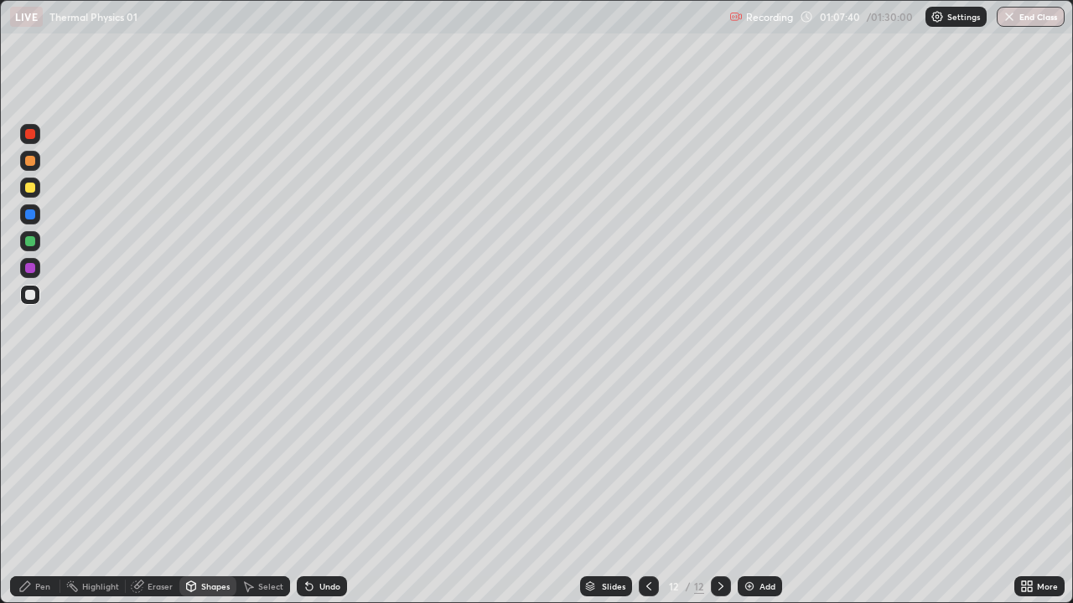
click at [30, 272] on div at bounding box center [30, 268] width 10 height 10
click at [42, 489] on div "Pen" at bounding box center [42, 586] width 15 height 8
click at [323, 489] on div "Undo" at bounding box center [329, 586] width 21 height 8
click at [31, 297] on div at bounding box center [30, 295] width 10 height 10
click at [28, 242] on div at bounding box center [30, 241] width 10 height 10
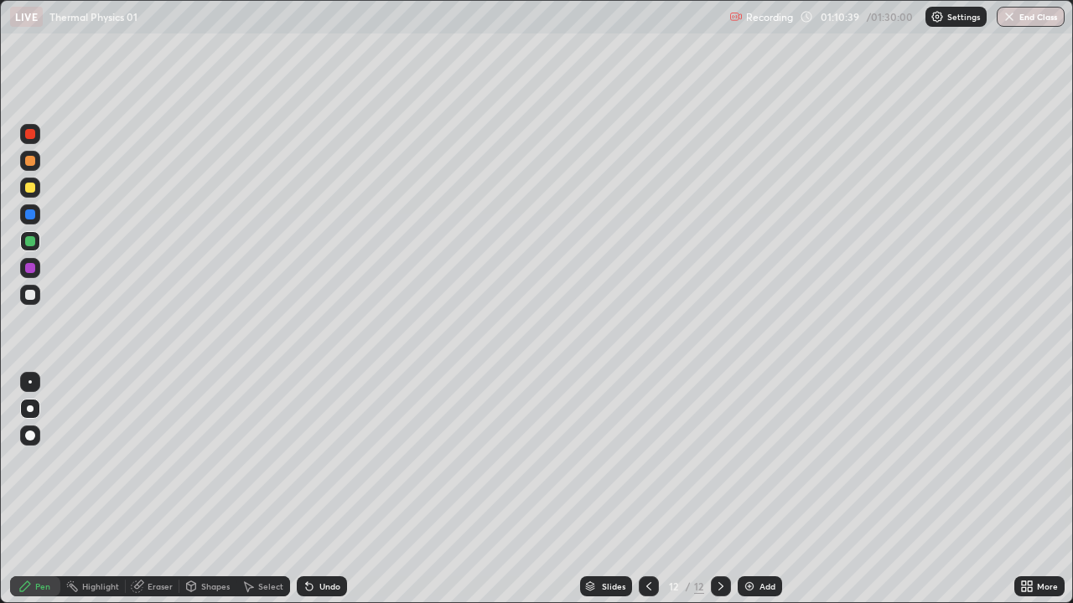
click at [195, 489] on div "Shapes" at bounding box center [207, 587] width 57 height 20
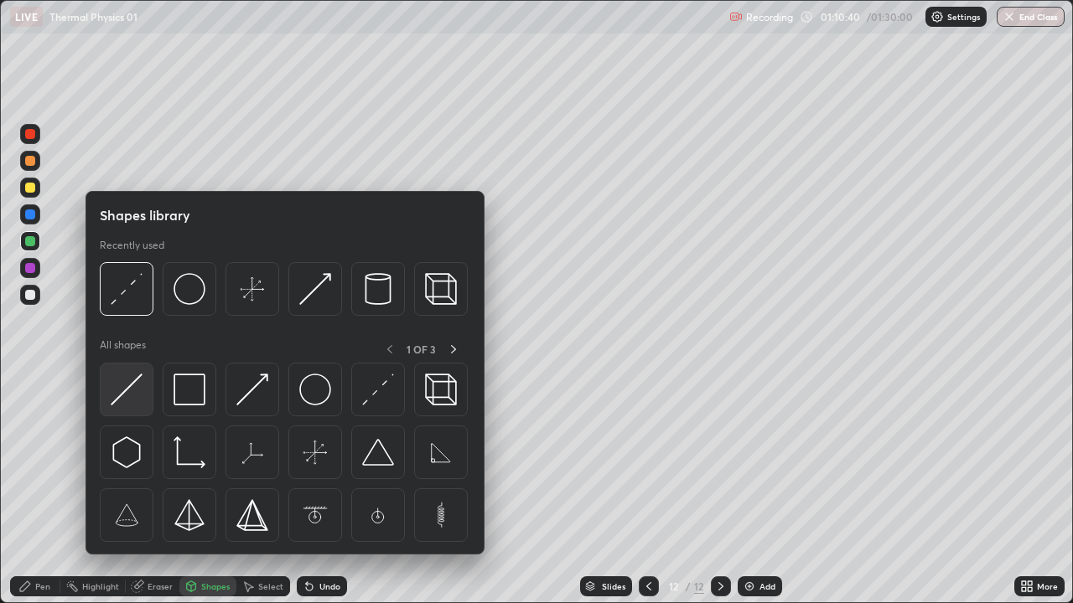
click at [138, 407] on div at bounding box center [127, 390] width 54 height 54
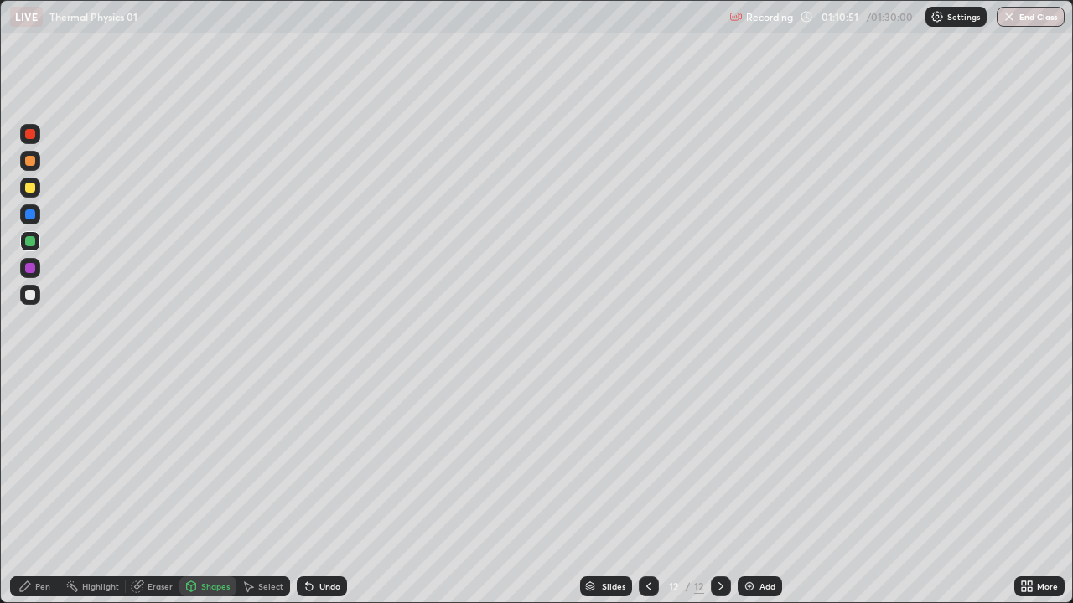
click at [39, 489] on div "Pen" at bounding box center [42, 586] width 15 height 8
click at [197, 489] on div "Shapes" at bounding box center [207, 587] width 57 height 20
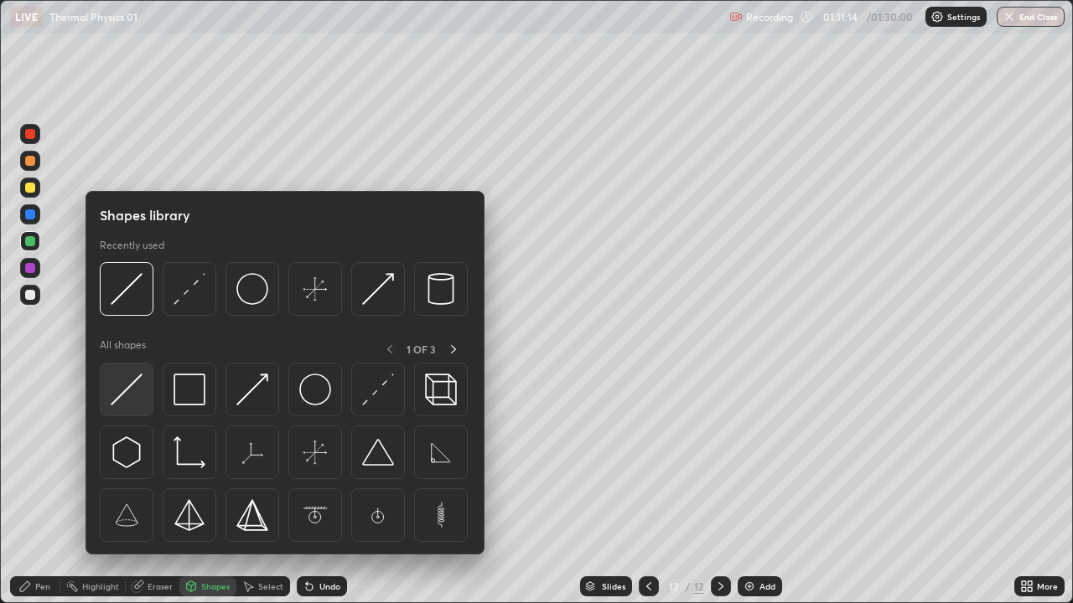
click at [129, 398] on img at bounding box center [127, 390] width 32 height 32
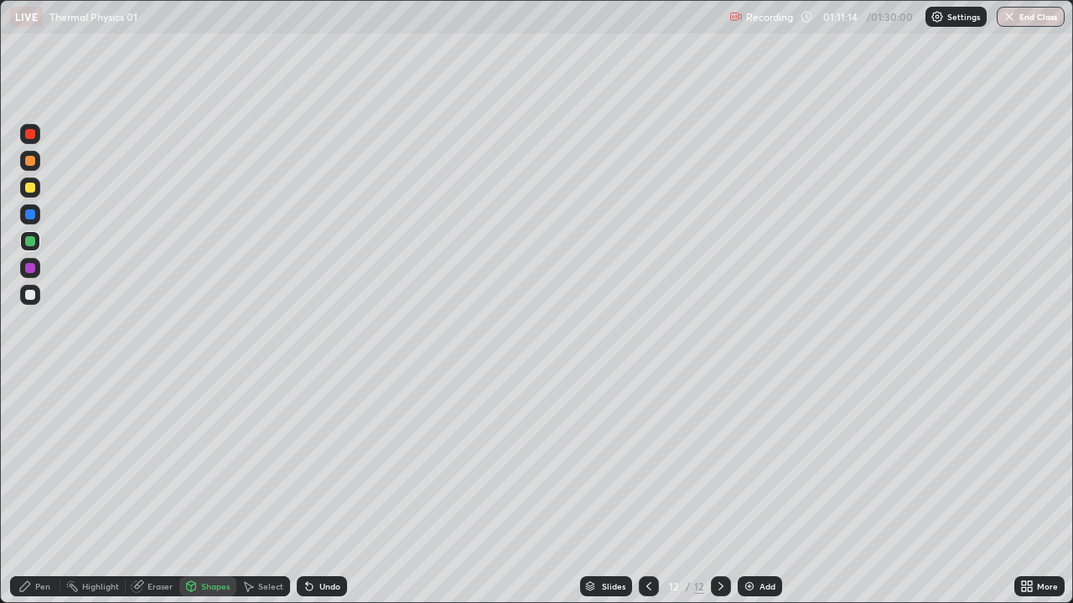
click at [30, 242] on div at bounding box center [30, 241] width 10 height 10
click at [43, 489] on div "Pen" at bounding box center [42, 586] width 15 height 8
click at [751, 489] on img at bounding box center [748, 586] width 13 height 13
click at [202, 489] on div "Shapes" at bounding box center [215, 586] width 28 height 8
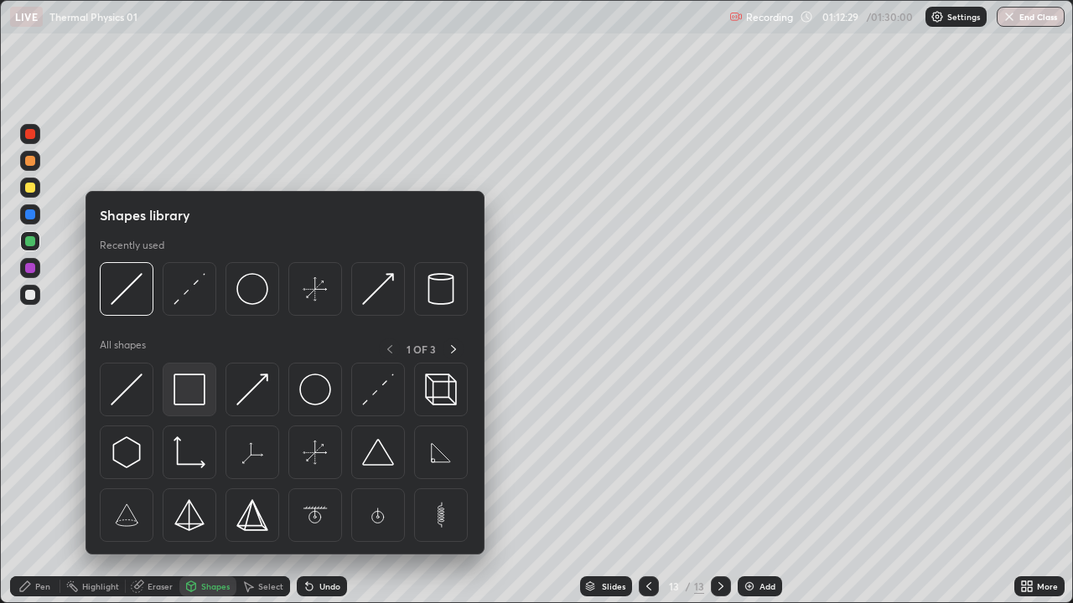
click at [187, 389] on img at bounding box center [189, 390] width 32 height 32
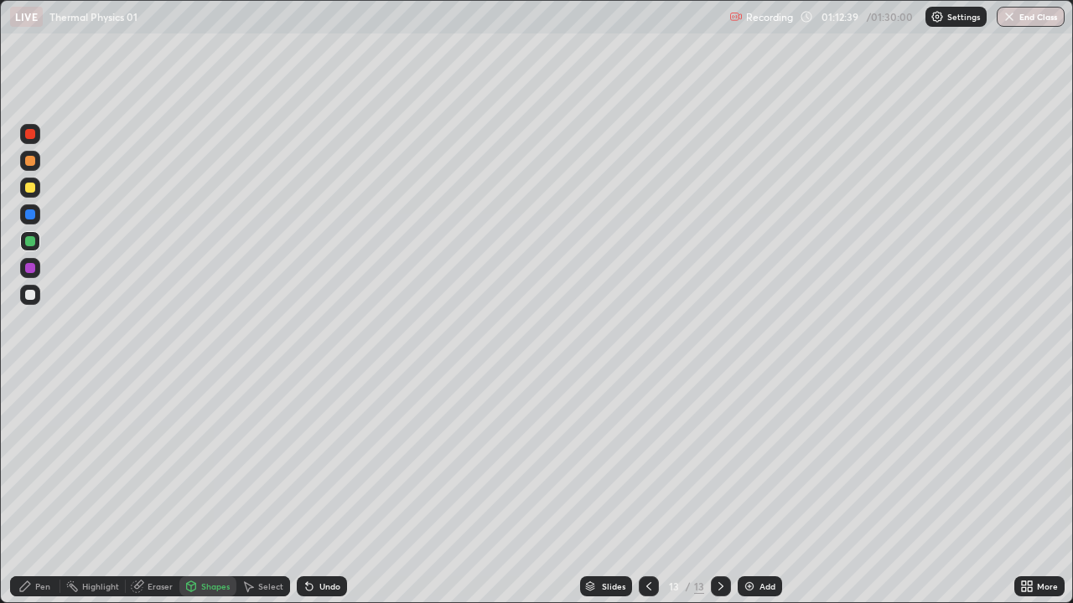
click at [36, 489] on div "Pen" at bounding box center [42, 586] width 15 height 8
click at [29, 298] on div at bounding box center [30, 295] width 10 height 10
click at [31, 187] on div at bounding box center [30, 188] width 10 height 10
click at [214, 489] on div "Shapes" at bounding box center [215, 586] width 28 height 8
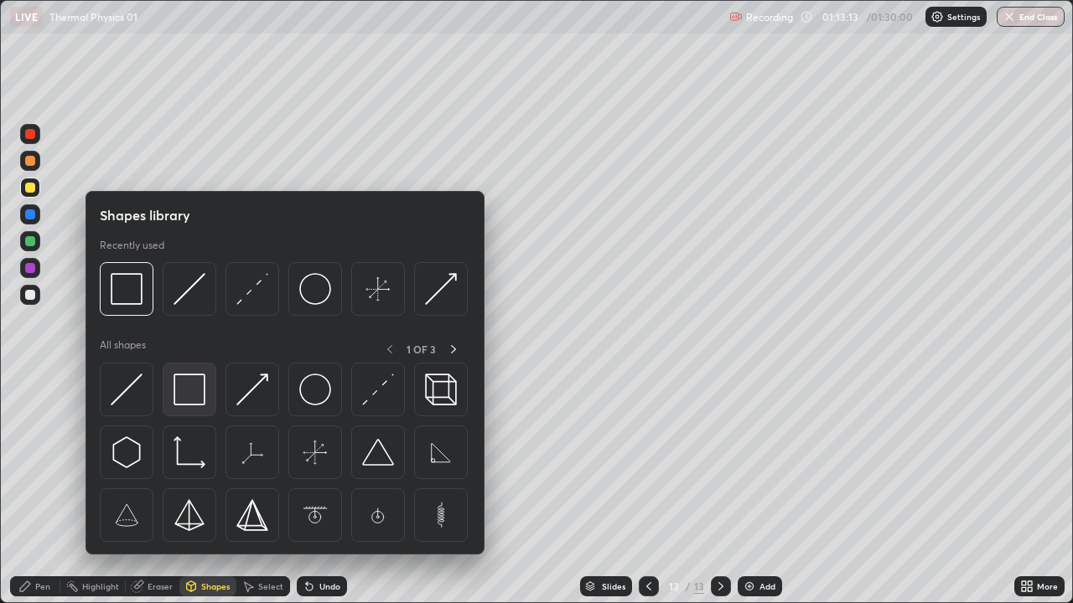
click at [193, 396] on img at bounding box center [189, 390] width 32 height 32
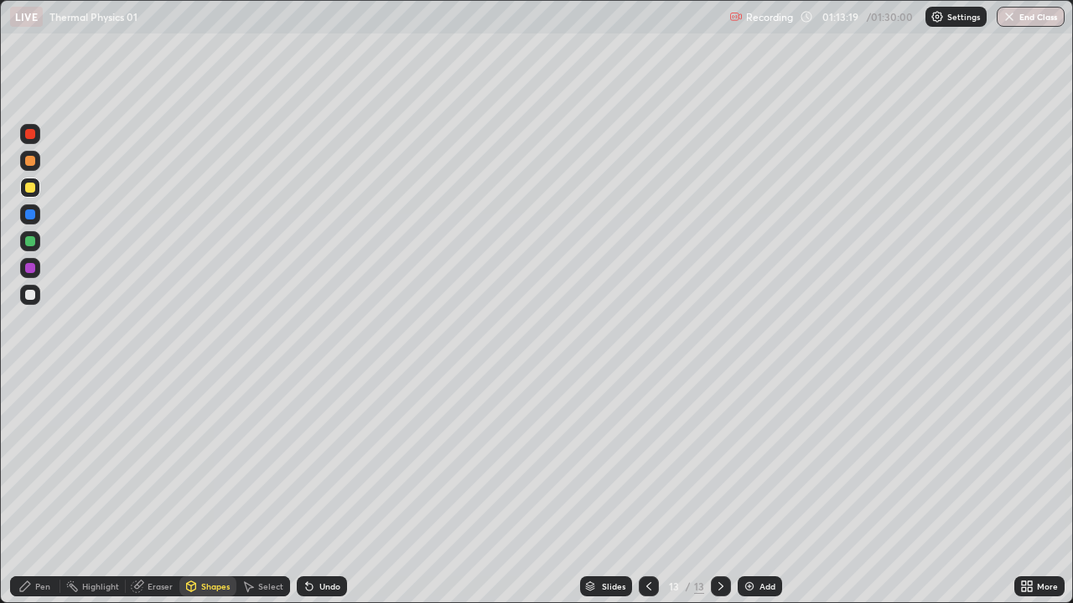
click at [319, 489] on div "Undo" at bounding box center [329, 586] width 21 height 8
click at [209, 489] on div "Shapes" at bounding box center [215, 586] width 28 height 8
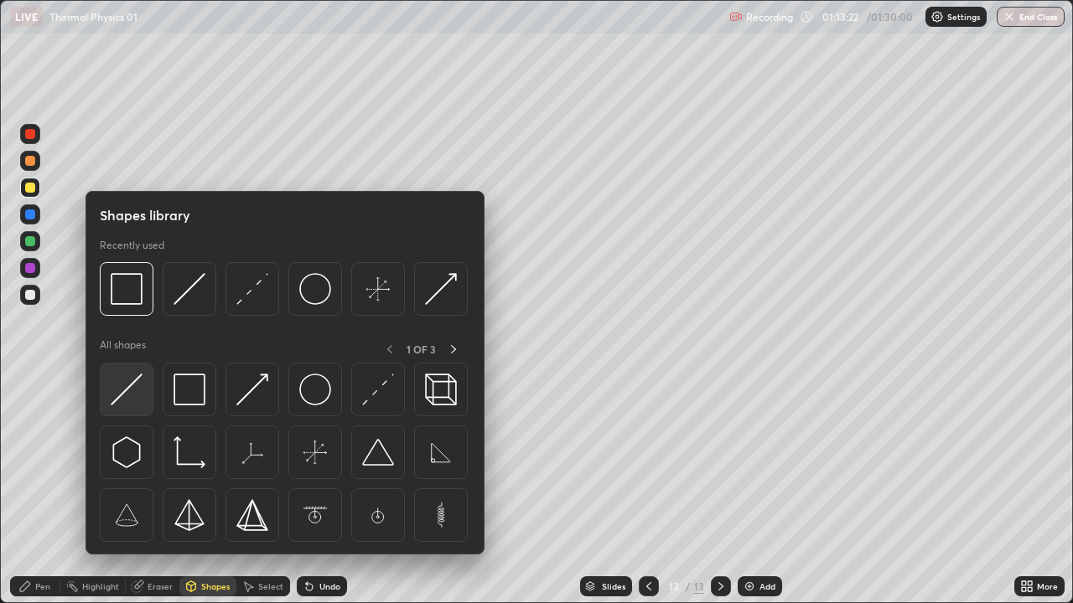
click at [134, 390] on img at bounding box center [127, 390] width 32 height 32
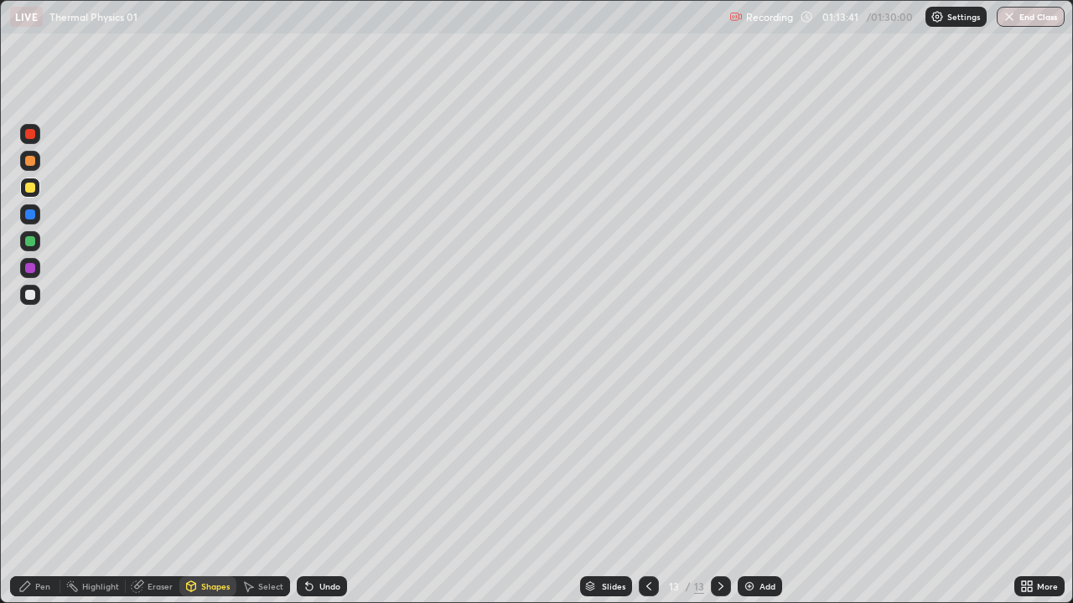
click at [329, 489] on div "Undo" at bounding box center [329, 586] width 21 height 8
click at [42, 489] on div "Pen" at bounding box center [42, 586] width 15 height 8
click at [204, 489] on div "Shapes" at bounding box center [215, 586] width 28 height 8
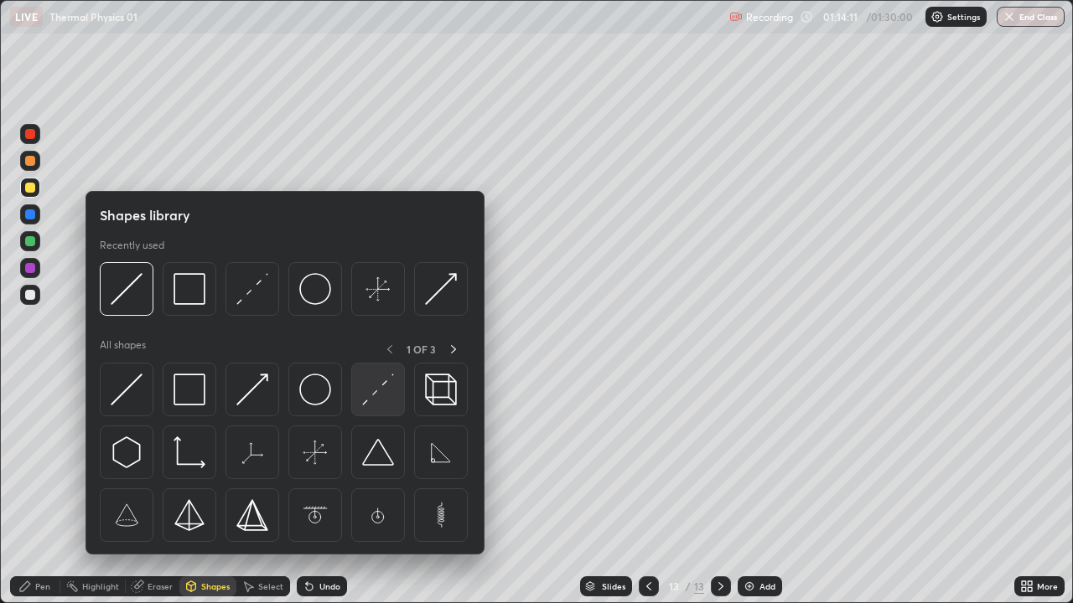
click at [382, 391] on img at bounding box center [378, 390] width 32 height 32
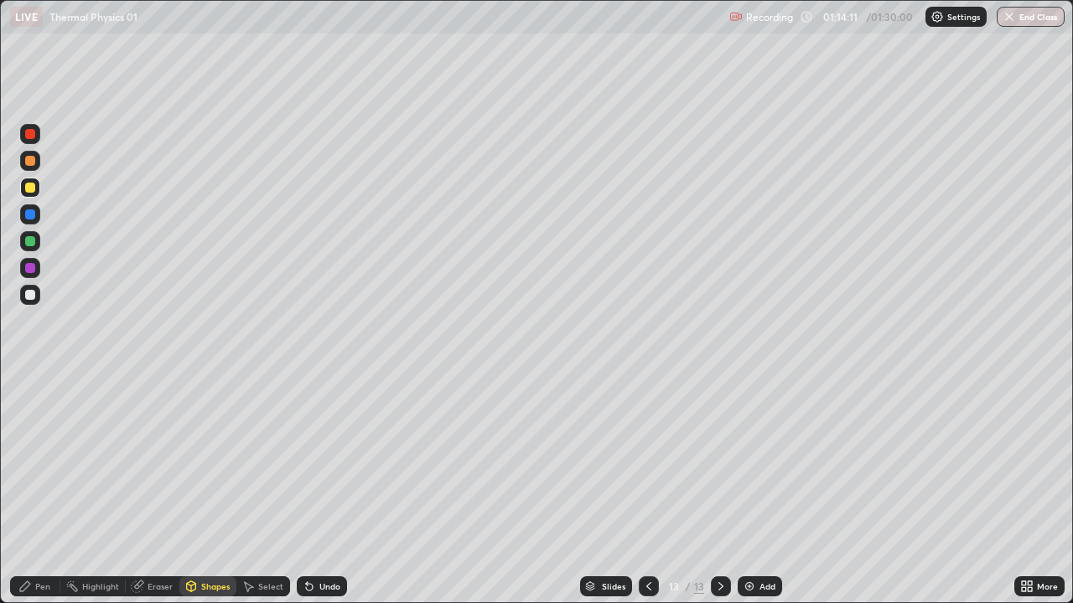
click at [34, 241] on div at bounding box center [30, 241] width 10 height 10
click at [49, 489] on div "Pen" at bounding box center [42, 586] width 15 height 8
click at [325, 489] on div "Undo" at bounding box center [322, 587] width 50 height 20
click at [1019, 15] on button "End Class" at bounding box center [1030, 17] width 68 height 20
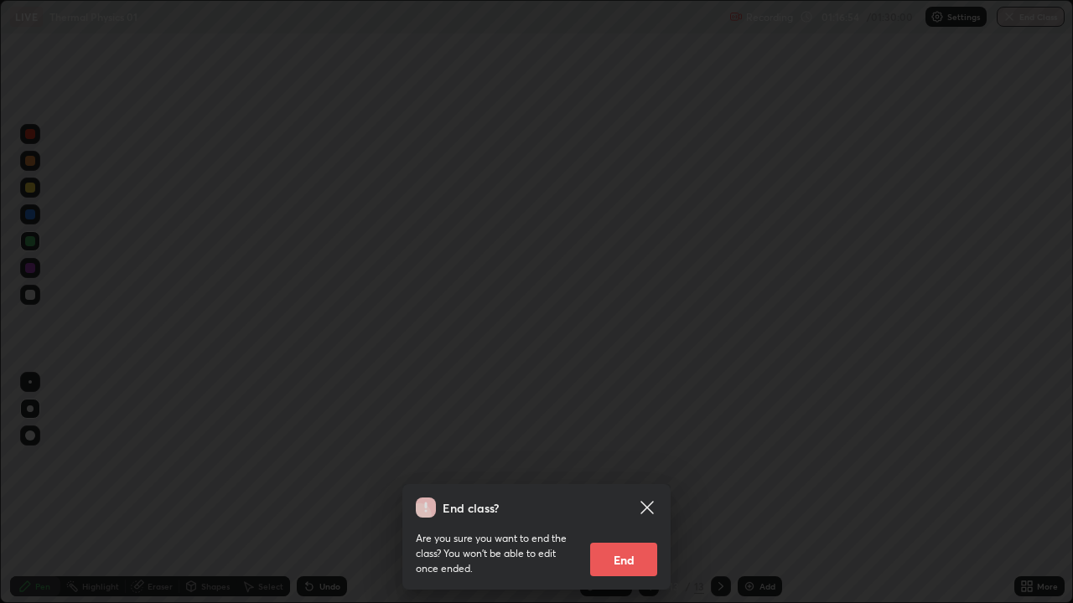
click at [629, 489] on button "End" at bounding box center [623, 560] width 67 height 34
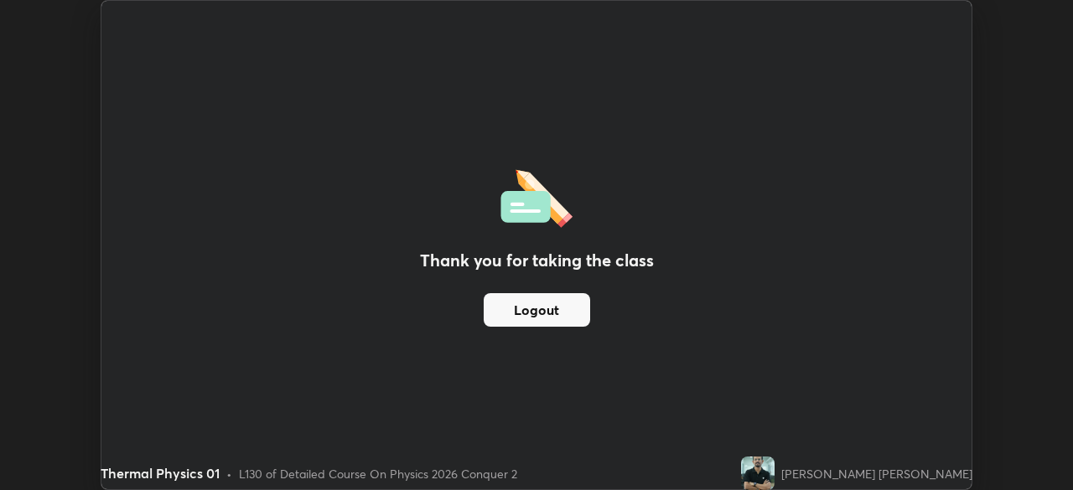
scroll to position [83307, 82725]
